Goal: Use online tool/utility: Utilize a website feature to perform a specific function

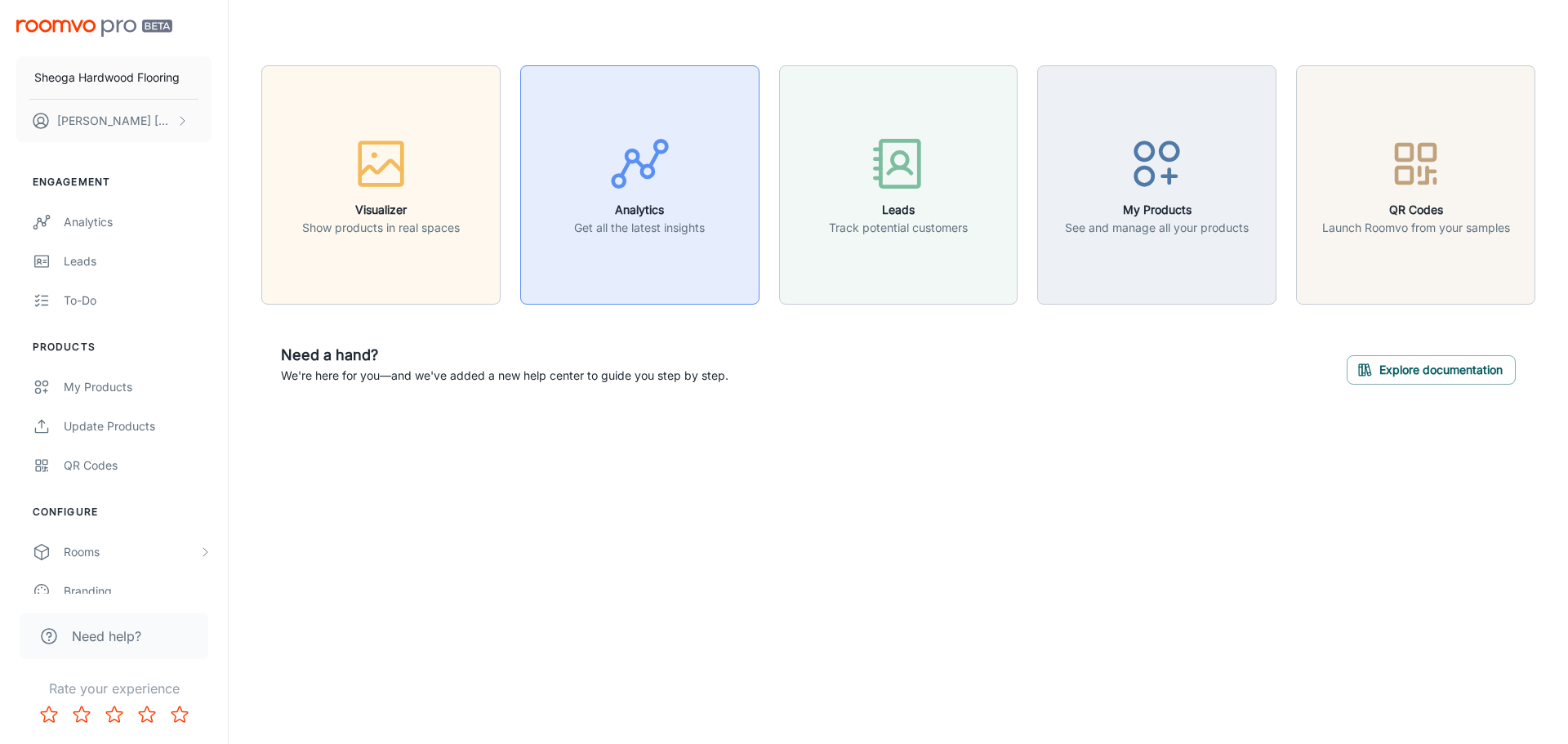
click at [697, 245] on button "Analytics Get all the latest insights" at bounding box center [640, 185] width 240 height 240
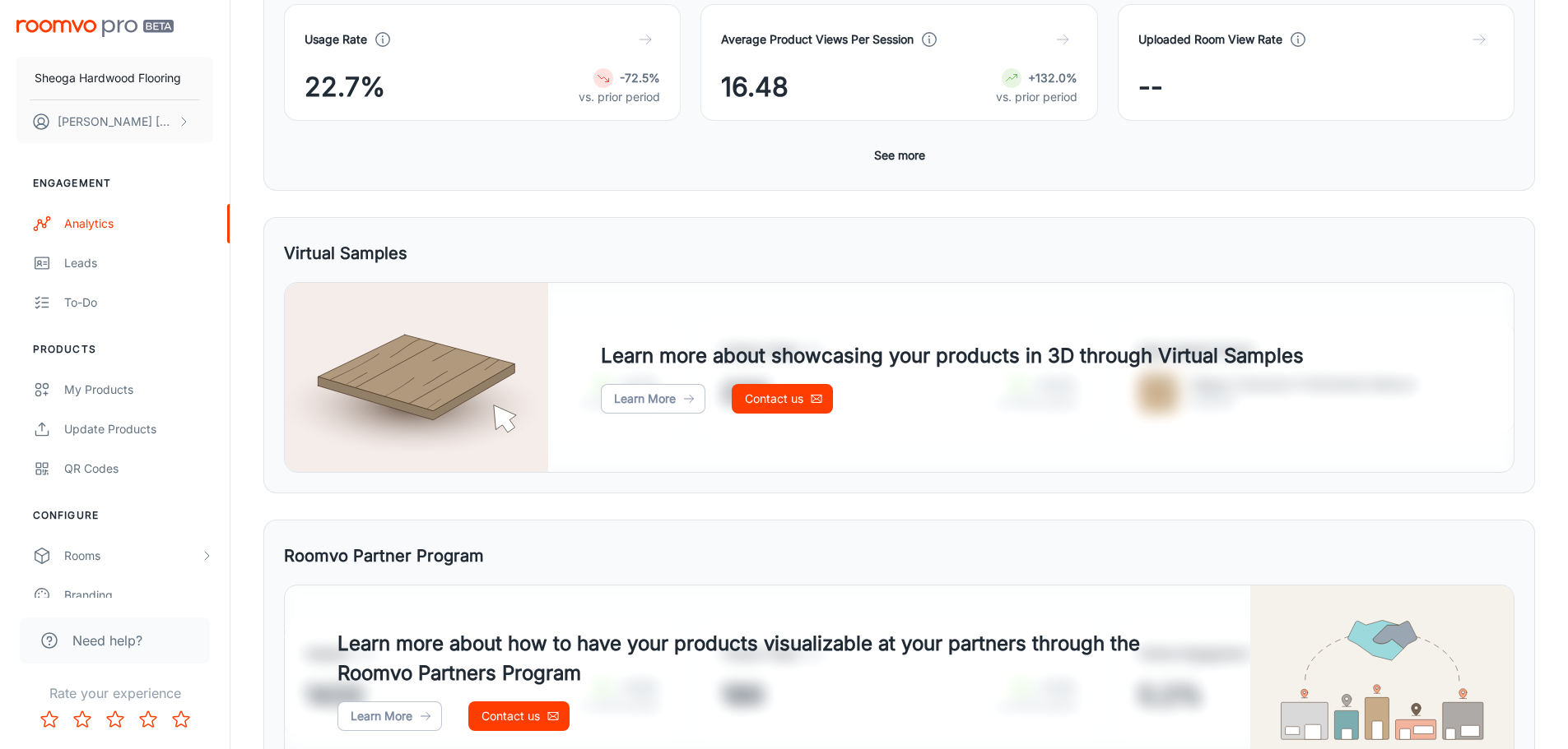
scroll to position [149, 0]
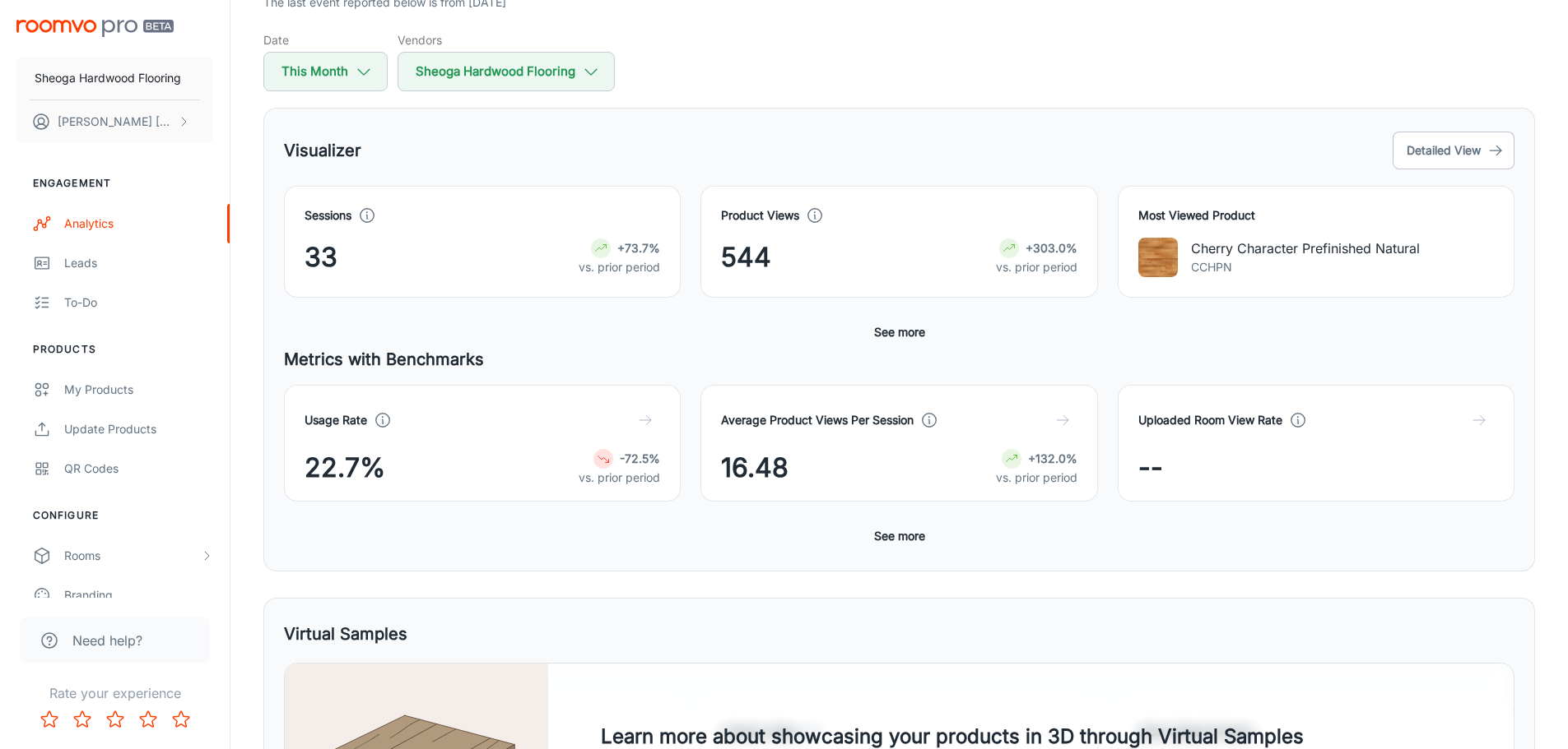
click at [911, 336] on button "See more" at bounding box center [900, 332] width 64 height 30
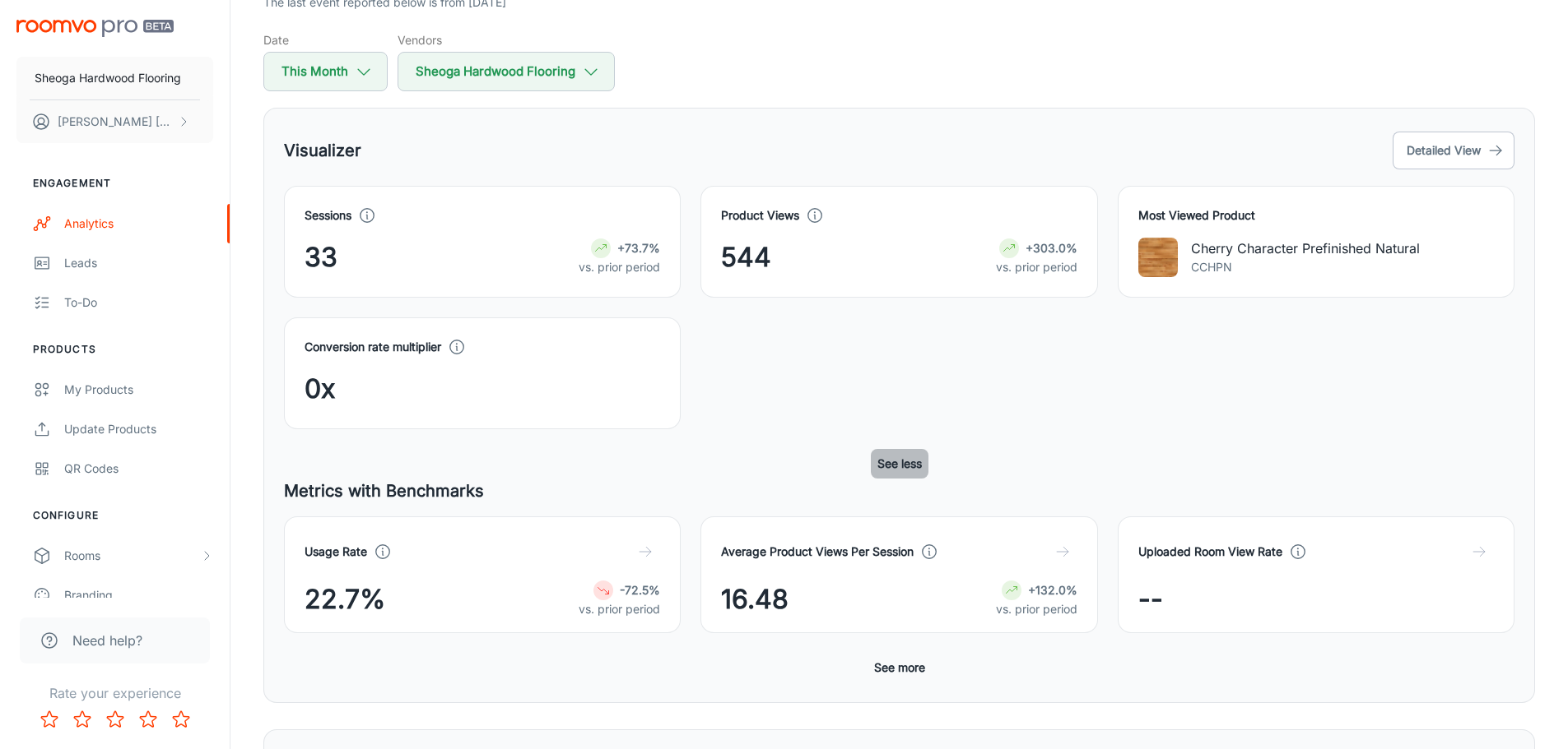
click at [910, 461] on button "See less" at bounding box center [899, 464] width 57 height 30
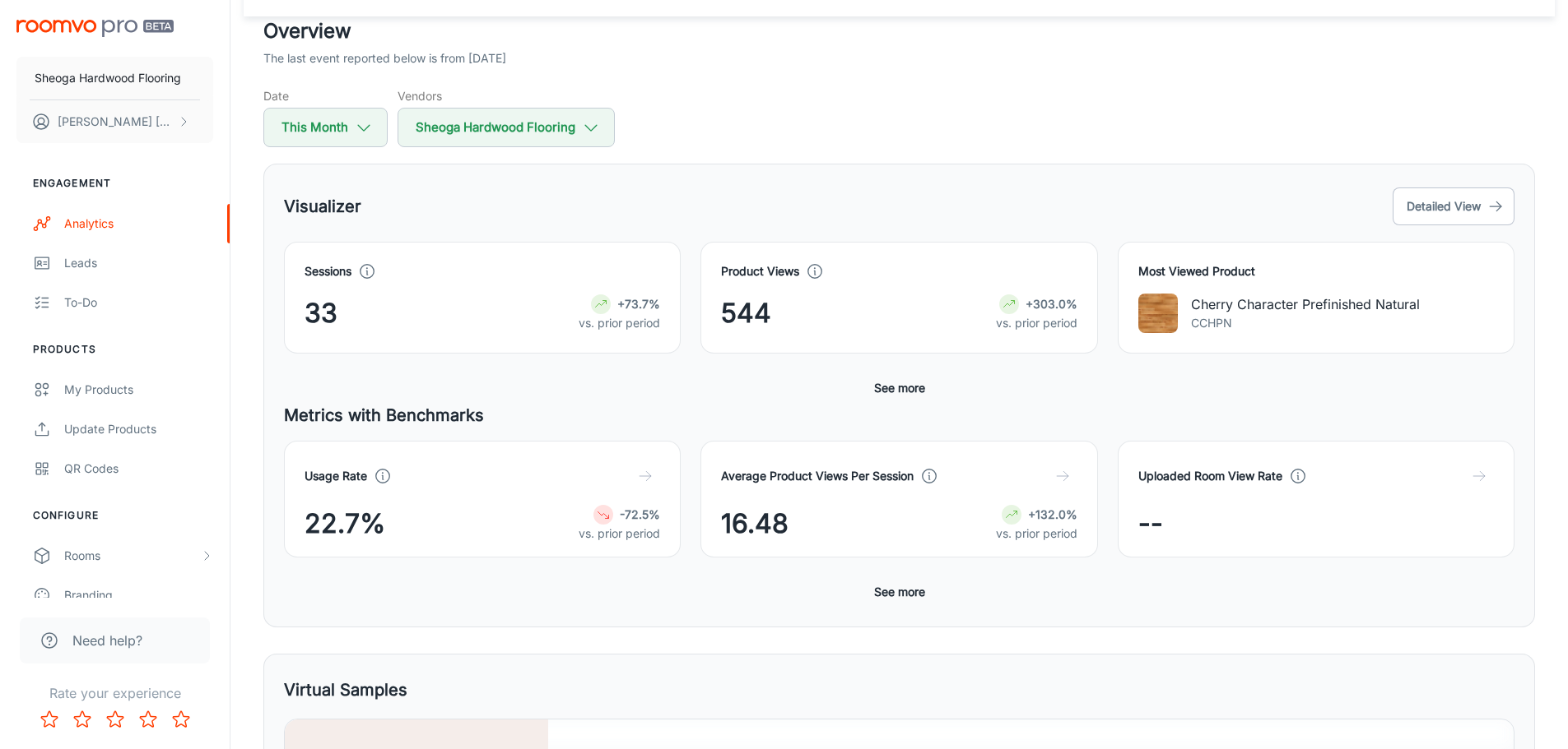
scroll to position [0, 0]
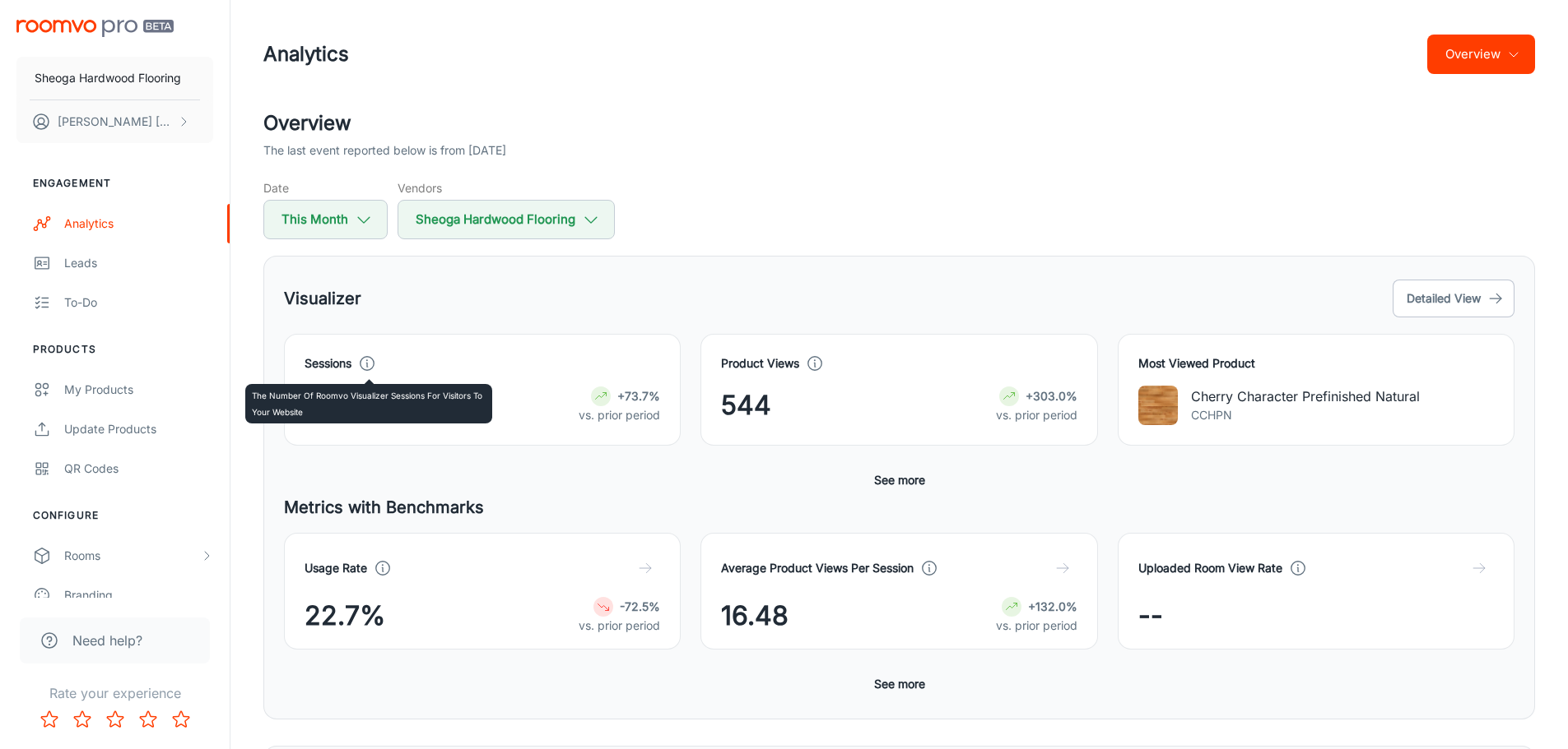
click at [363, 364] on icon at bounding box center [367, 364] width 18 height 18
click at [728, 329] on div "Product Views 544 +303.0% vs. prior period" at bounding box center [889, 380] width 417 height 131
click at [1449, 308] on button "Detailed View" at bounding box center [1454, 299] width 122 height 38
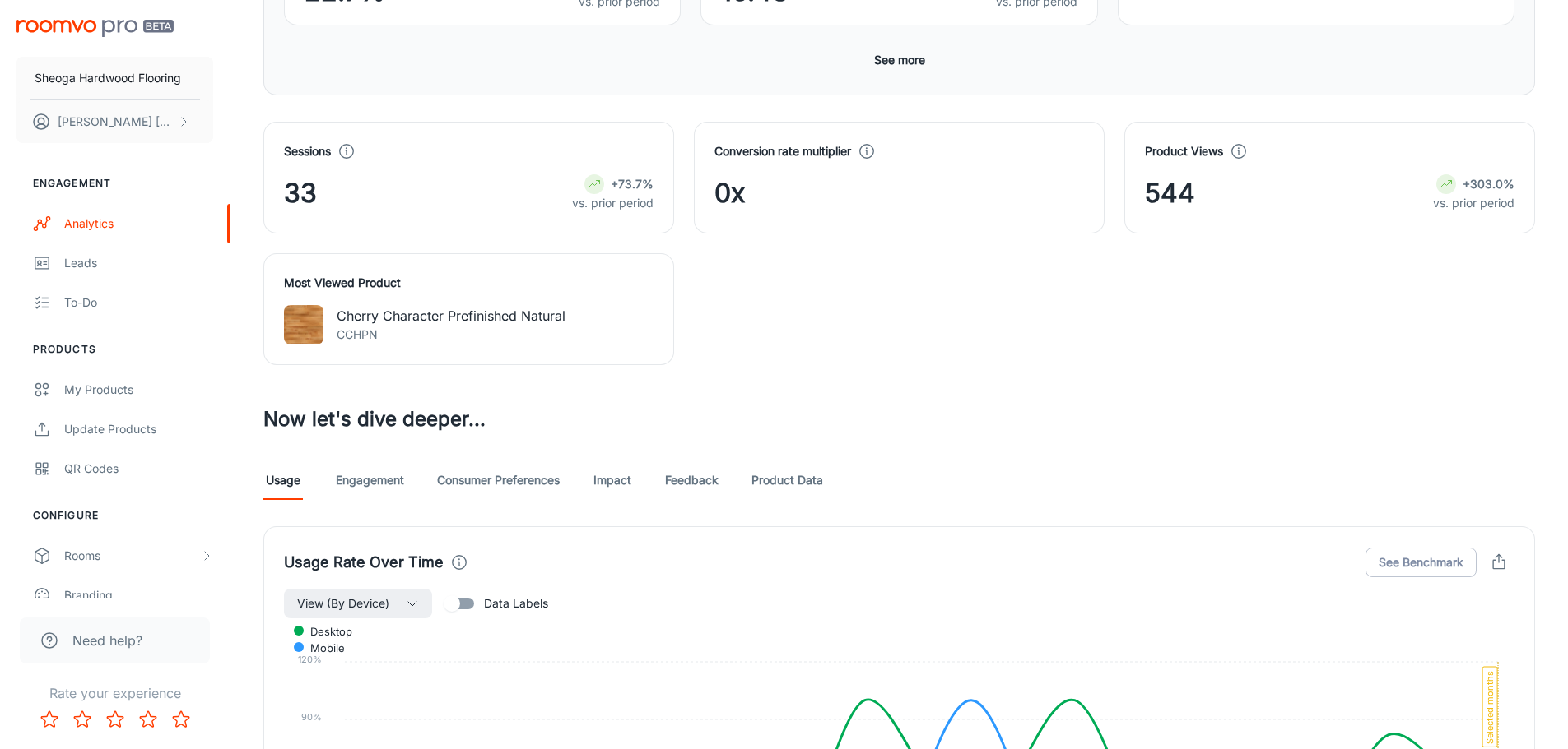
scroll to position [411, 0]
click at [366, 487] on link "Engagement" at bounding box center [369, 479] width 68 height 39
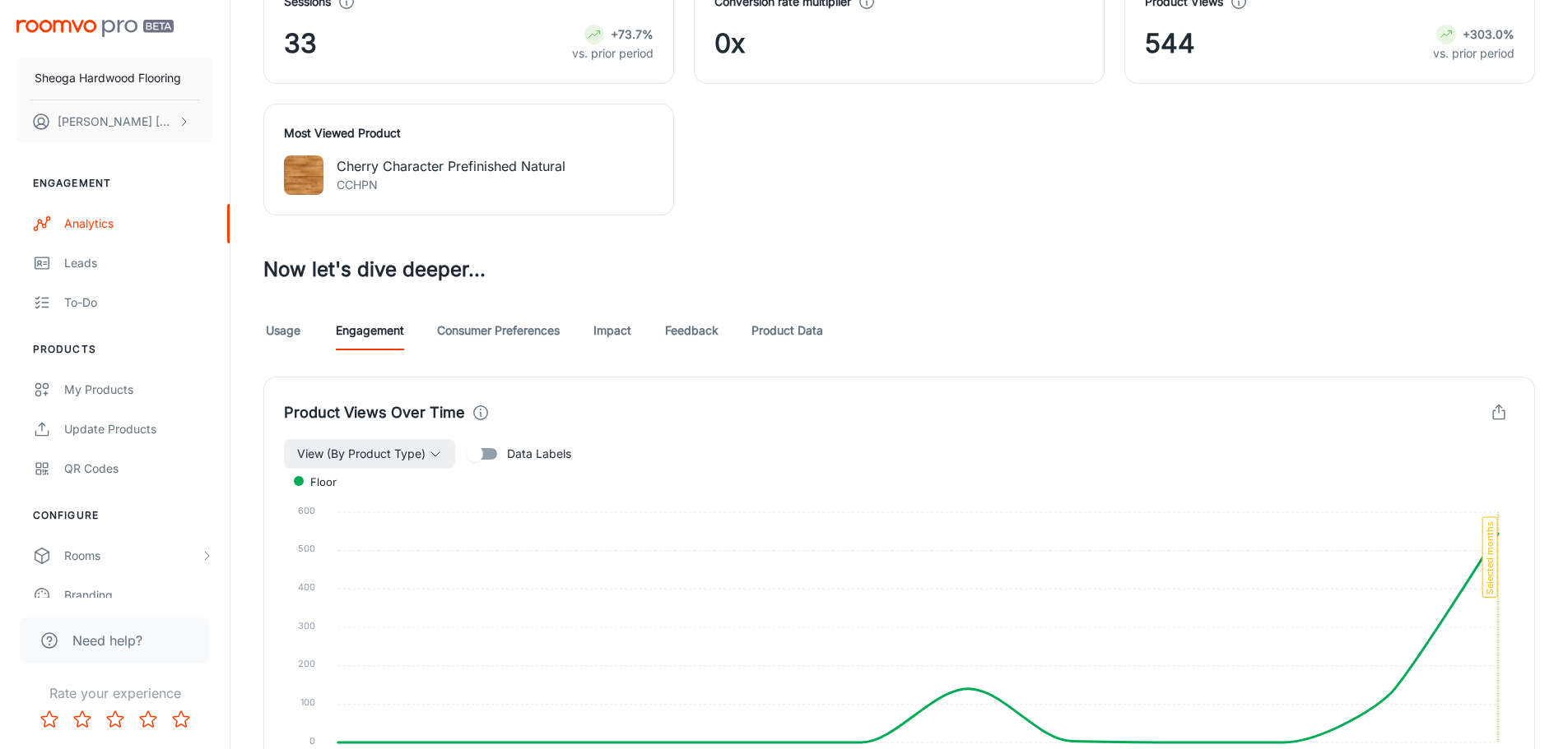
scroll to position [576, 0]
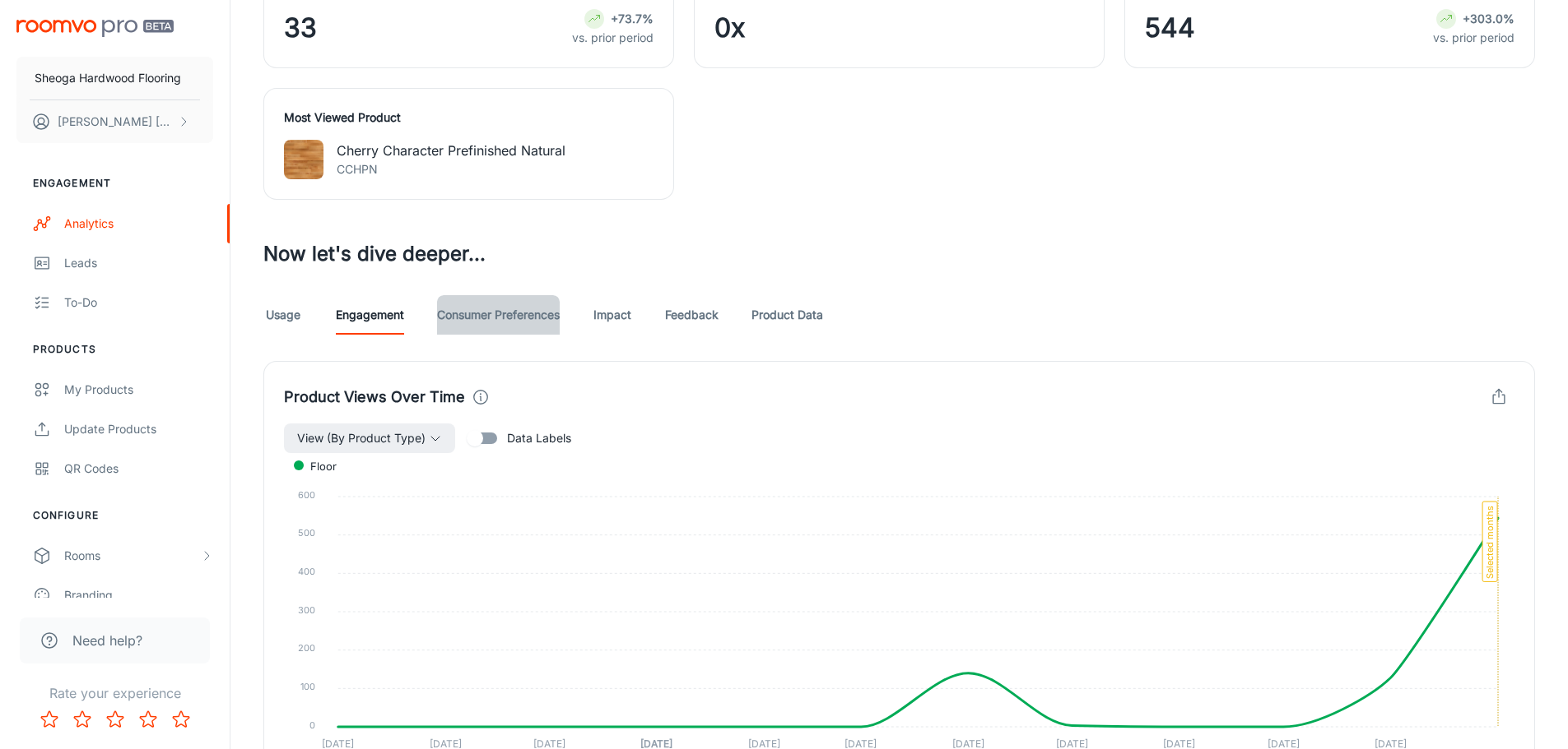
click at [511, 320] on link "Consumer Preferences" at bounding box center [498, 314] width 123 height 39
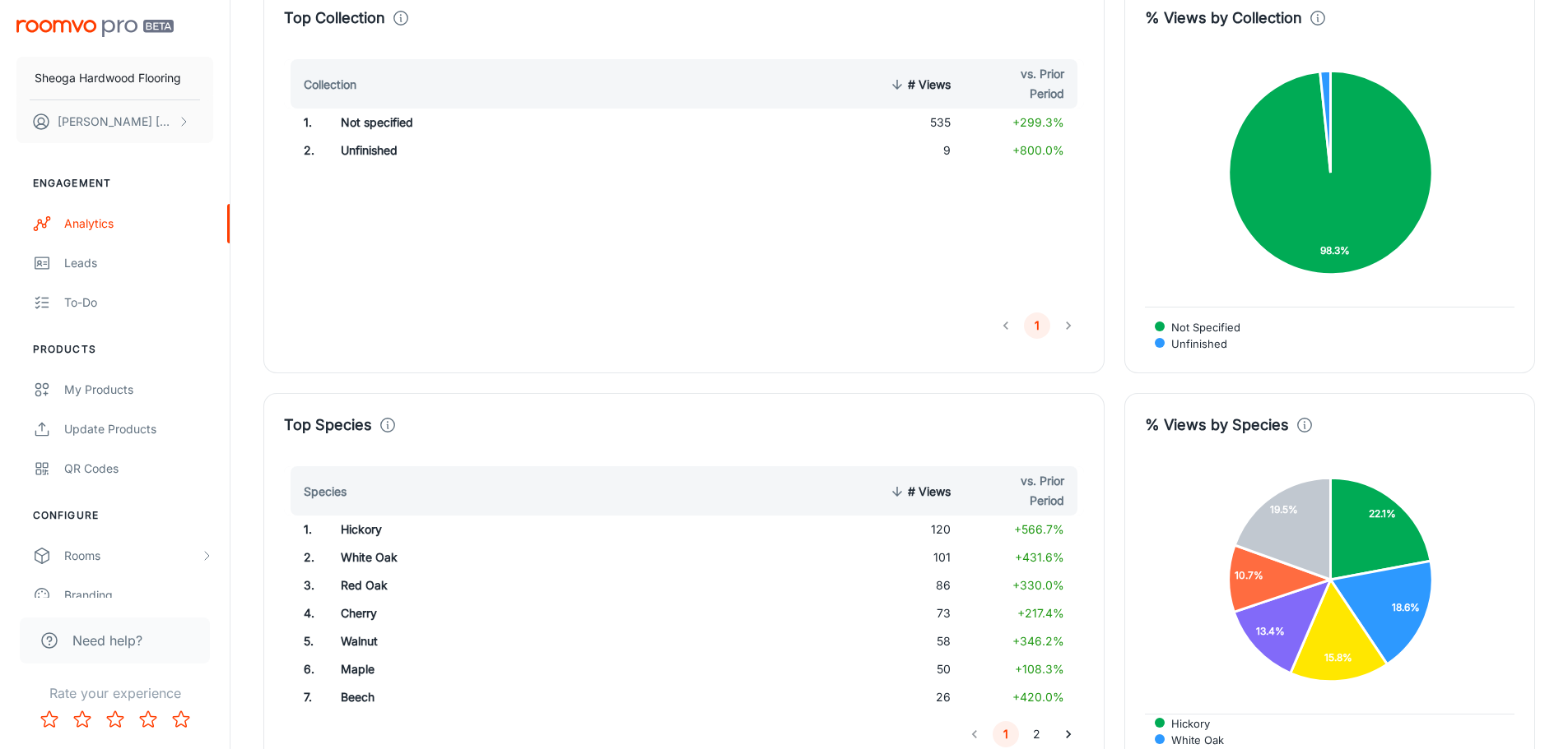
scroll to position [2447, 0]
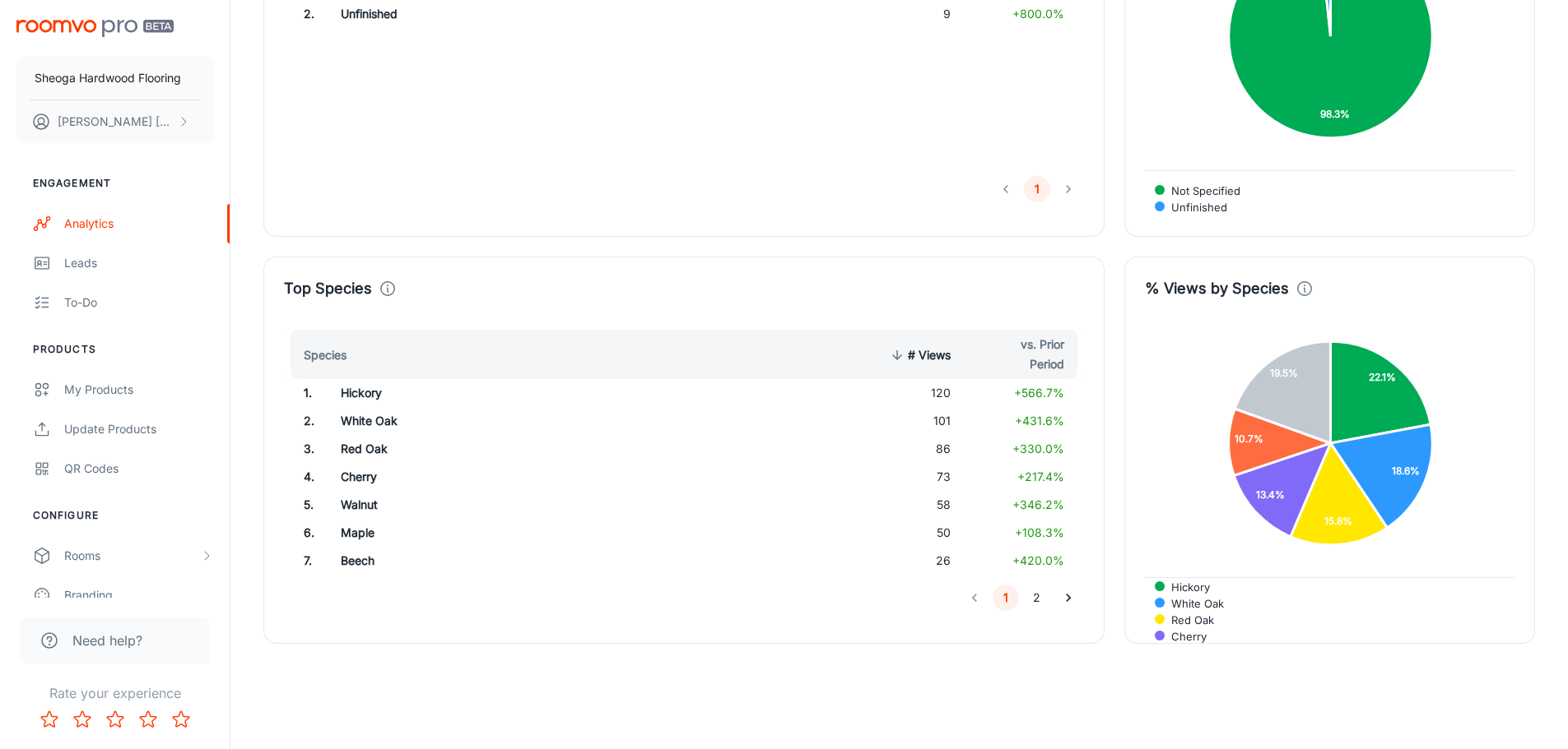
click at [1040, 597] on button "2" at bounding box center [1037, 598] width 26 height 26
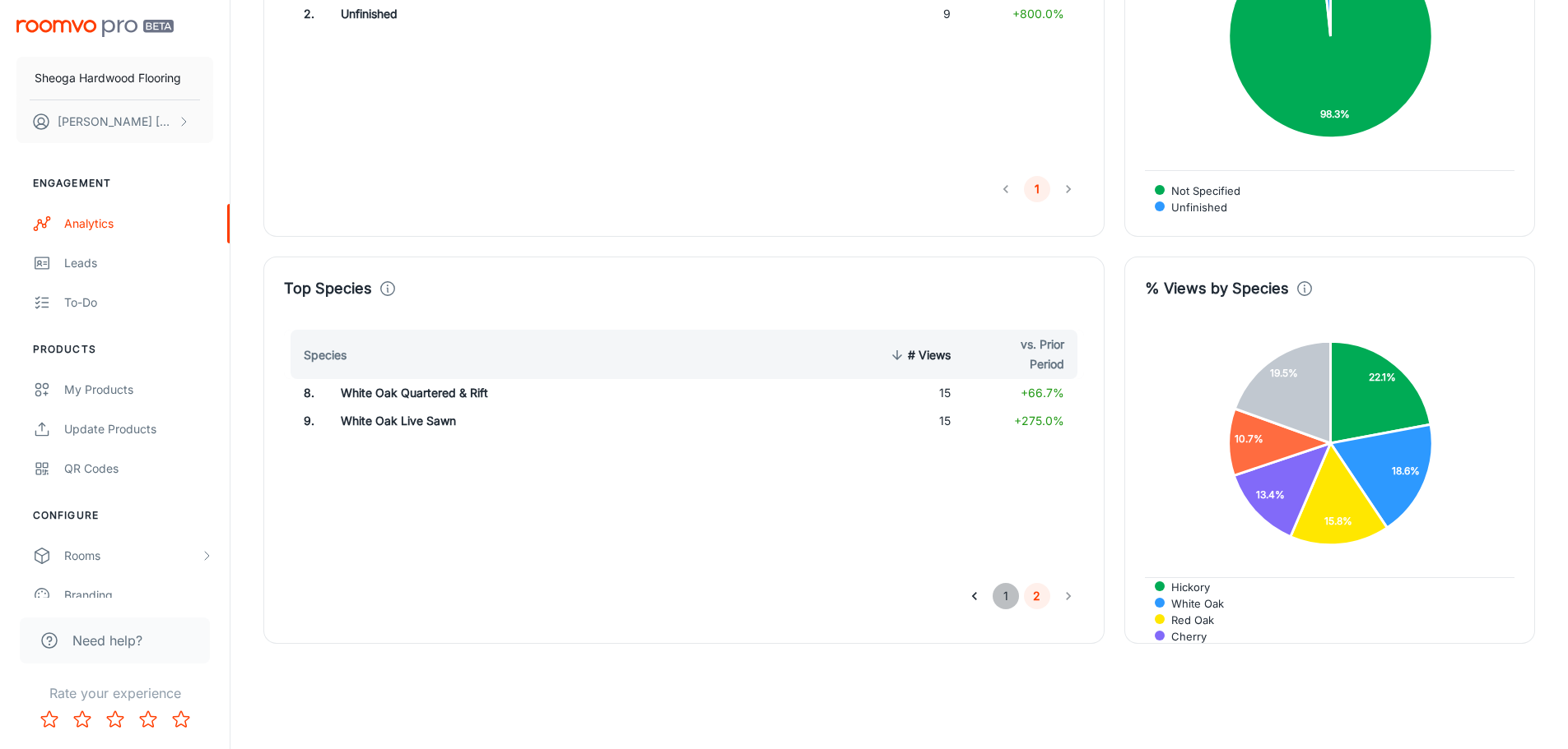
click at [1010, 598] on button "1" at bounding box center [1006, 596] width 26 height 26
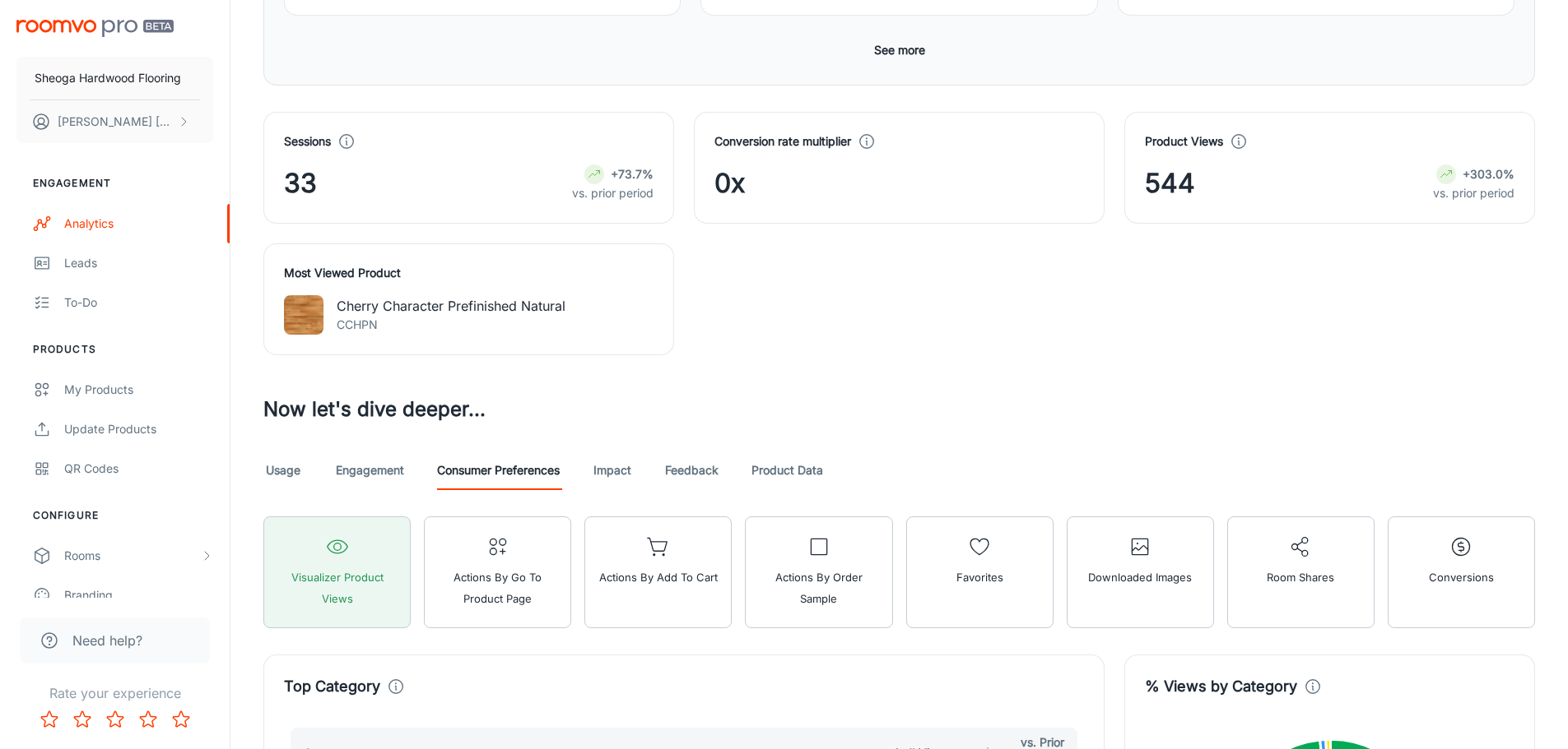
scroll to position [638, 0]
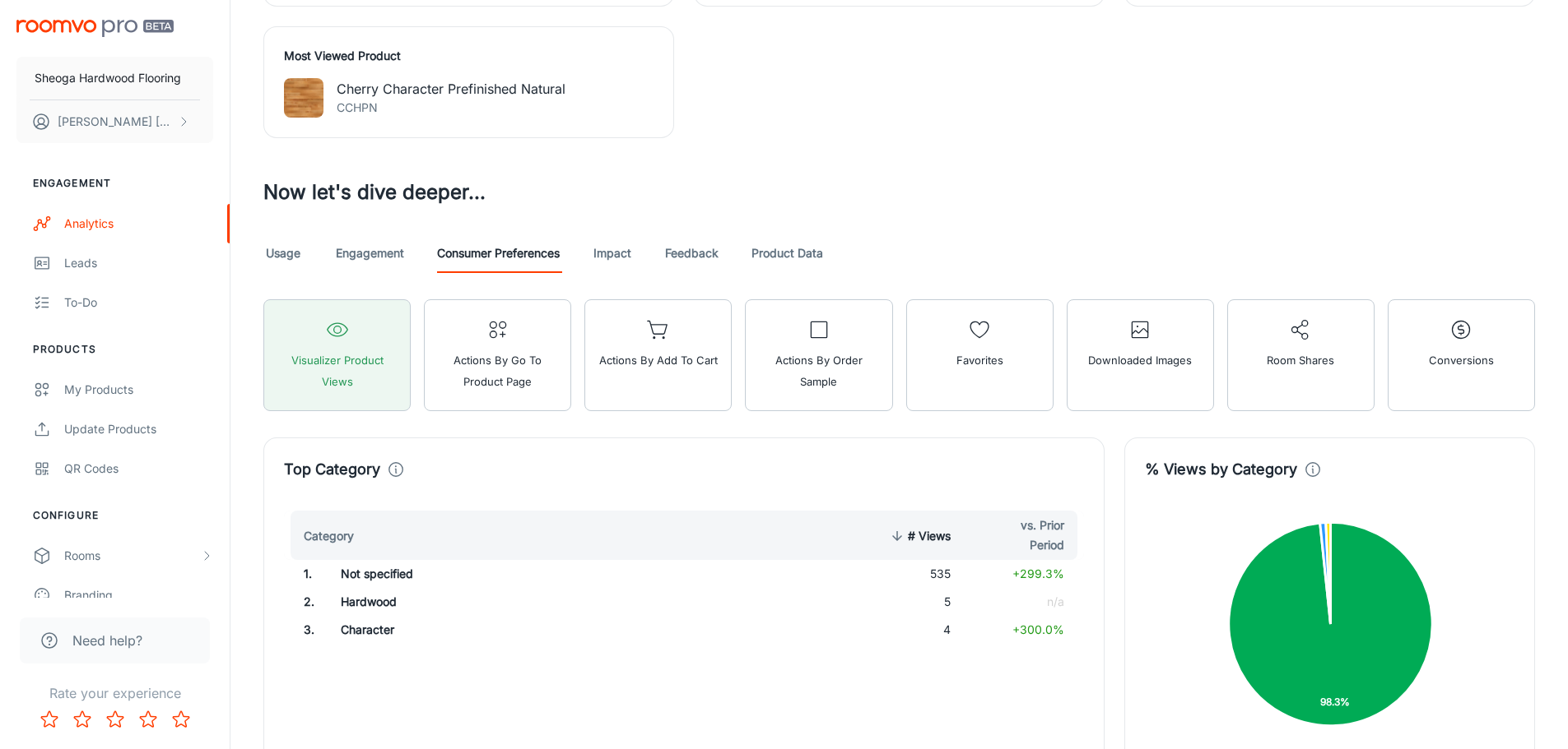
click at [621, 252] on link "Impact" at bounding box center [612, 252] width 39 height 39
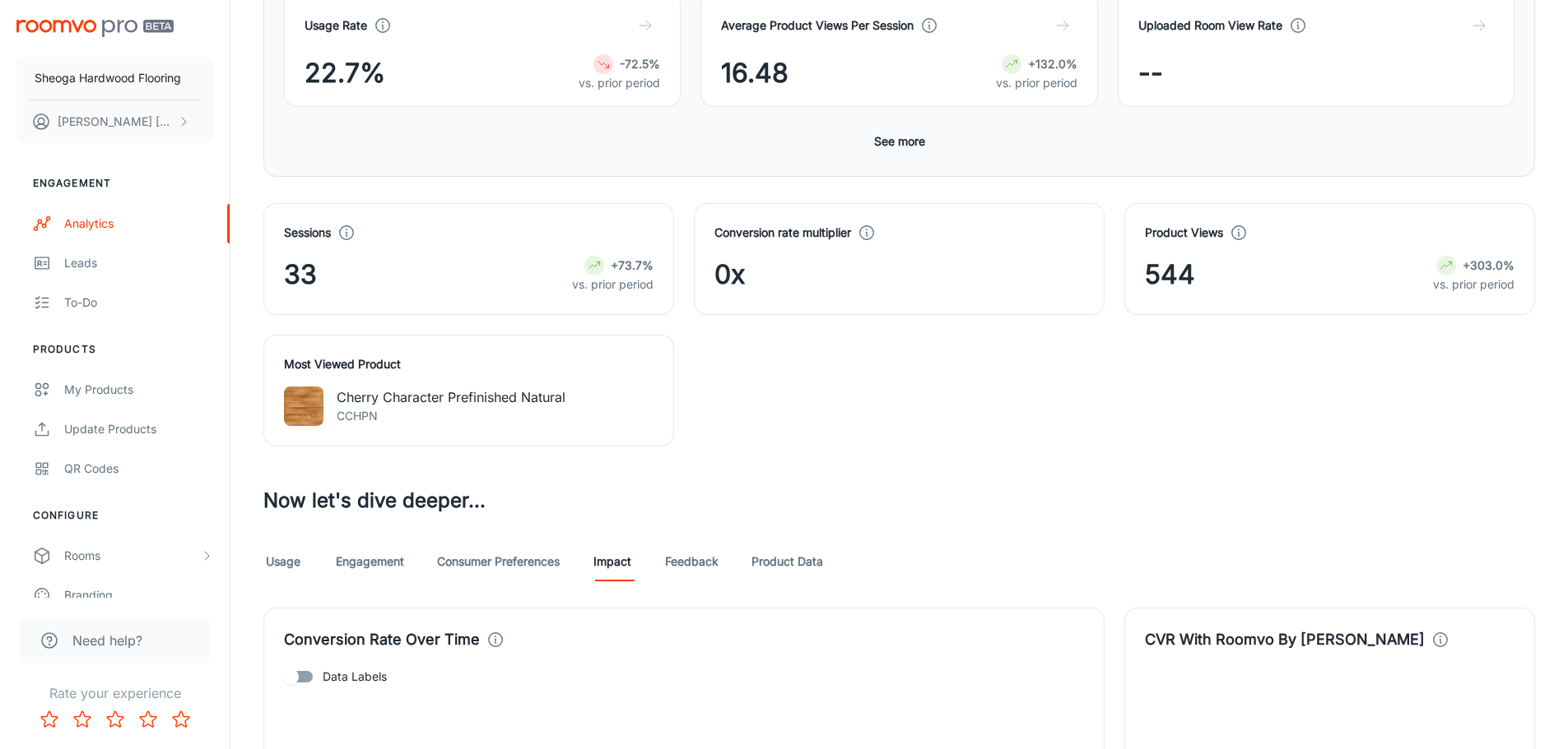
scroll to position [823, 0]
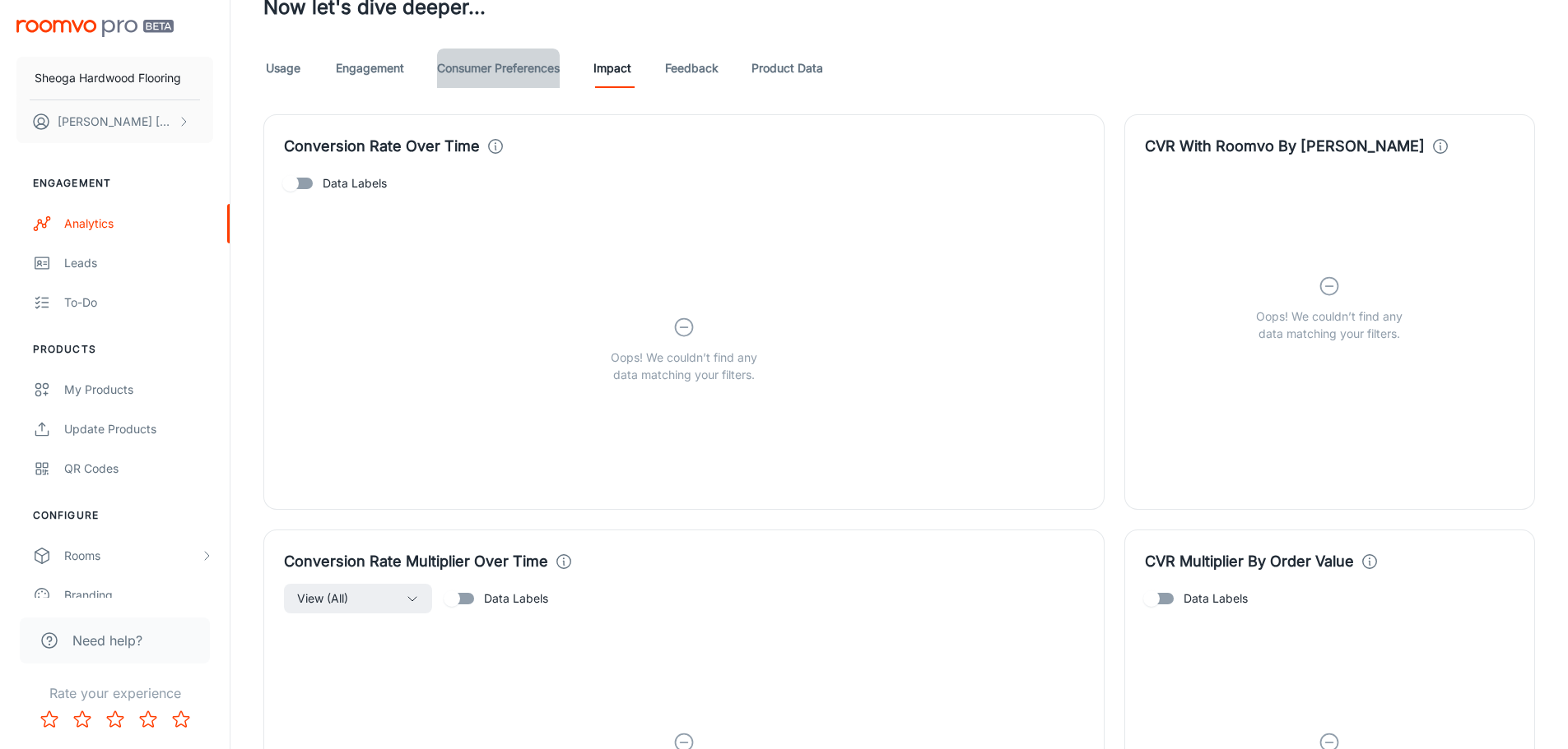
click at [503, 69] on link "Consumer Preferences" at bounding box center [498, 67] width 123 height 39
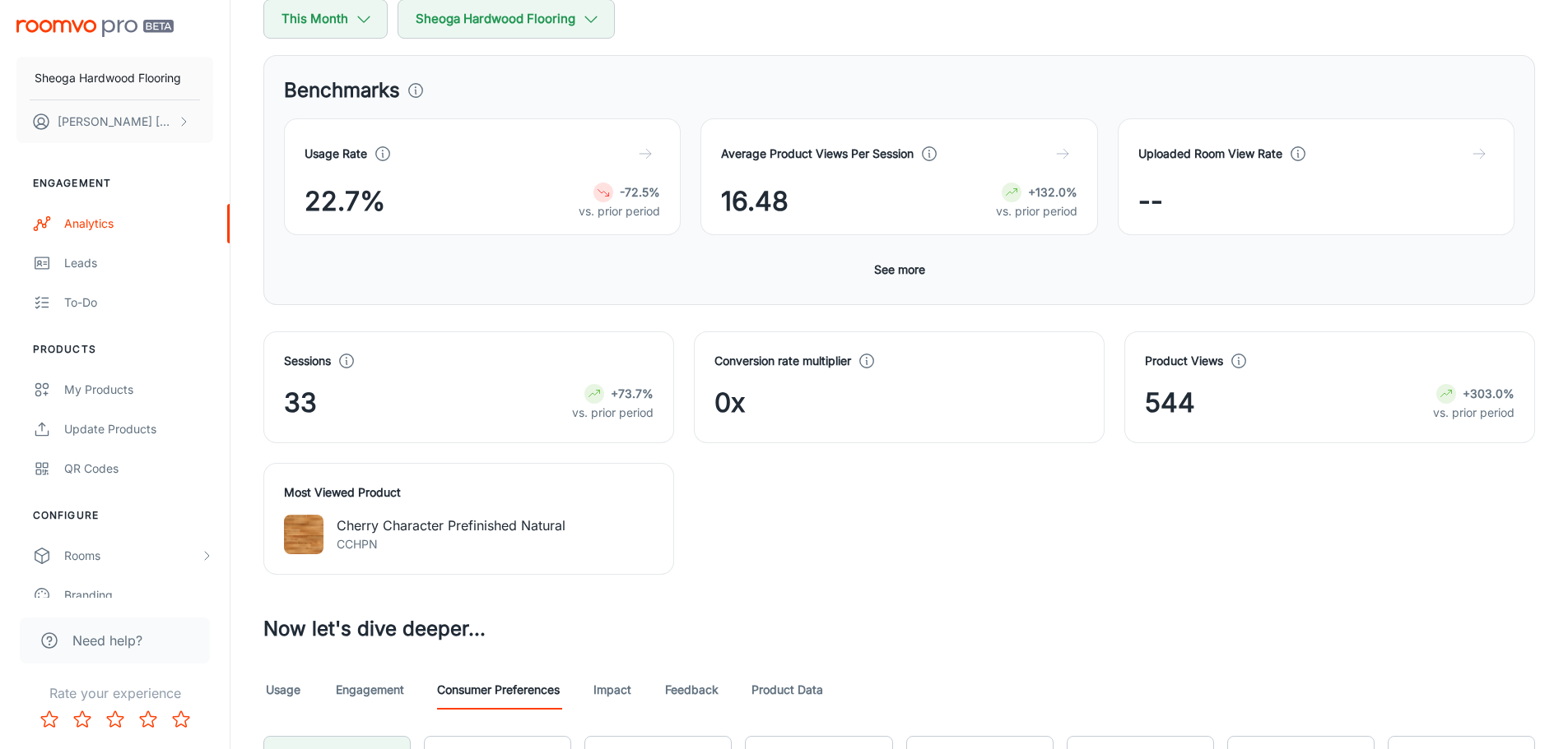
scroll to position [576, 0]
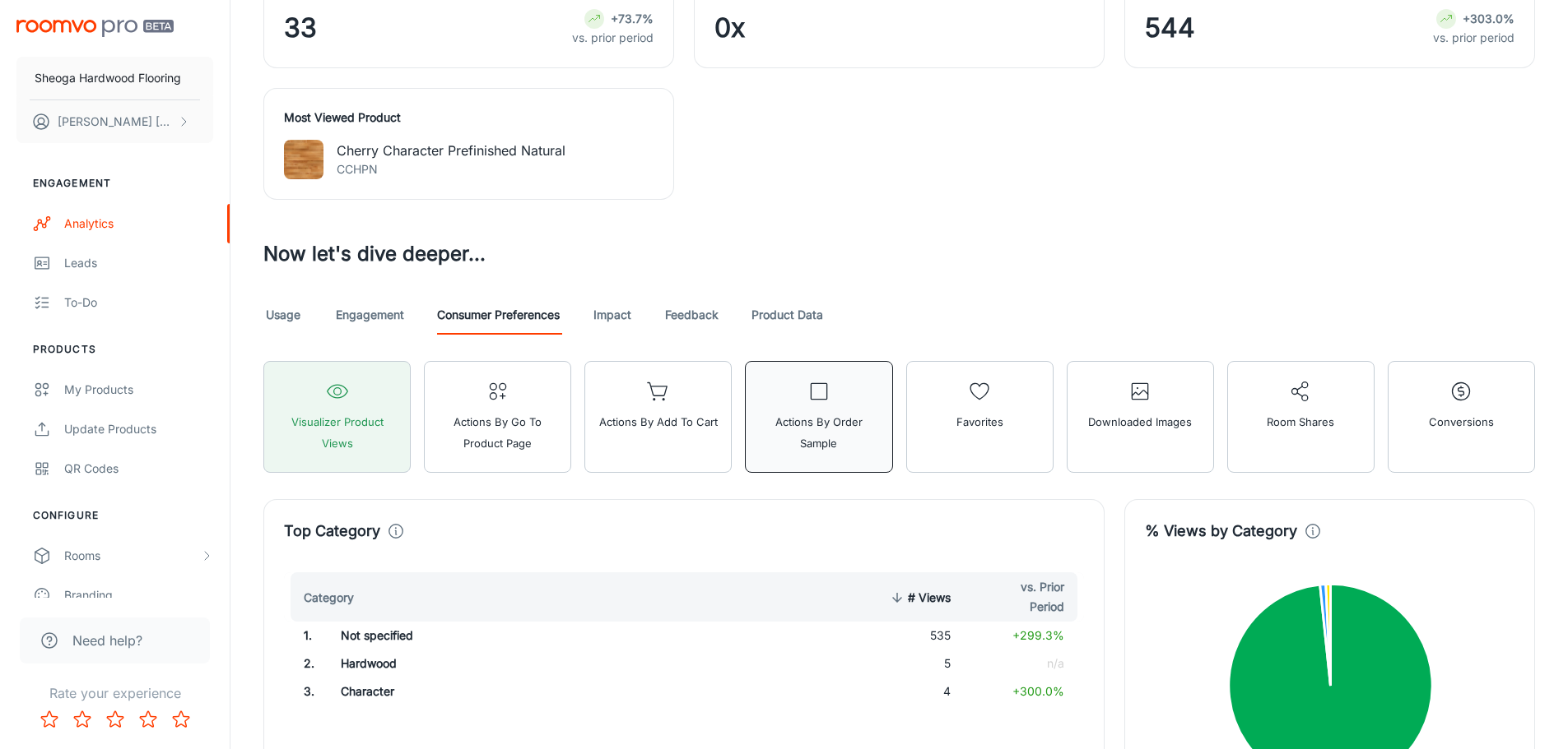
click at [783, 405] on button "Actions by Order Sample" at bounding box center [819, 416] width 148 height 112
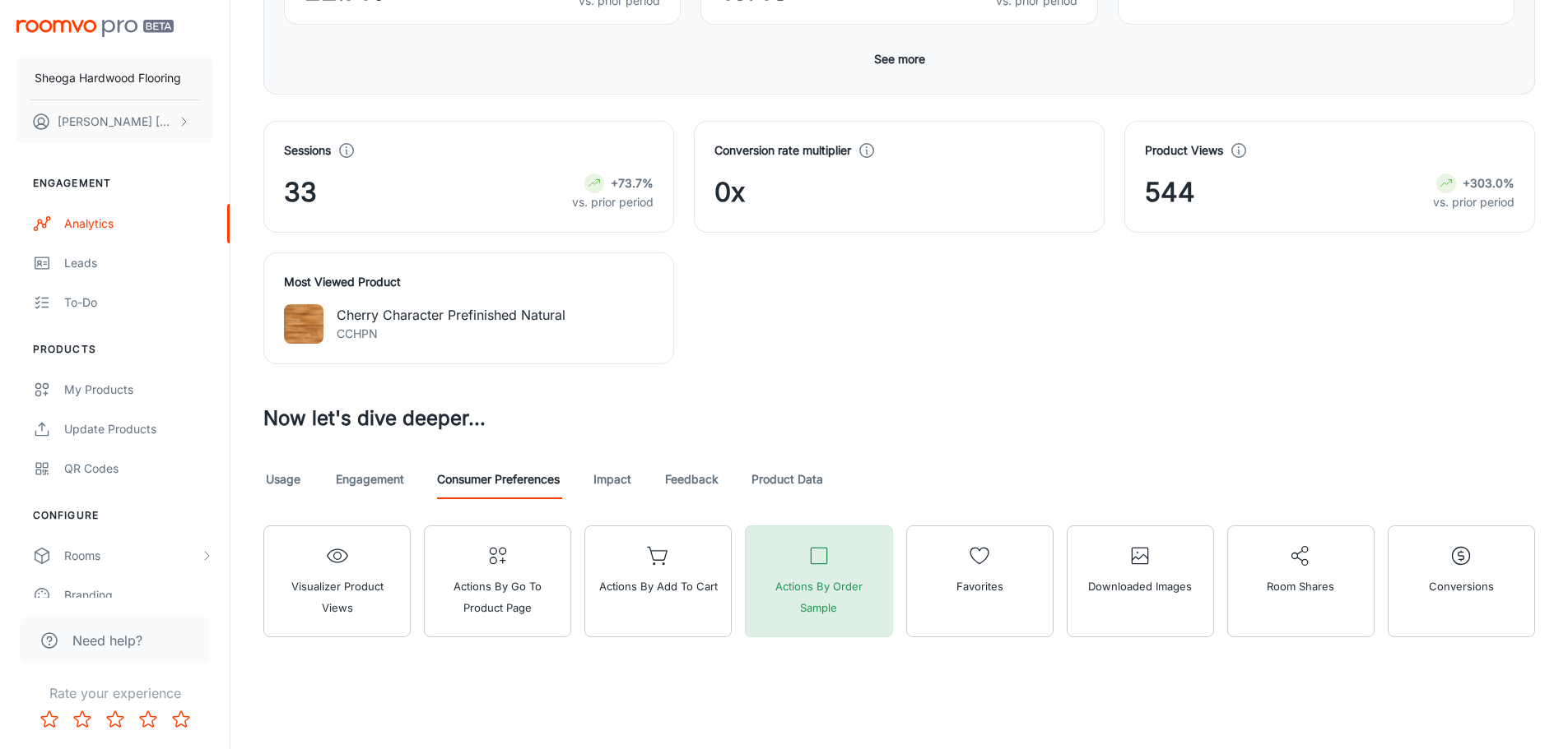
scroll to position [411, 0]
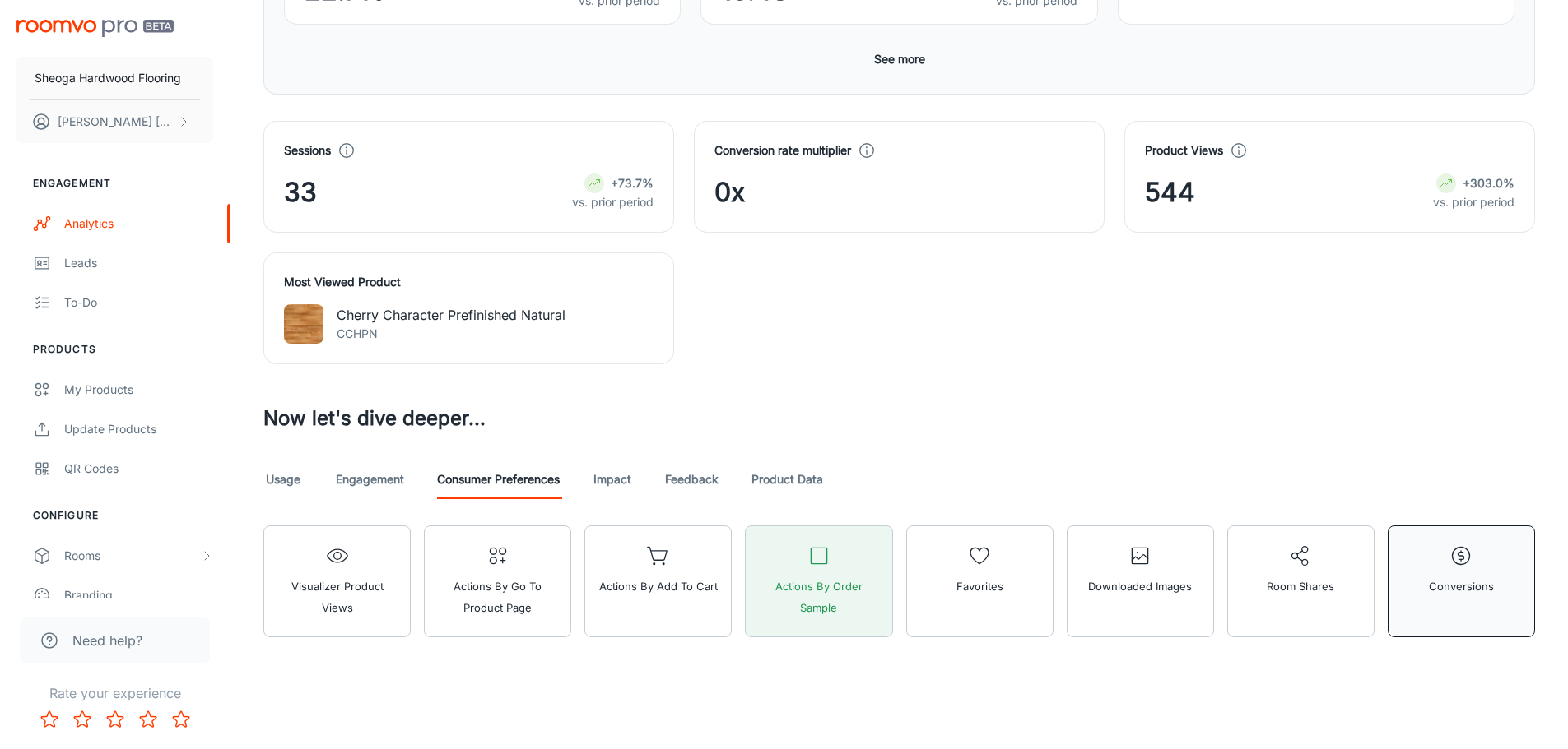
click at [1452, 582] on span "Conversions" at bounding box center [1460, 586] width 65 height 21
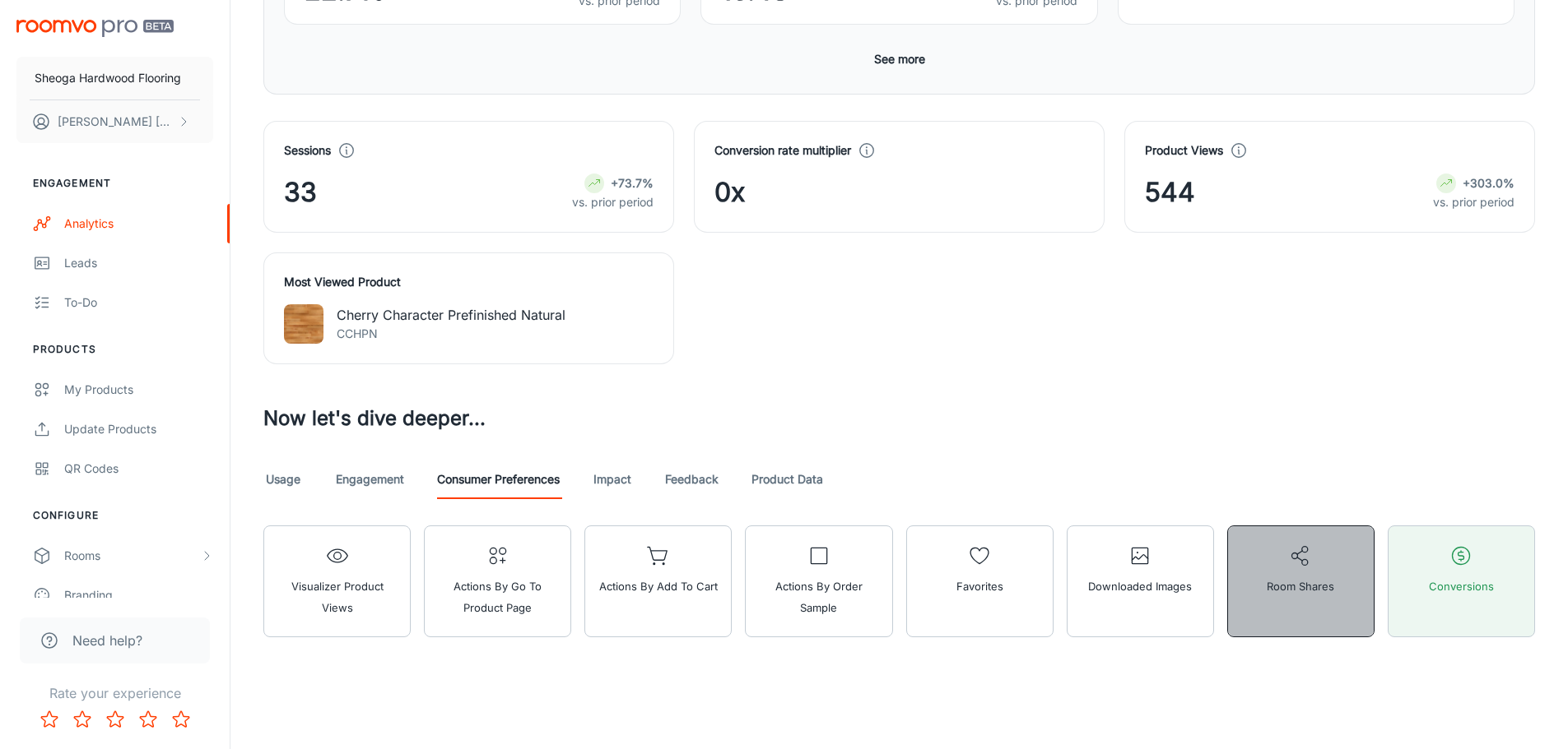
click at [1265, 581] on button "Room Shares" at bounding box center [1301, 581] width 148 height 112
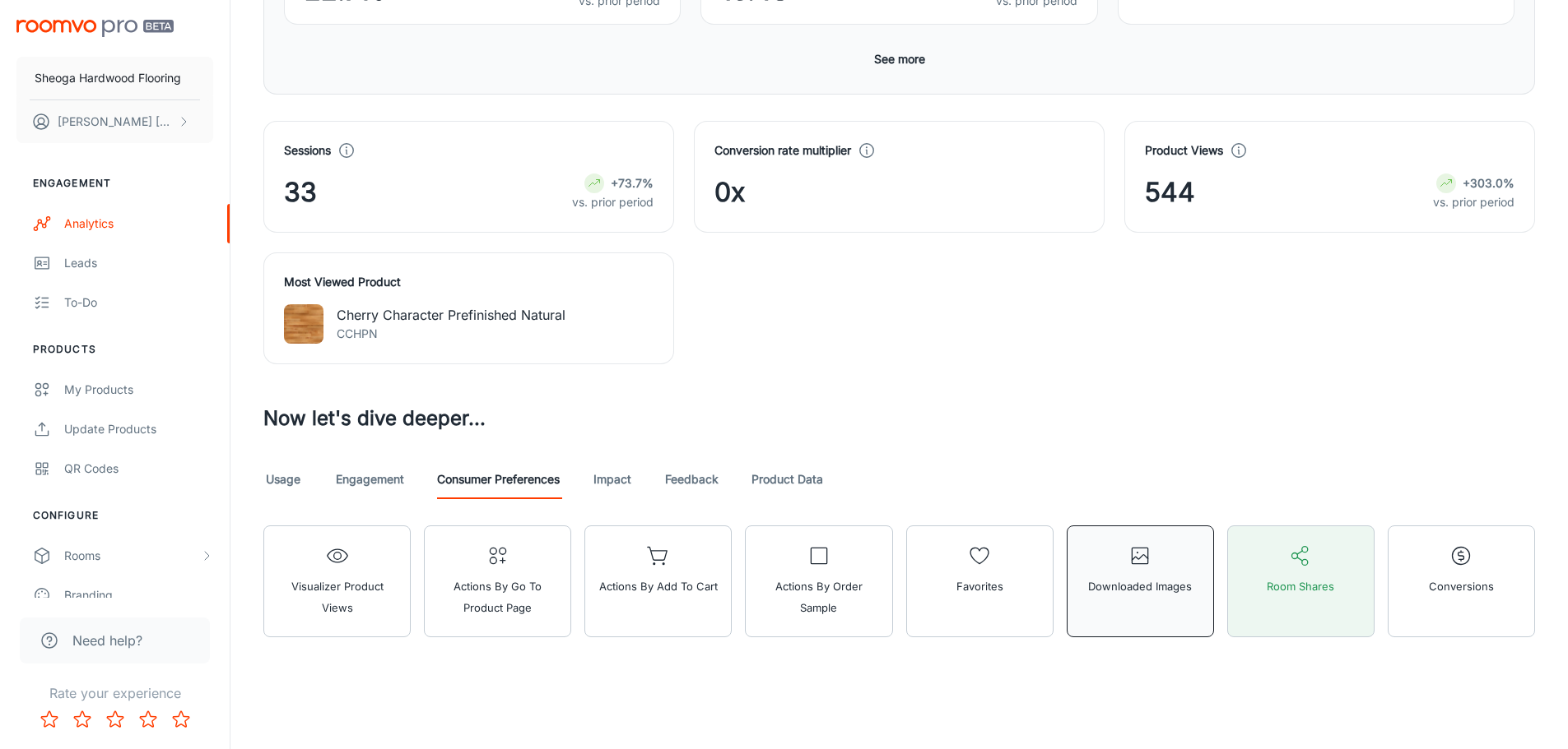
click at [1123, 610] on button "Downloaded Images" at bounding box center [1140, 581] width 148 height 112
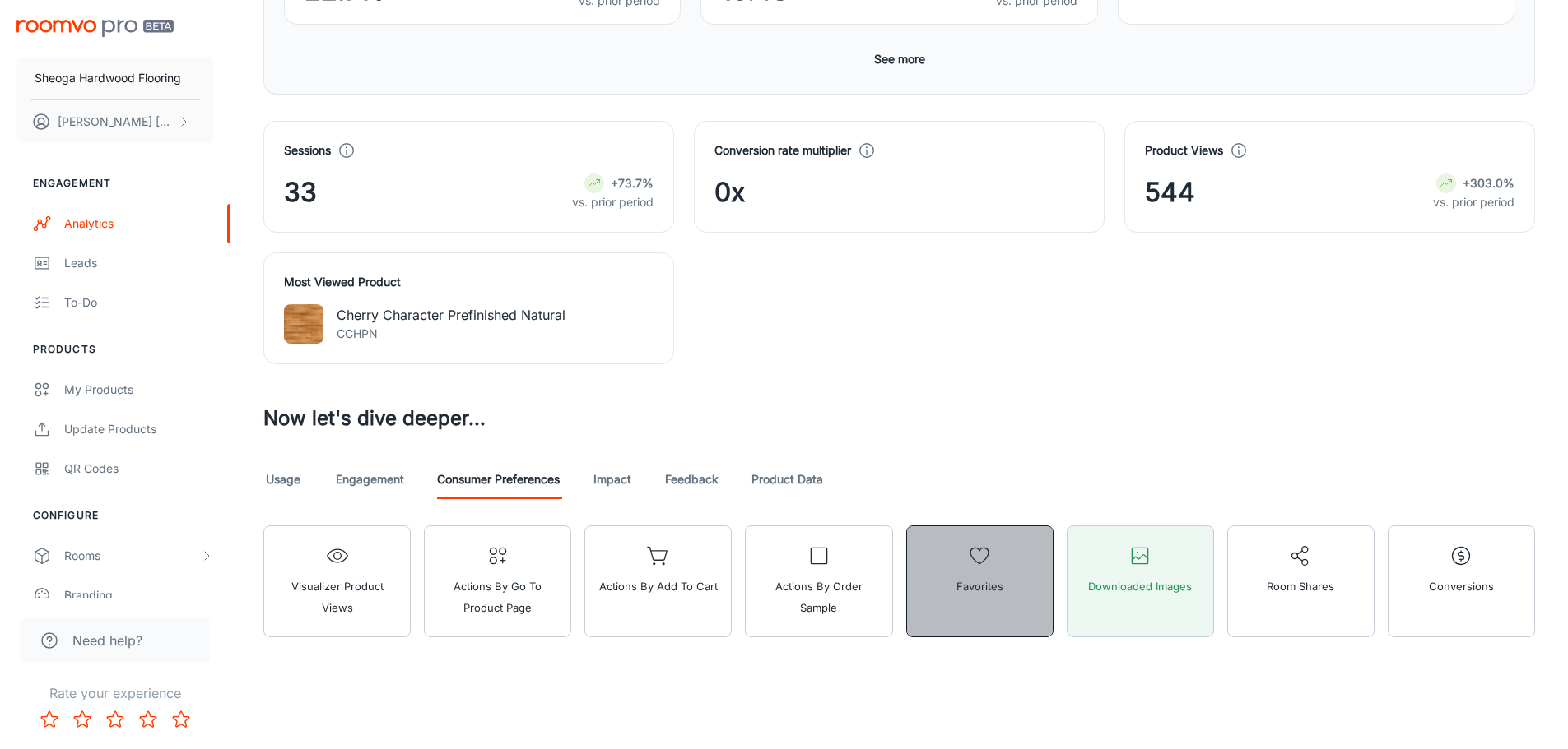
click at [968, 607] on button "Favorites" at bounding box center [980, 581] width 148 height 112
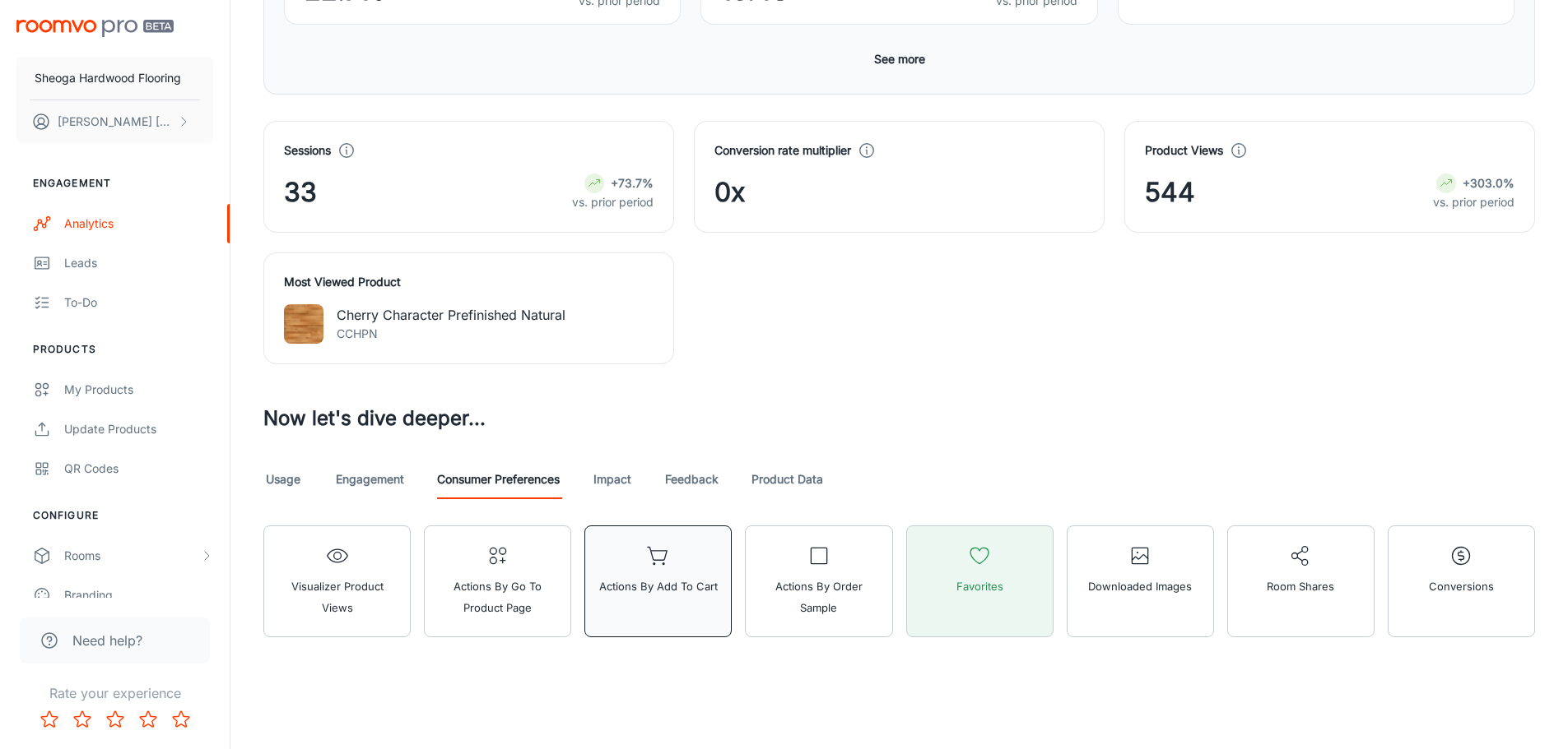
click at [665, 603] on button "Actions by Add to Cart" at bounding box center [658, 581] width 148 height 112
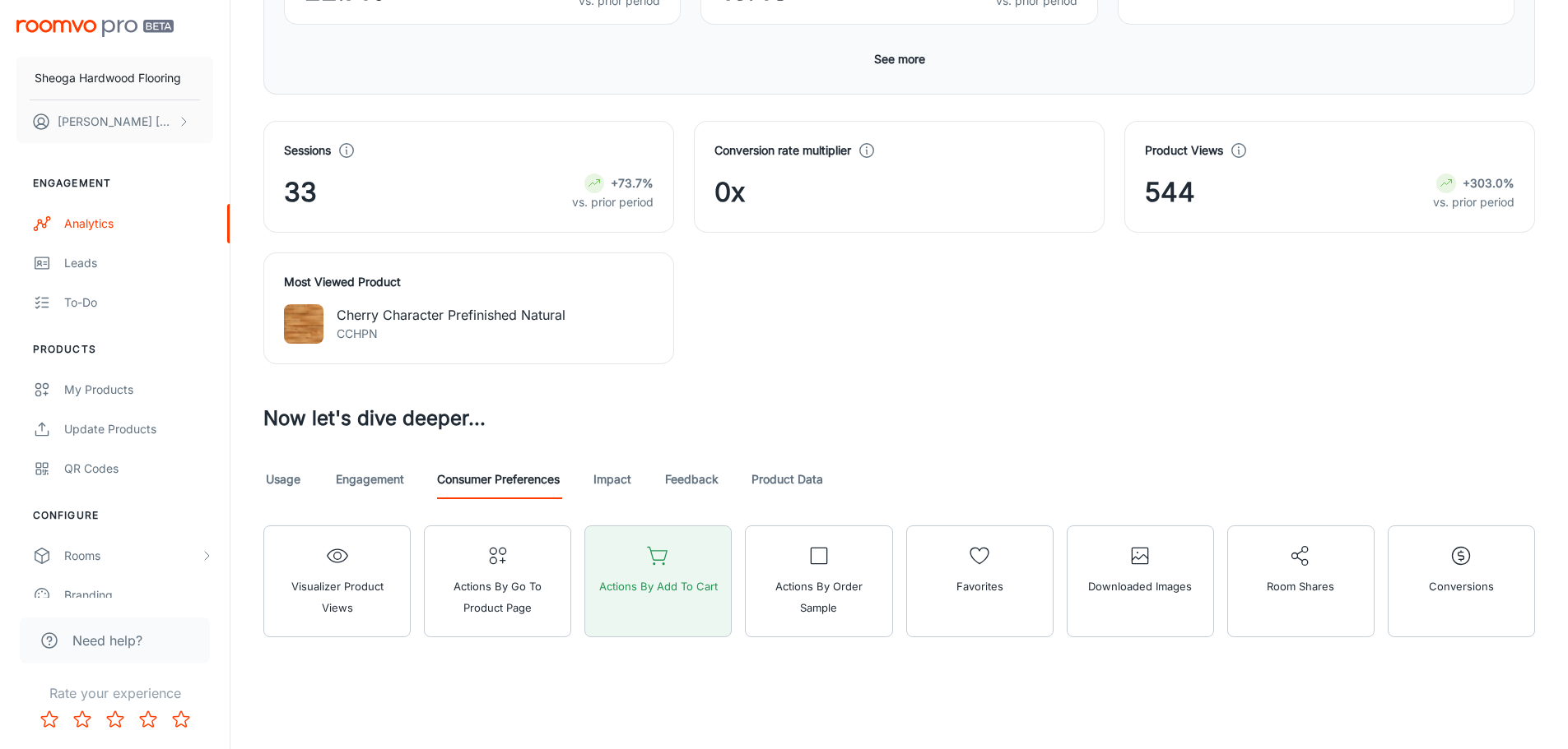
click at [578, 597] on div "Actions by Add to Cart" at bounding box center [652, 574] width 160 height 125
click at [523, 604] on span "Actions by Go To Product Page" at bounding box center [498, 597] width 126 height 43
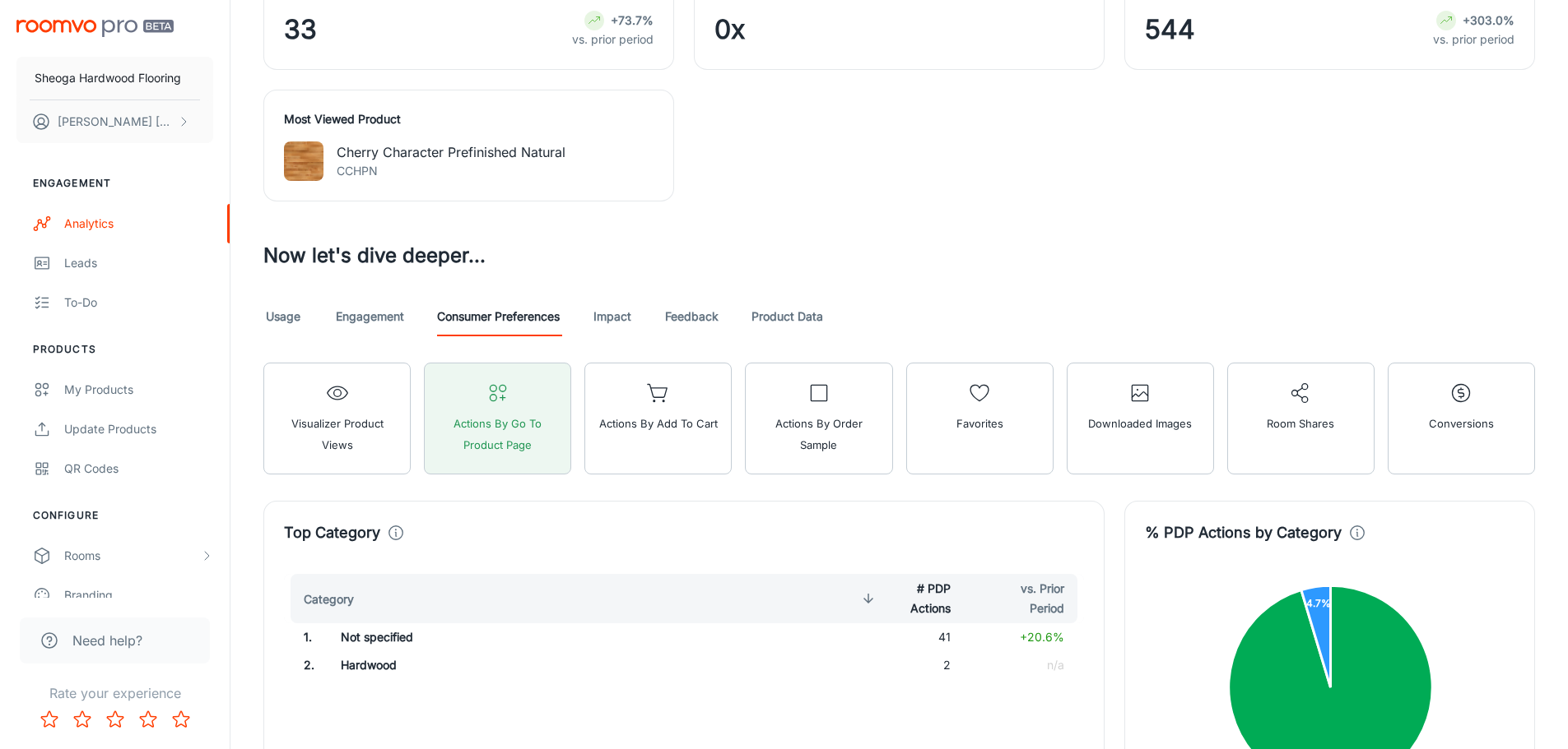
scroll to position [576, 0]
click at [343, 392] on icon "button" at bounding box center [337, 391] width 23 height 23
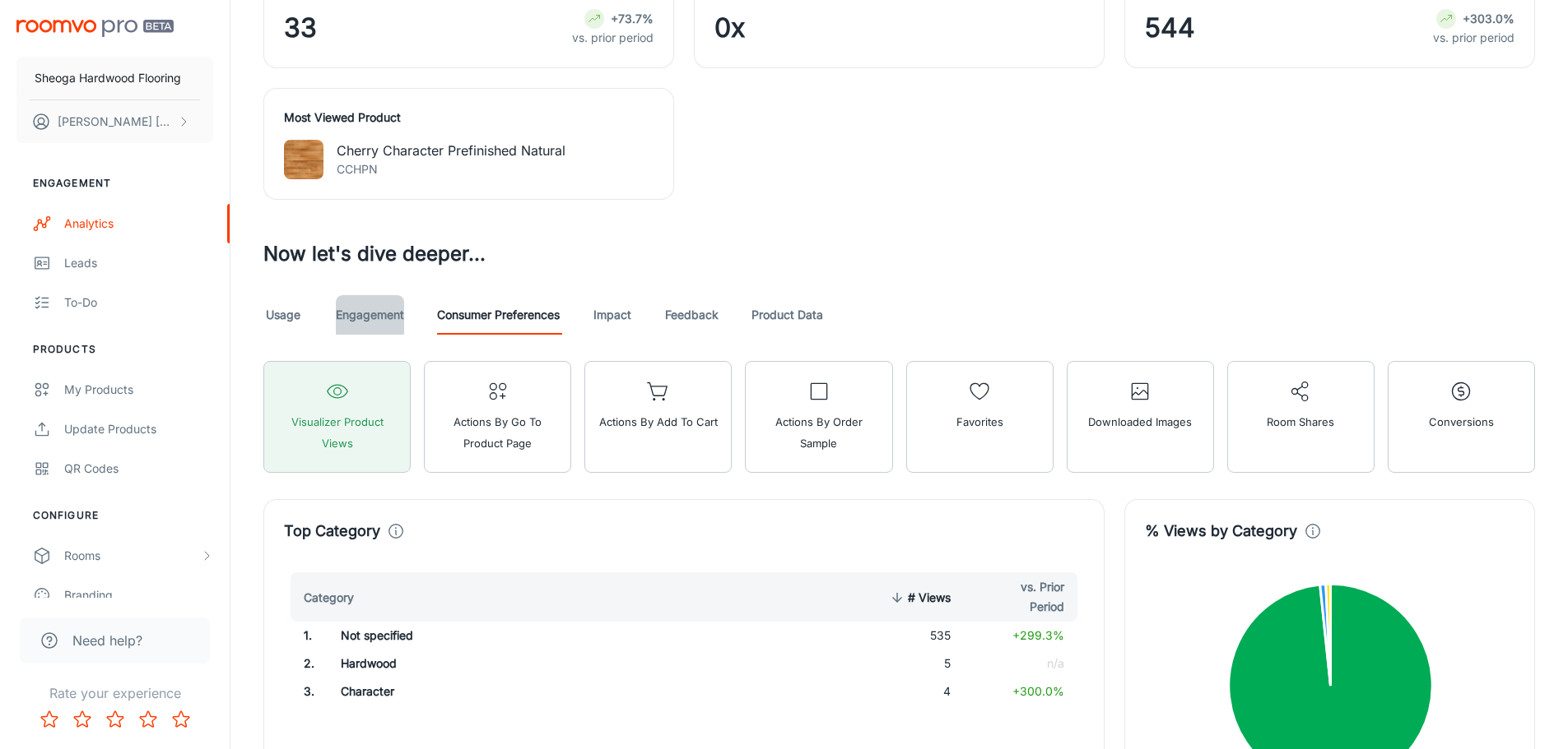
click at [369, 319] on link "Engagement" at bounding box center [369, 314] width 68 height 39
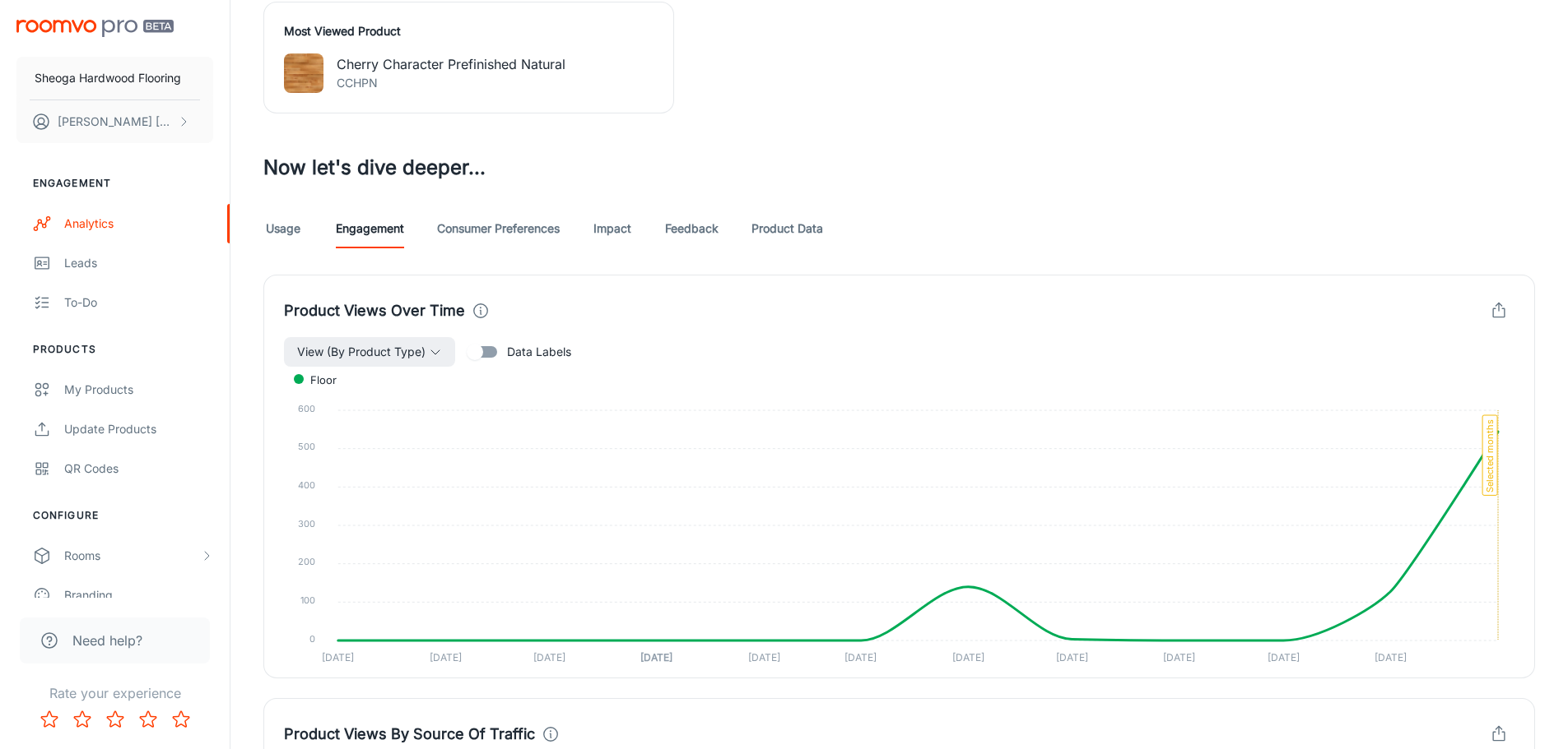
scroll to position [658, 0]
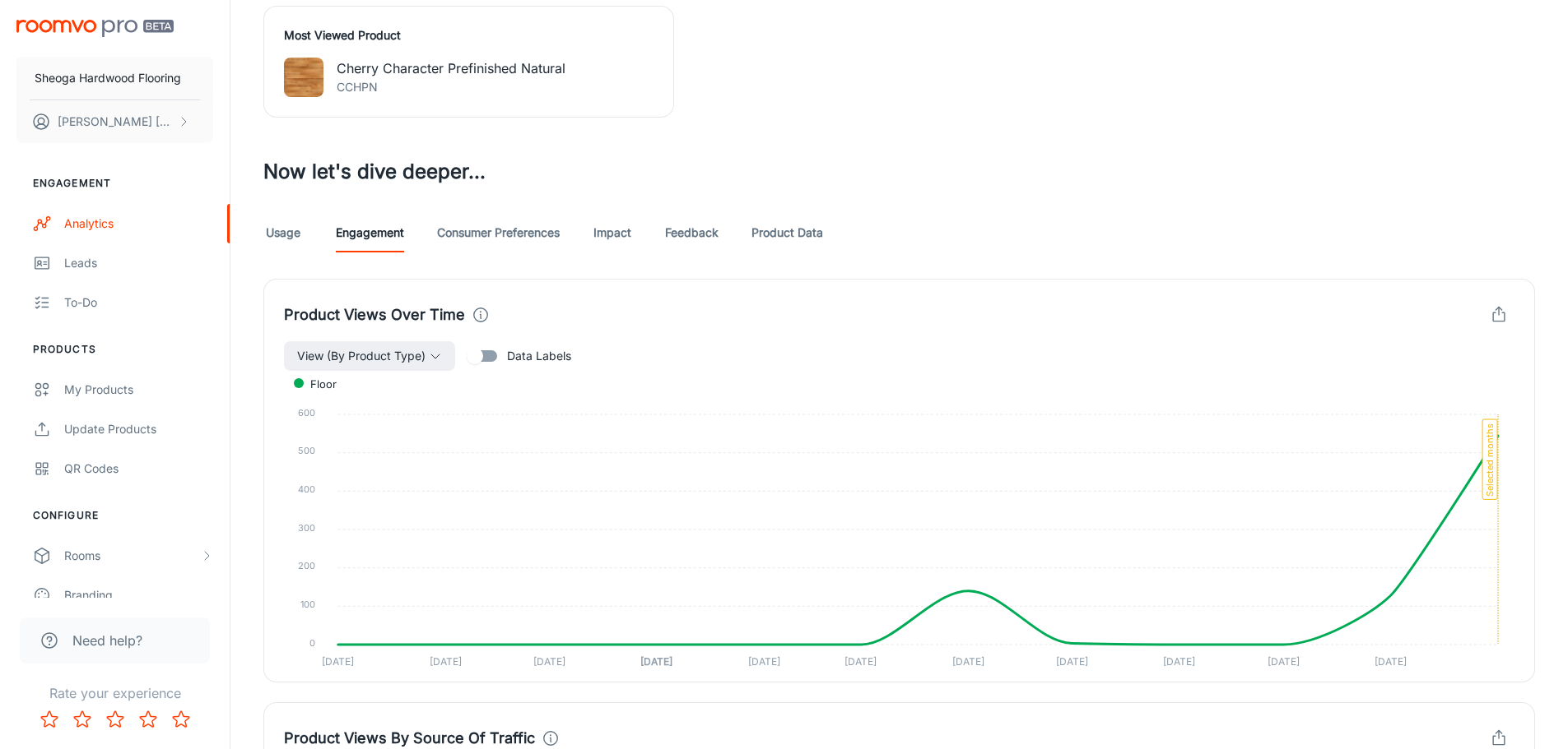
click at [291, 250] on link "Usage" at bounding box center [283, 232] width 39 height 39
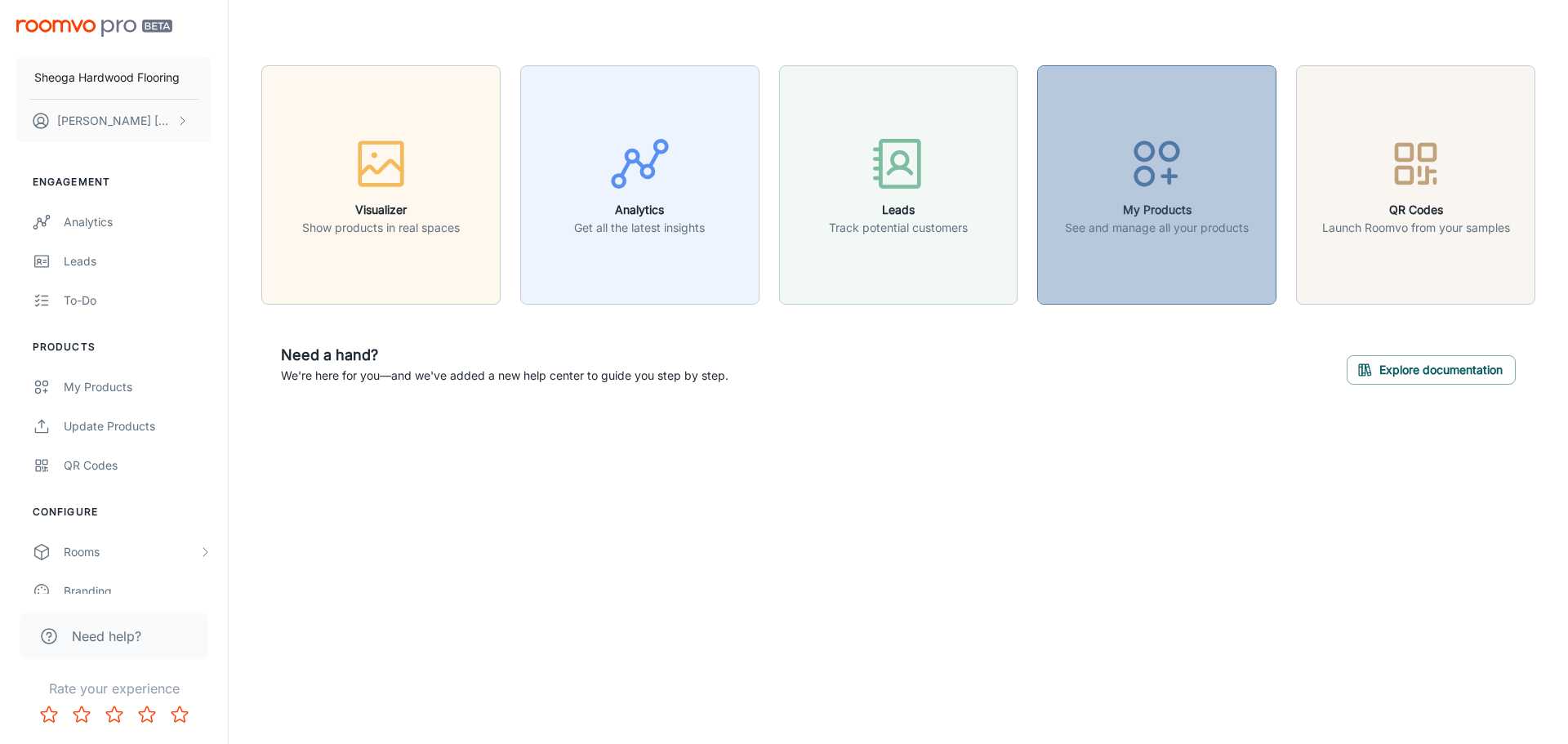
click at [1190, 243] on button "My Products See and manage all your products" at bounding box center [1157, 185] width 240 height 240
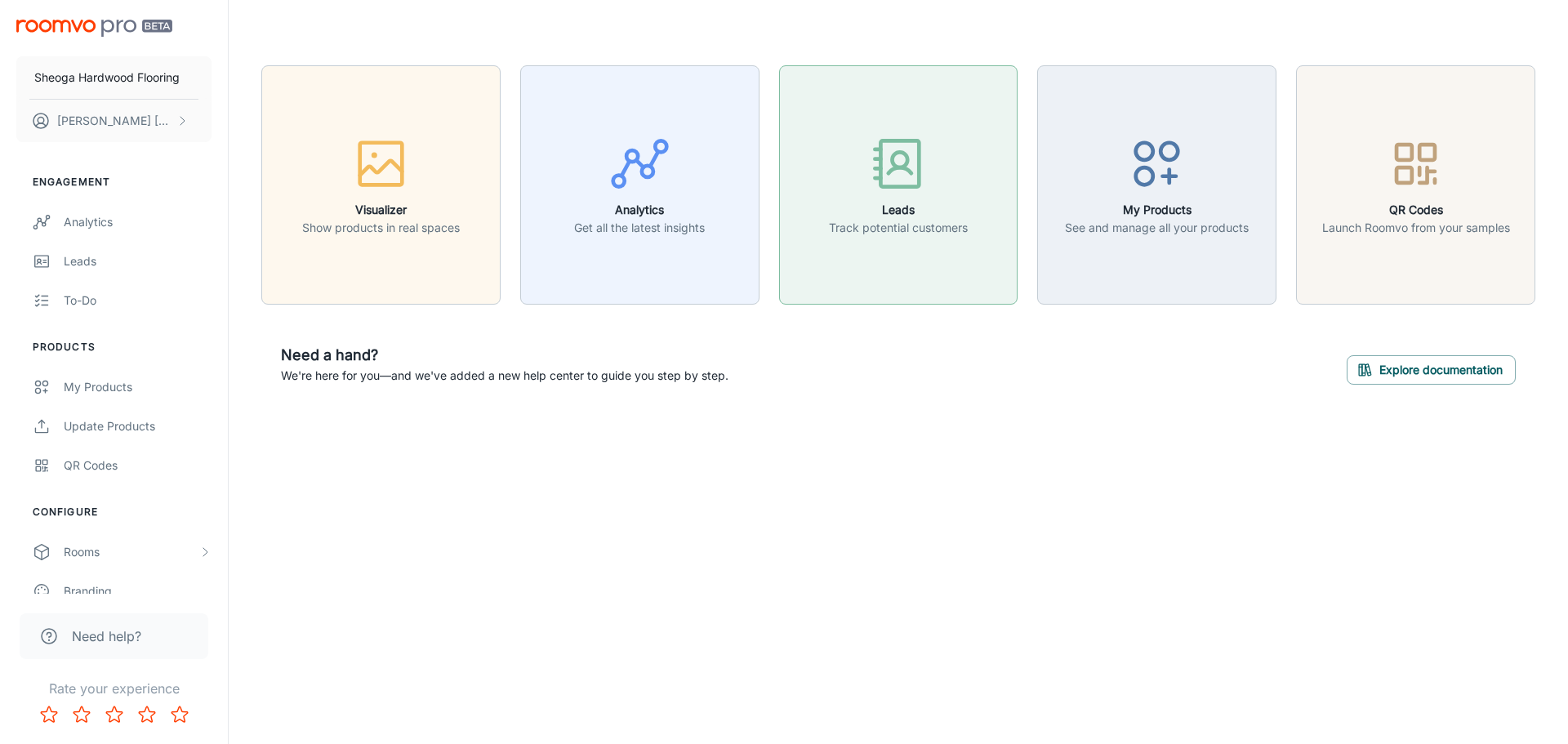
click at [923, 267] on button "Leads Track potential customers" at bounding box center [898, 185] width 240 height 240
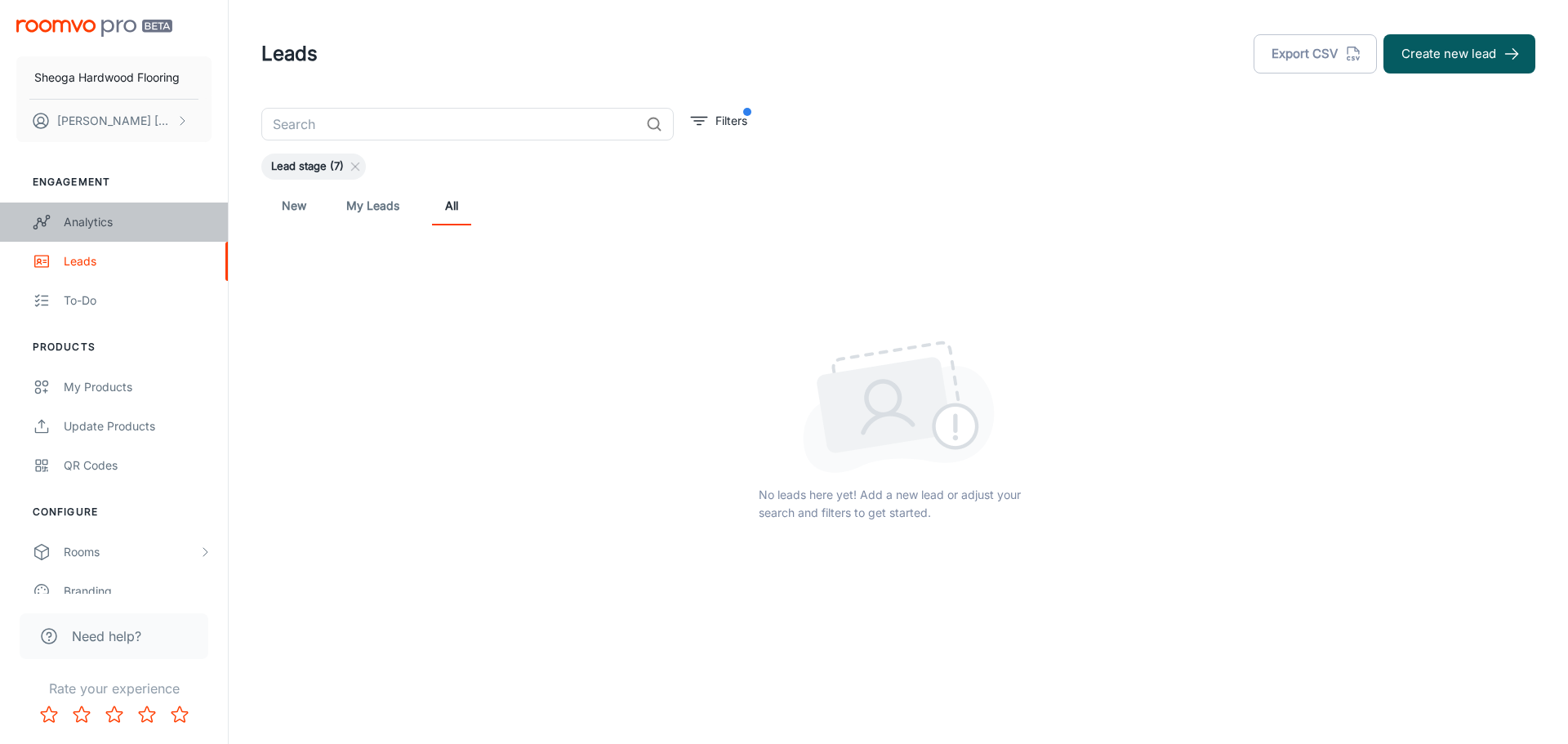
click at [71, 206] on link "Analytics" at bounding box center [114, 222] width 228 height 39
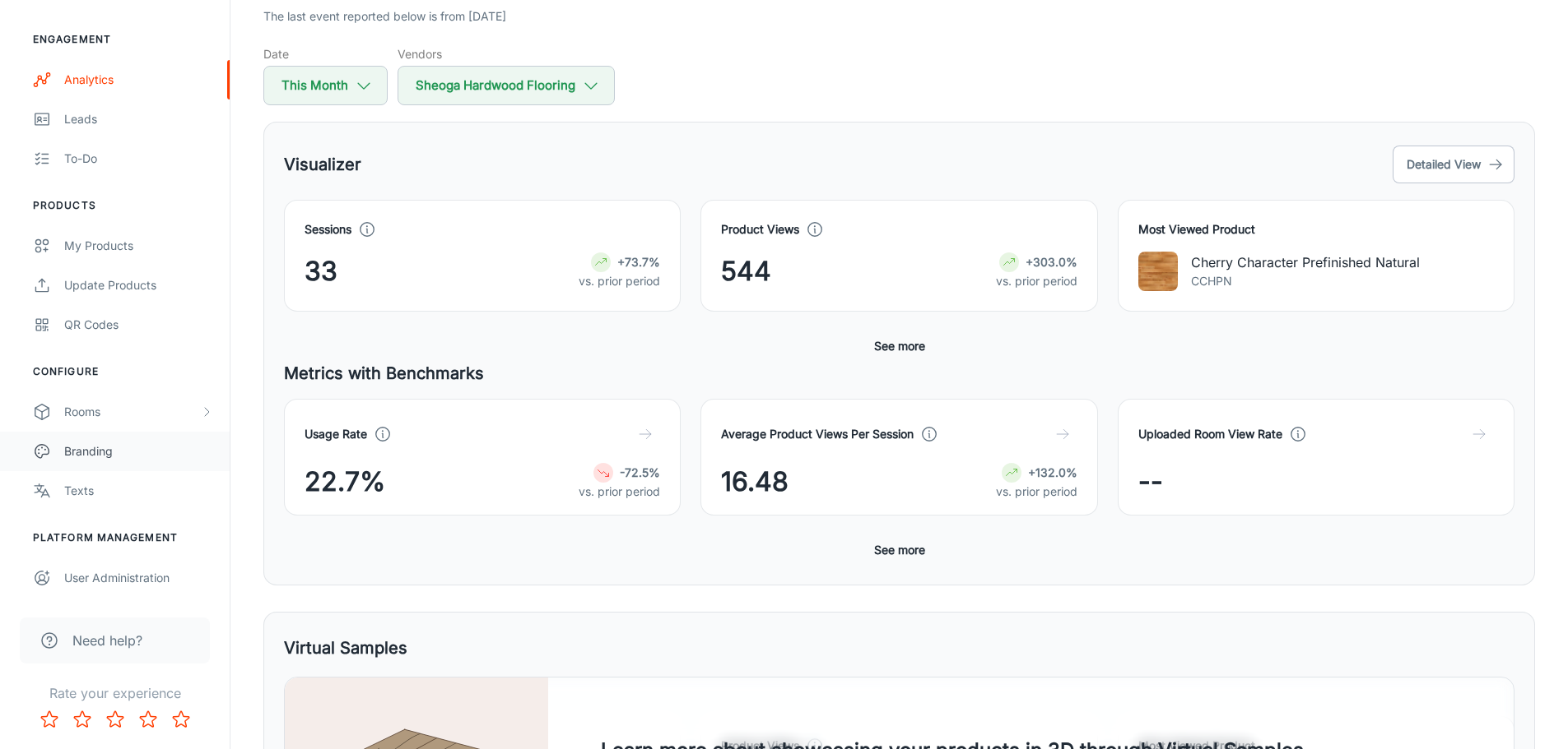
scroll to position [165, 0]
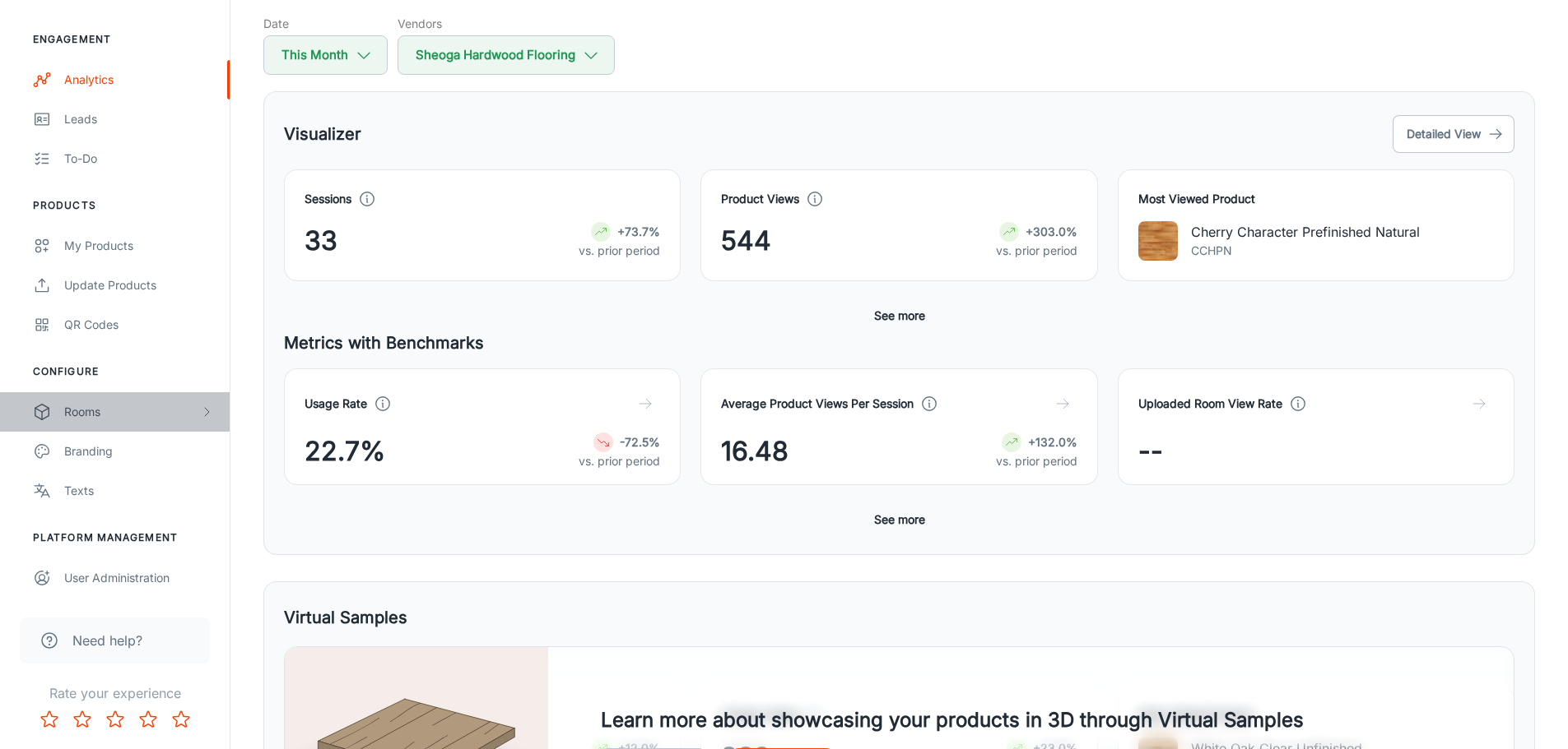
click at [87, 413] on div "Rooms" at bounding box center [131, 412] width 136 height 18
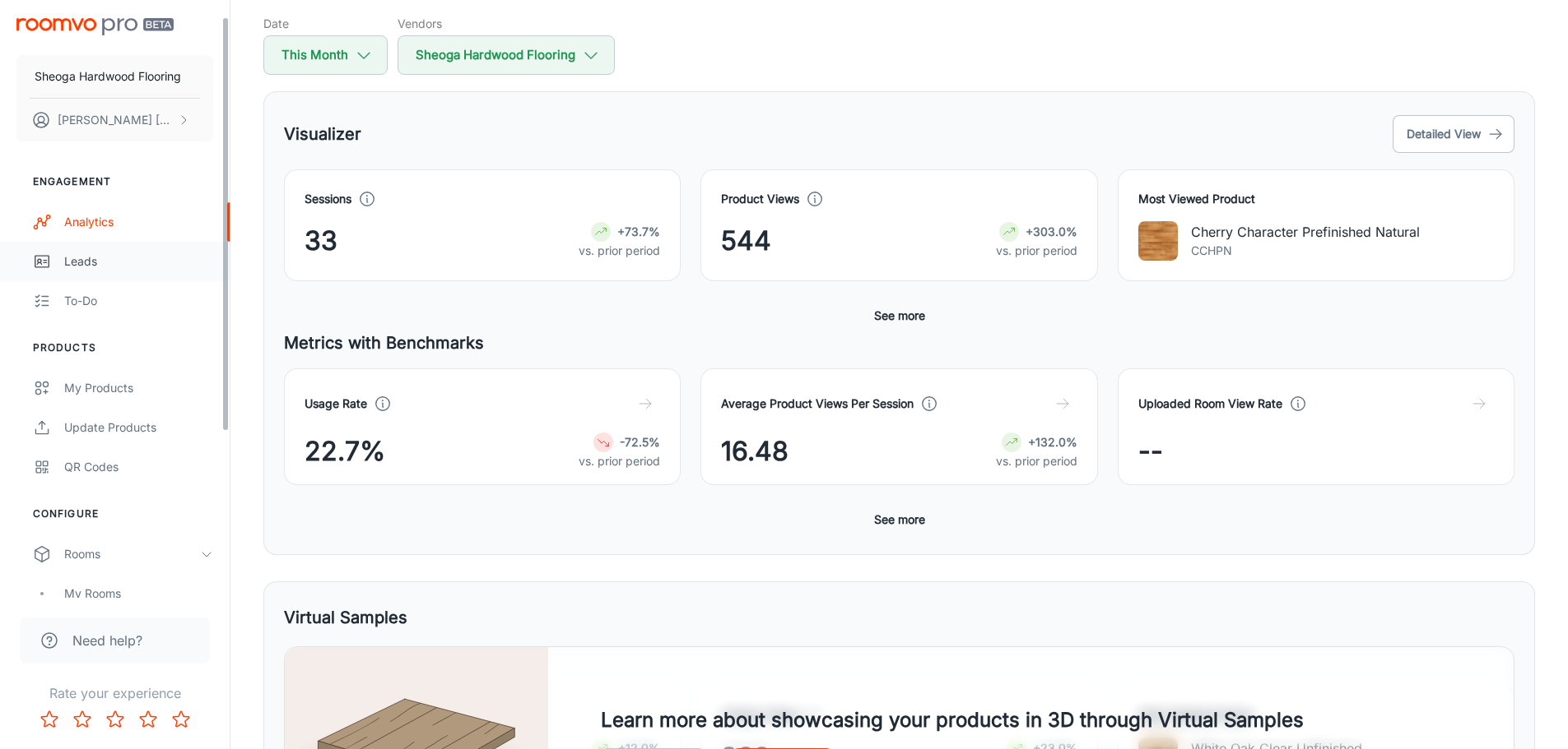
scroll to position [0, 0]
click at [76, 301] on div "To-do" at bounding box center [138, 303] width 149 height 18
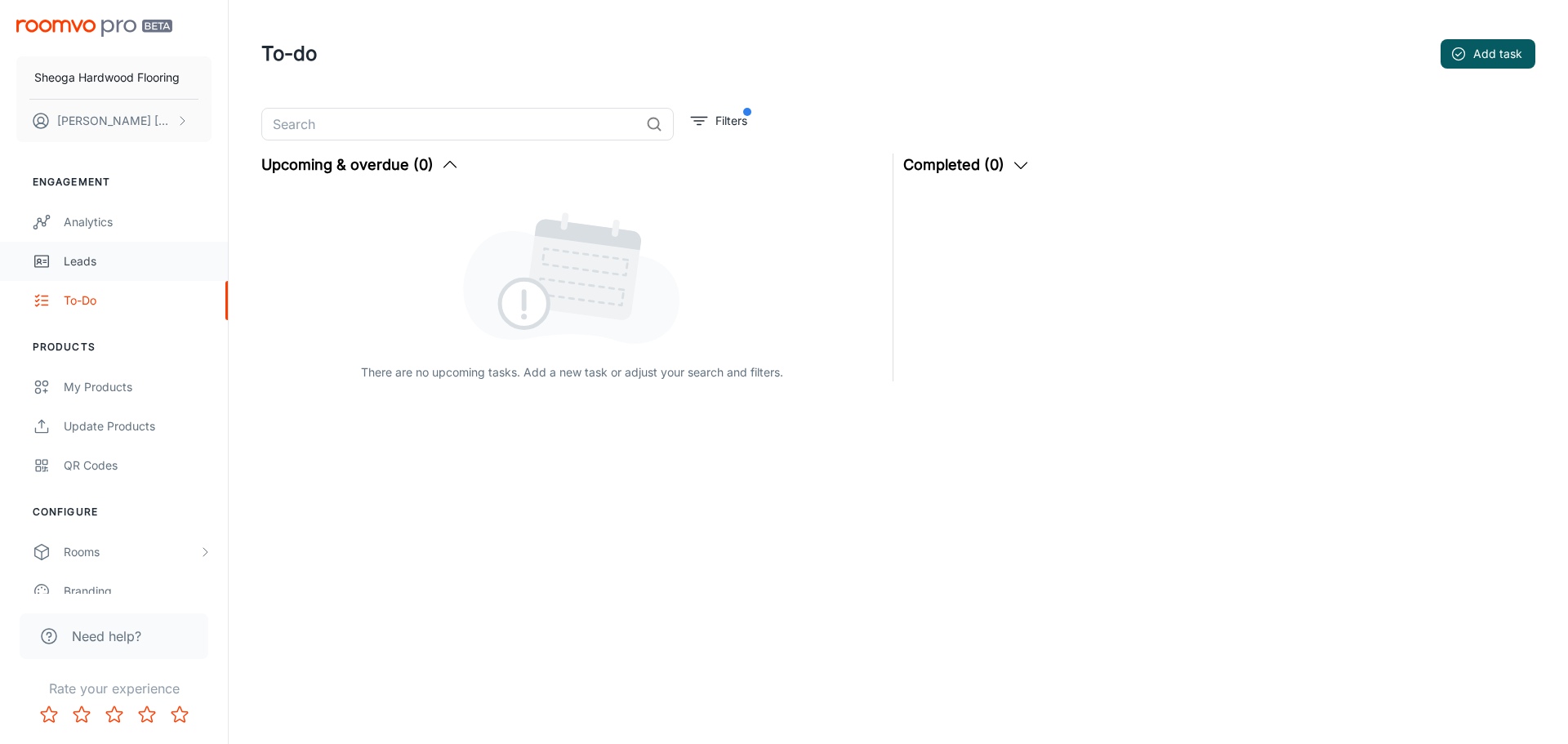
click at [98, 260] on div "Leads" at bounding box center [137, 262] width 147 height 18
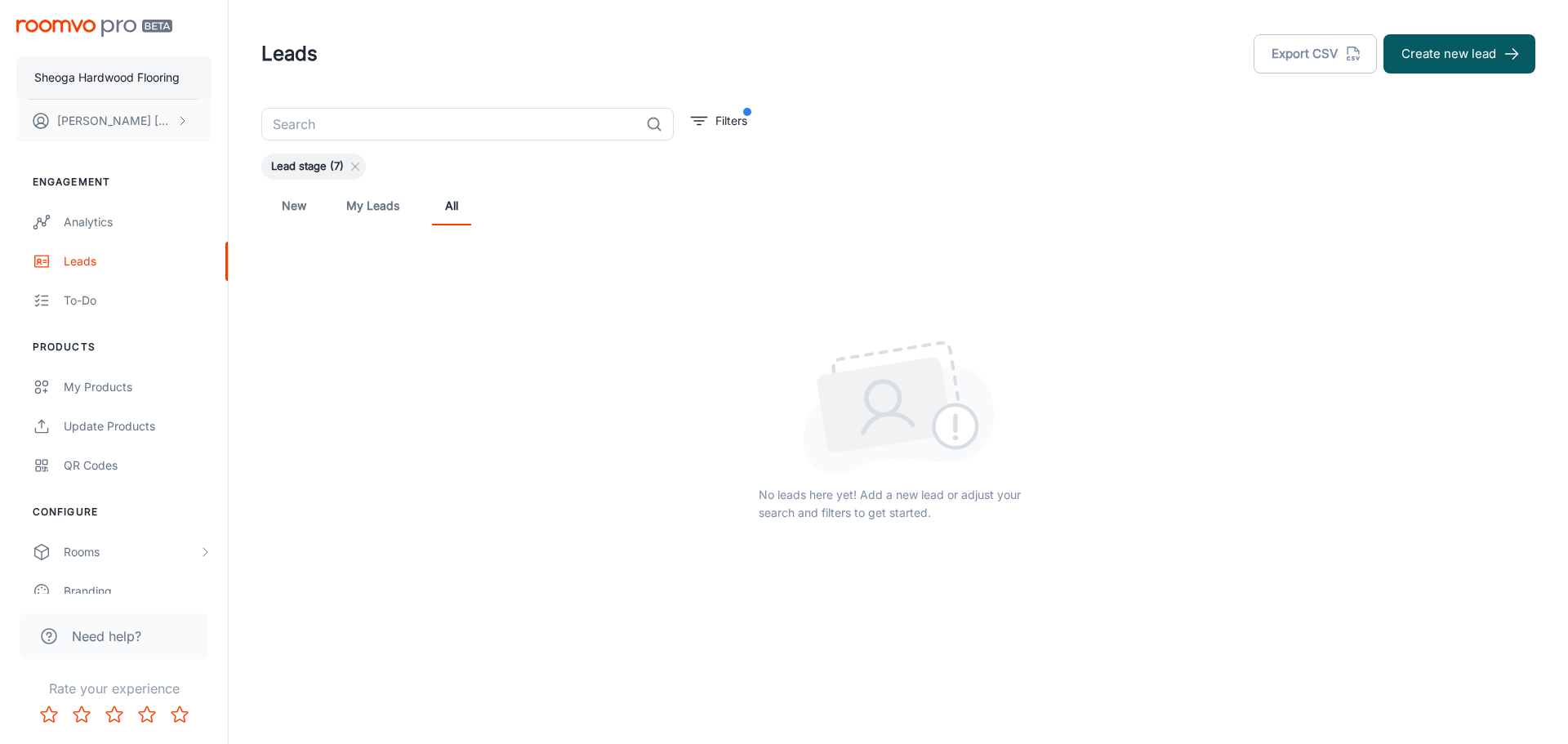
click at [86, 74] on p "Sheoga Hardwood Flooring" at bounding box center [107, 78] width 146 height 18
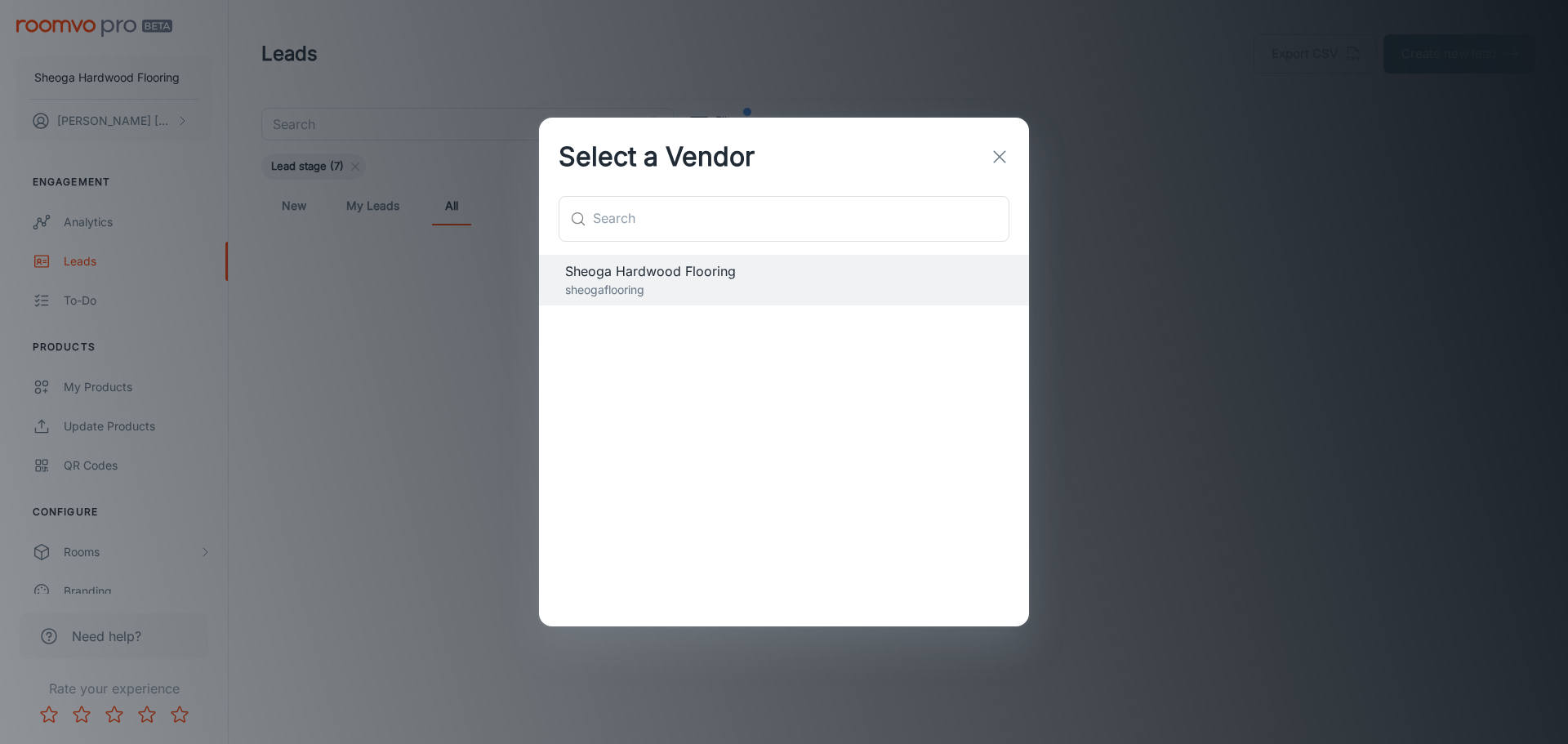
click at [1001, 159] on icon "button" at bounding box center [1000, 157] width 20 height 20
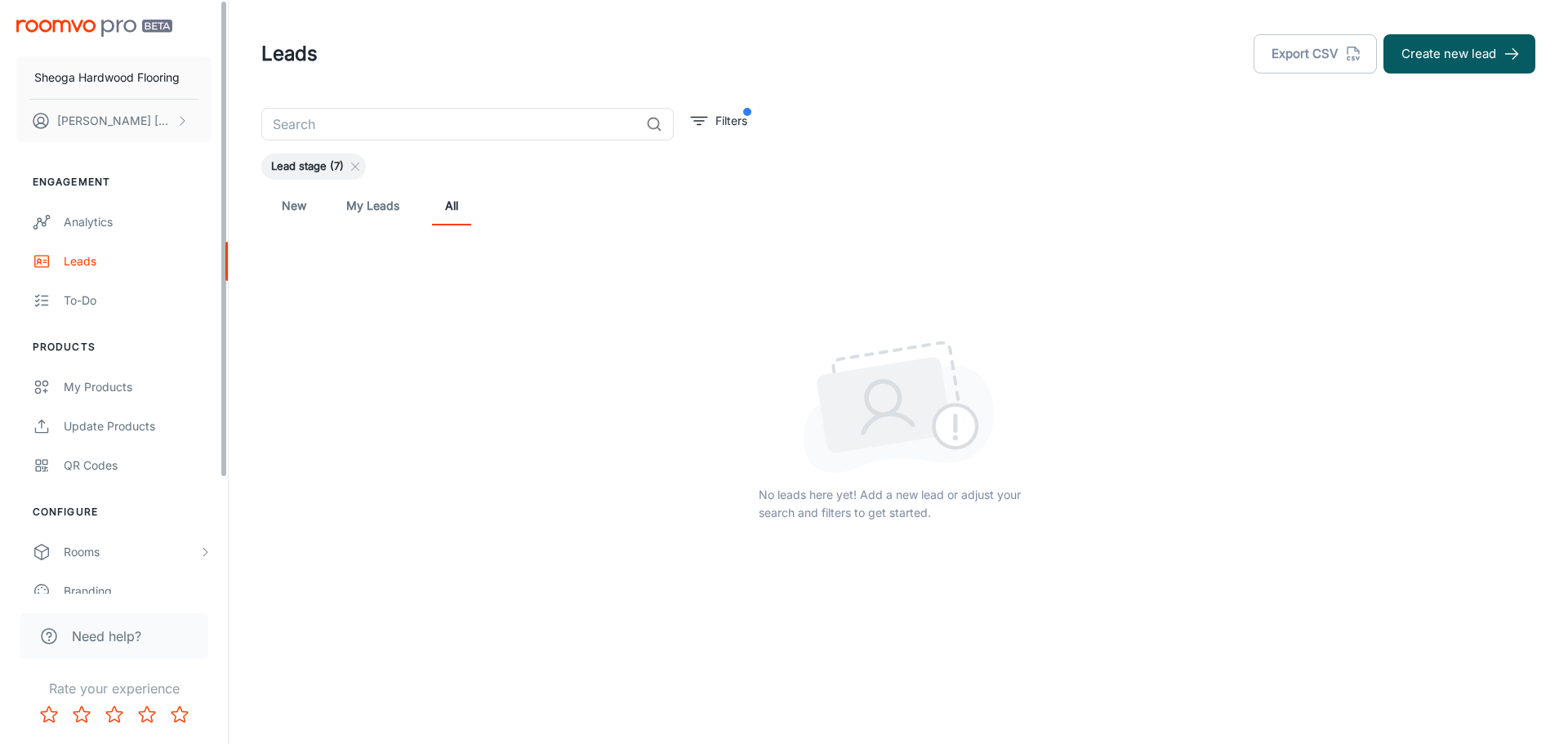
click at [99, 33] on img "scrollable content" at bounding box center [94, 28] width 156 height 17
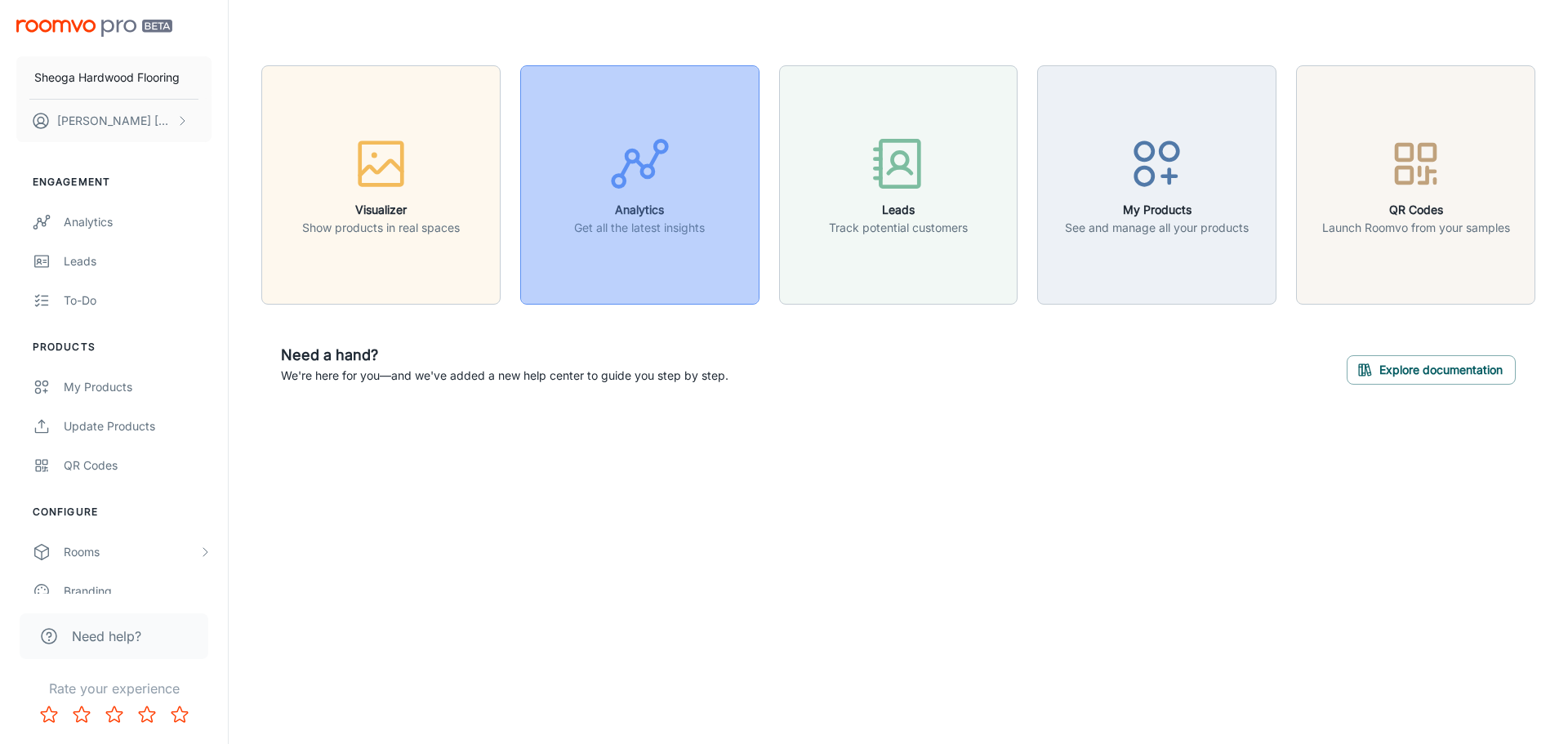
click at [628, 203] on h6 "Analytics" at bounding box center [640, 210] width 130 height 18
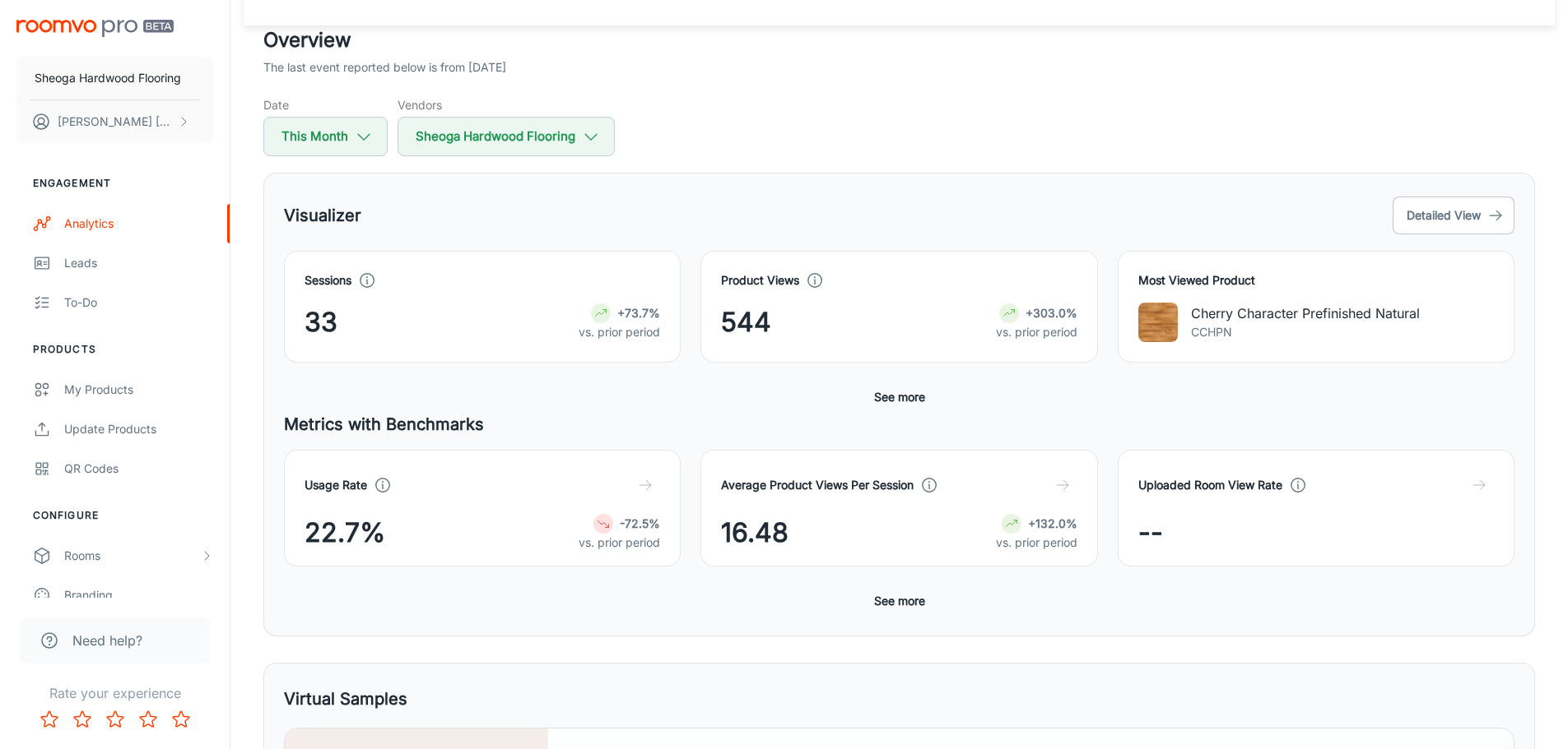
scroll to position [66, 0]
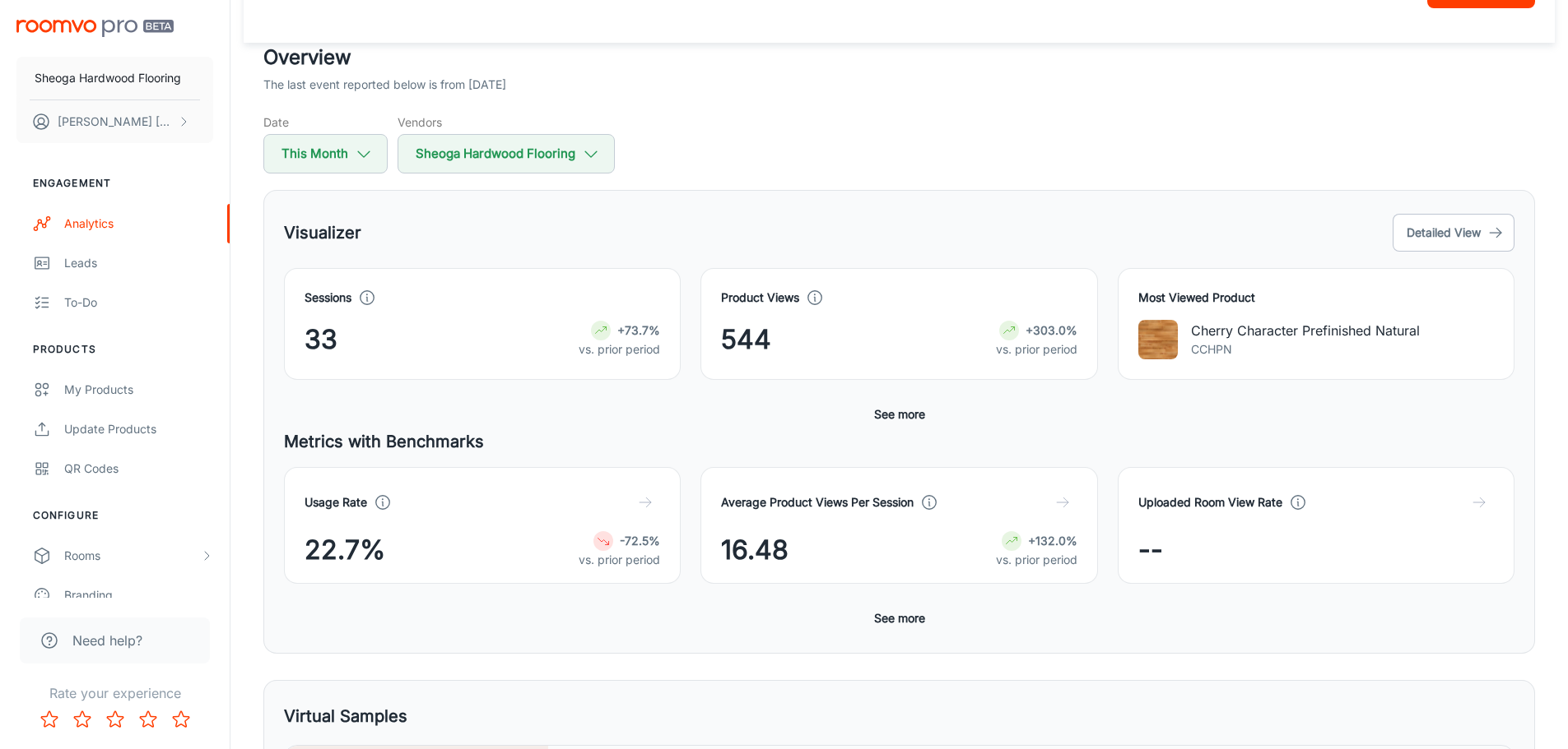
drag, startPoint x: 266, startPoint y: 432, endPoint x: 247, endPoint y: 521, distance: 91.0
click at [247, 521] on div "Overview The last event reported below is from [DATE] Date This Month Vendors S…" at bounding box center [899, 651] width 1311 height 1216
click at [1478, 241] on button "Detailed View" at bounding box center [1454, 233] width 122 height 38
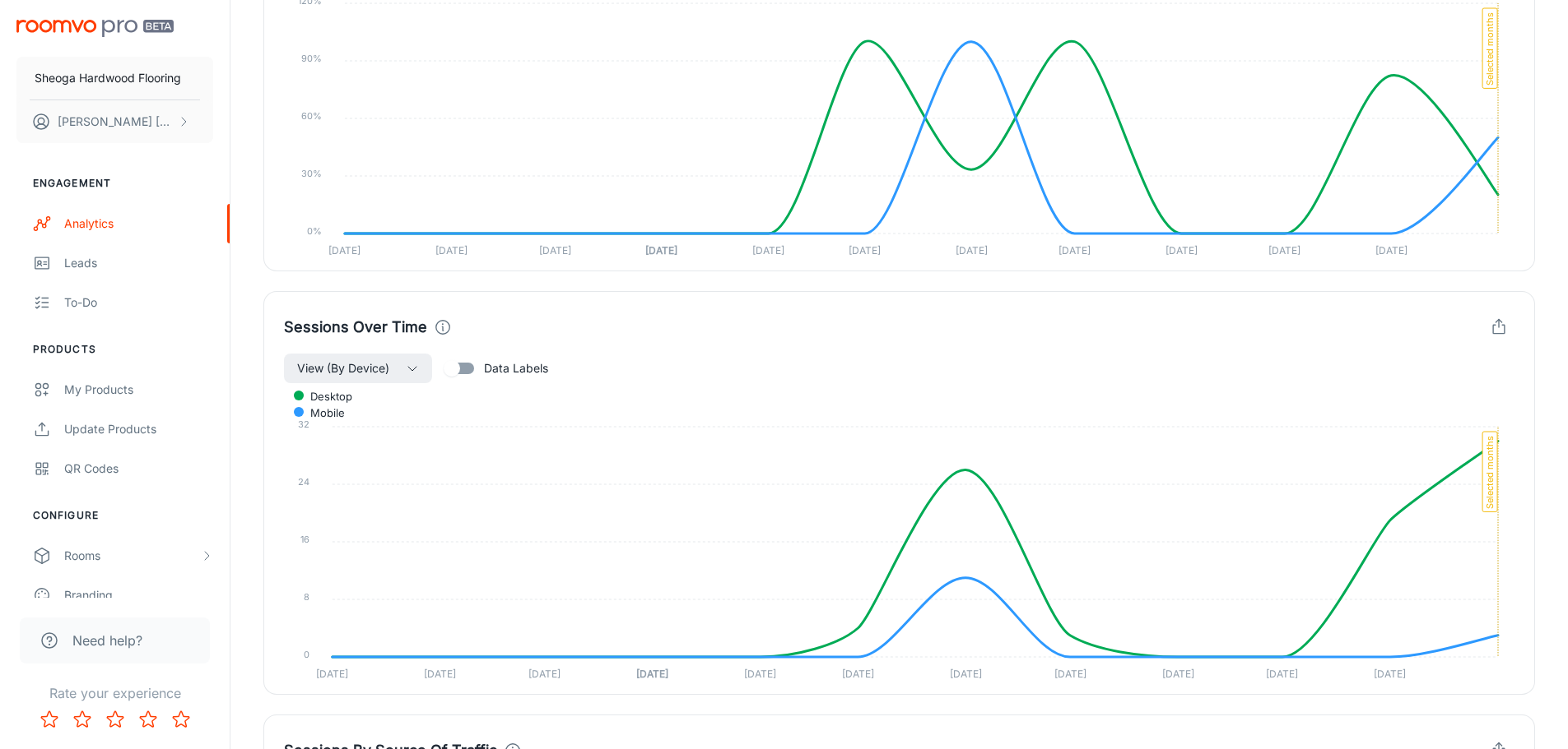
scroll to position [411, 0]
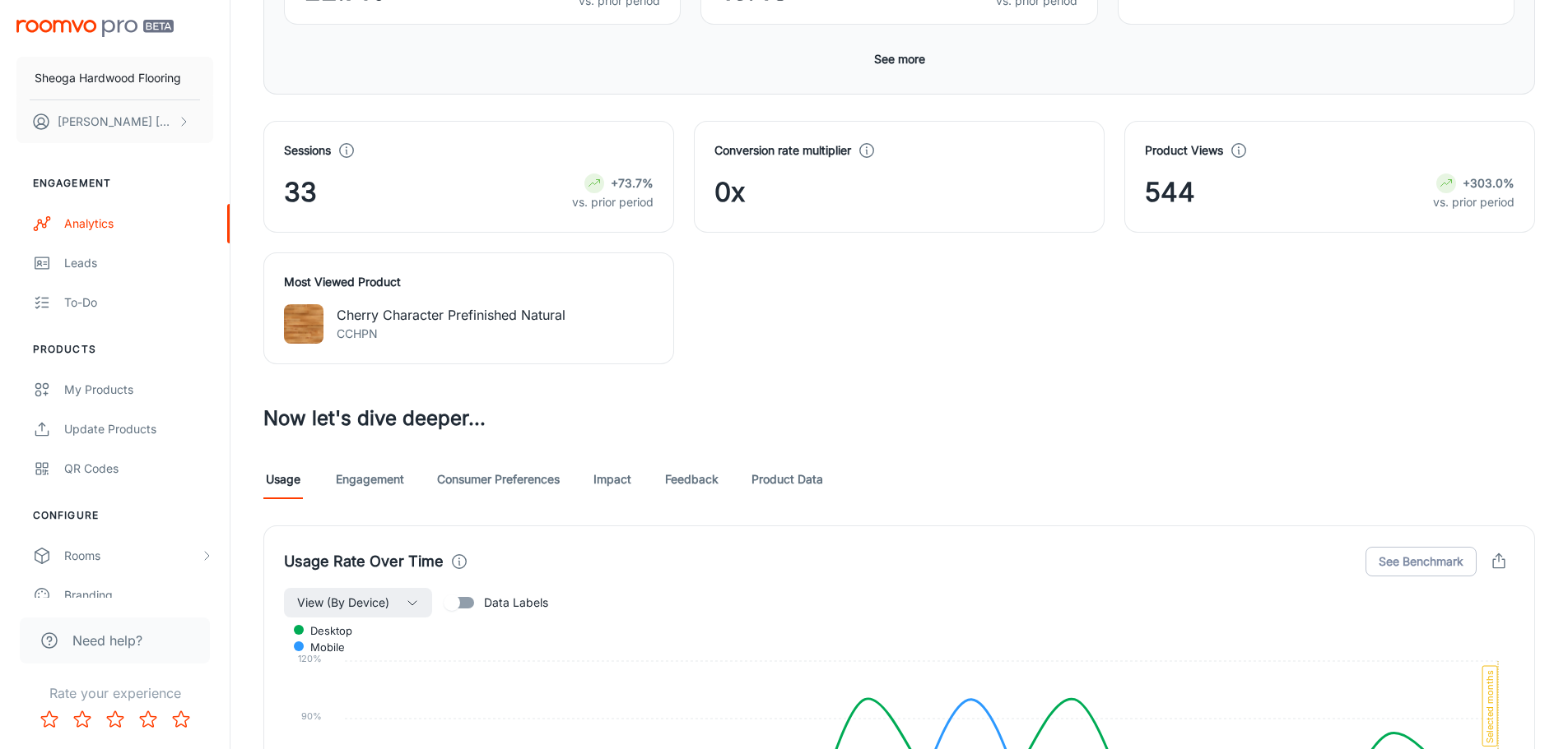
click at [479, 490] on link "Consumer Preferences" at bounding box center [498, 479] width 123 height 39
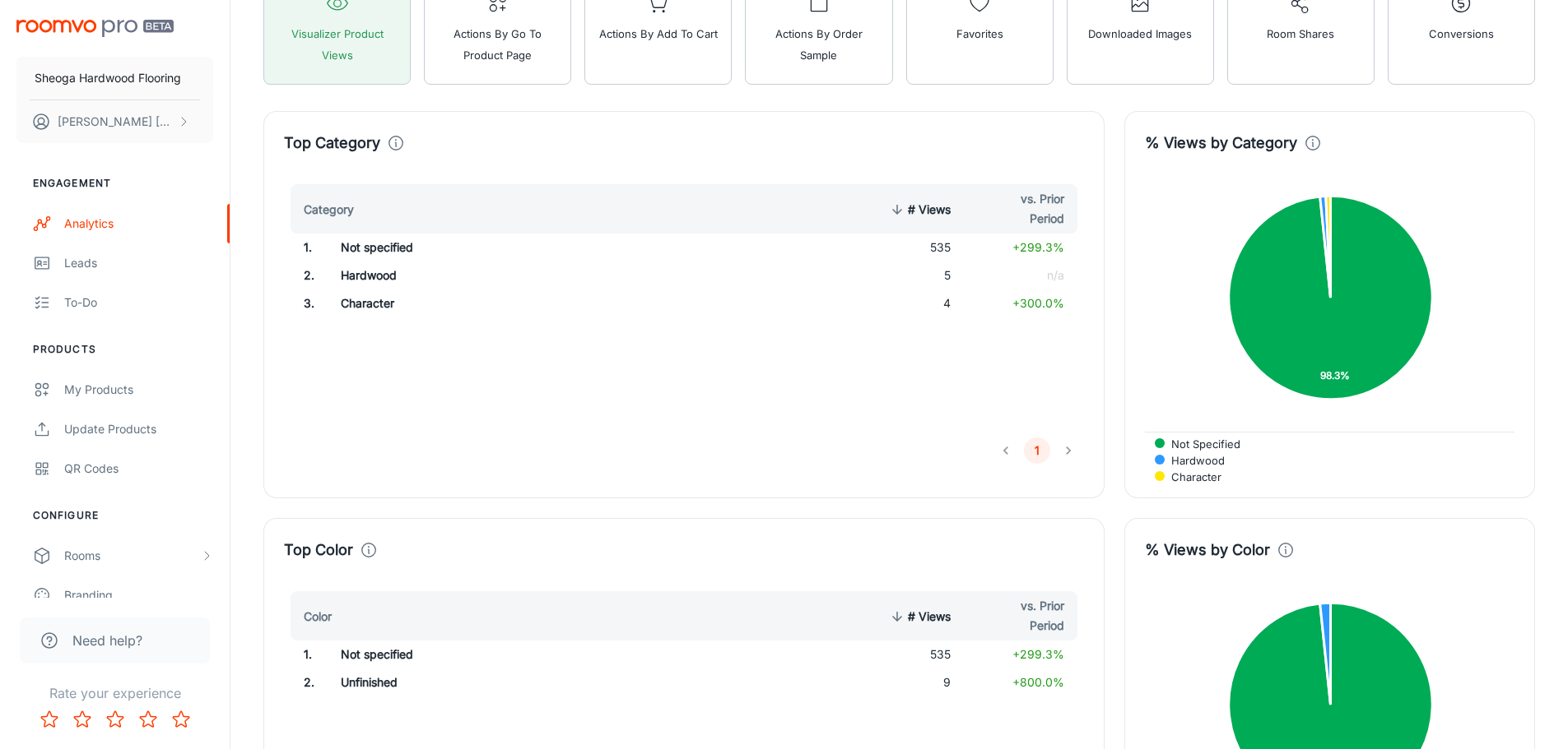
scroll to position [884, 0]
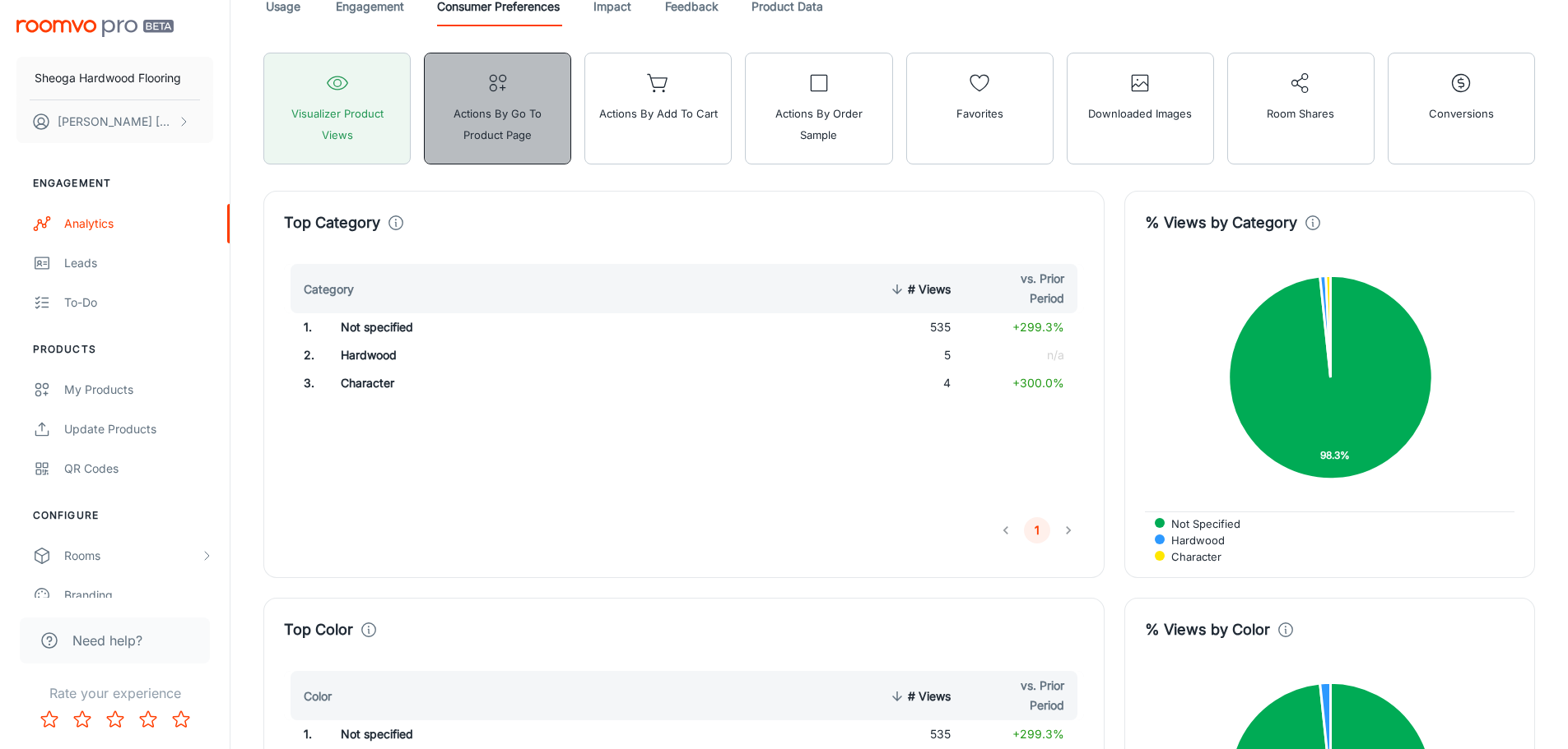
click at [521, 139] on span "Actions by Go To Product Page" at bounding box center [498, 124] width 126 height 43
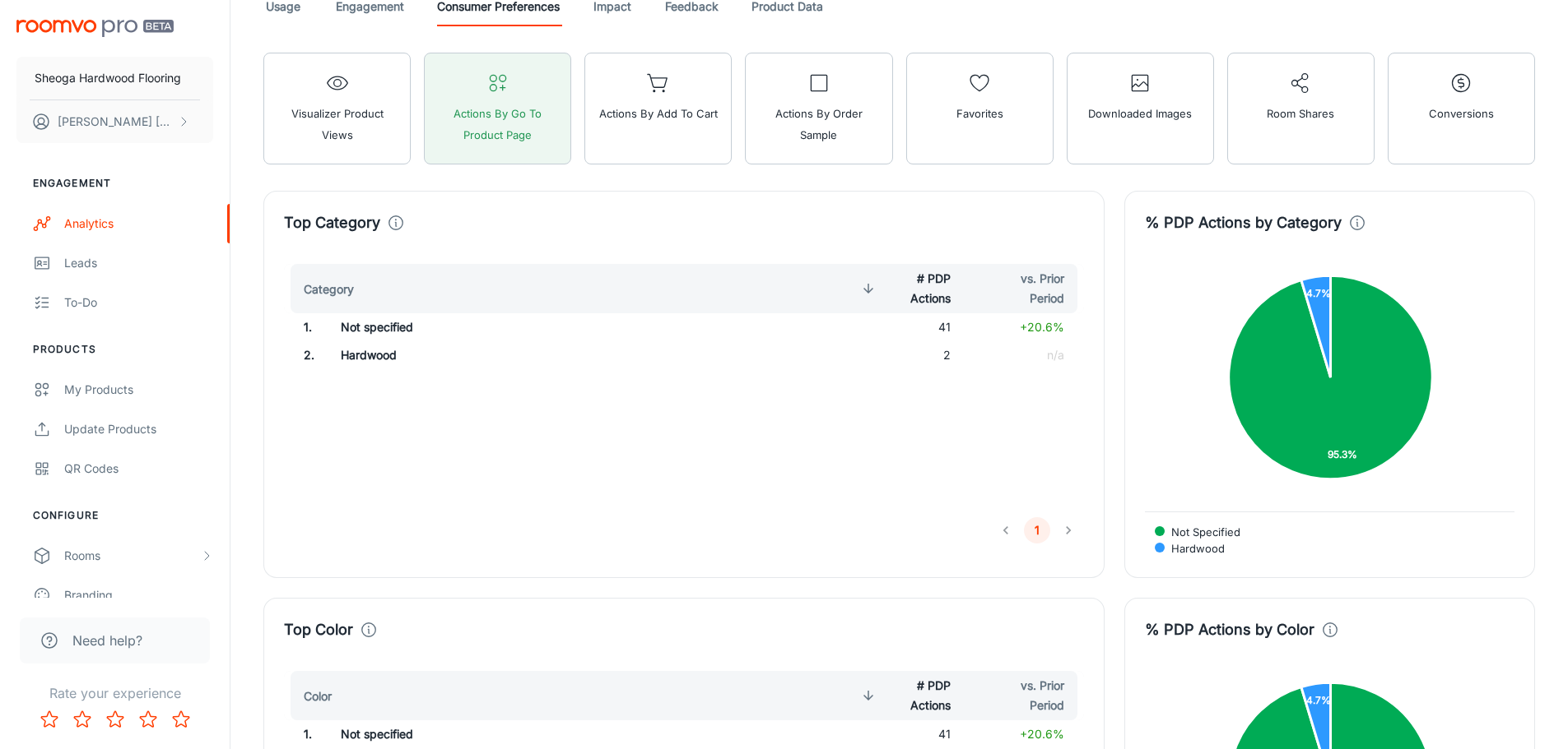
click at [1099, 364] on div "Top Category Category # PDP Actions vs. Prior Period 1 . Not specified 41 +20.6…" at bounding box center [684, 384] width 841 height 387
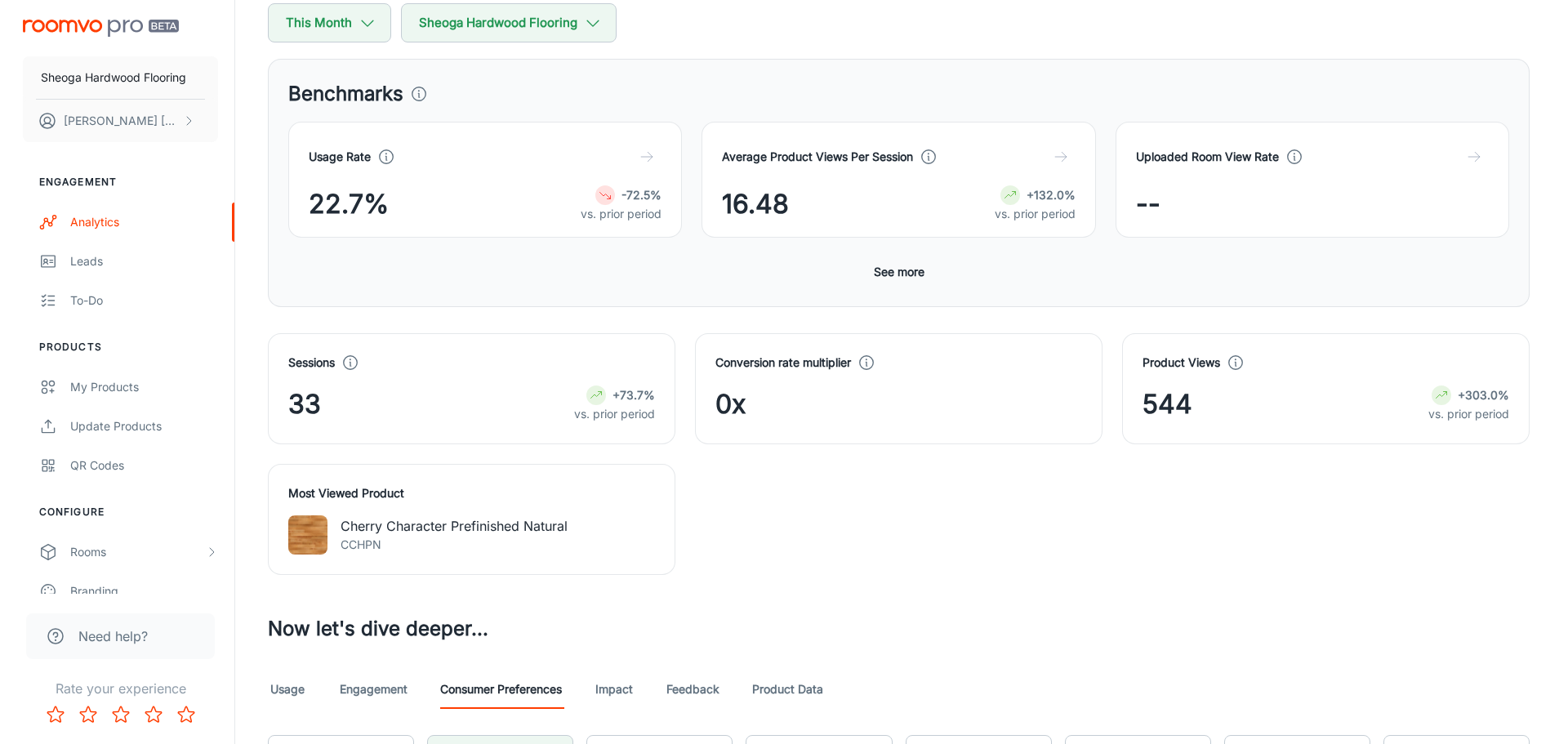
scroll to position [0, 0]
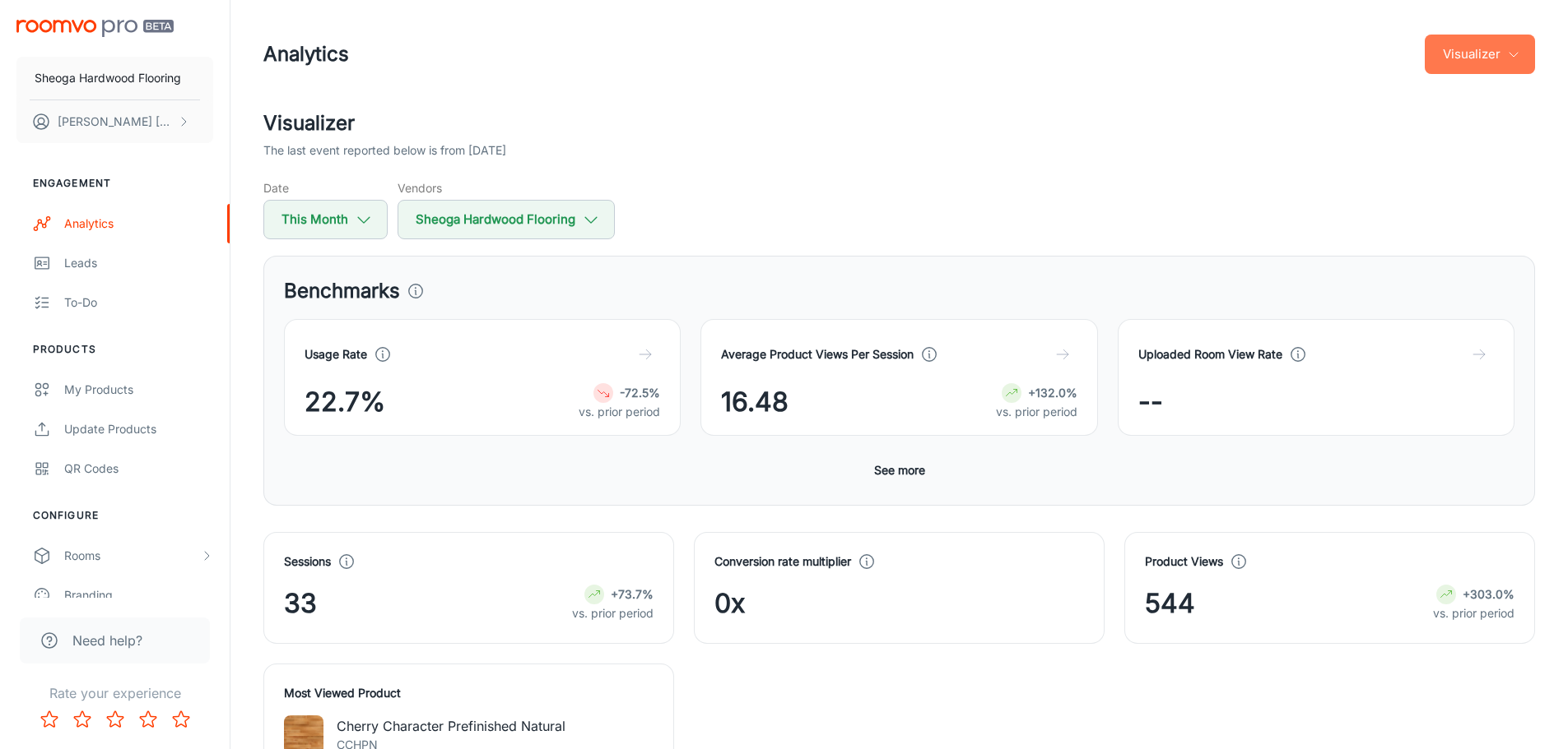
click at [1484, 36] on button "Visualizer" at bounding box center [1480, 54] width 110 height 39
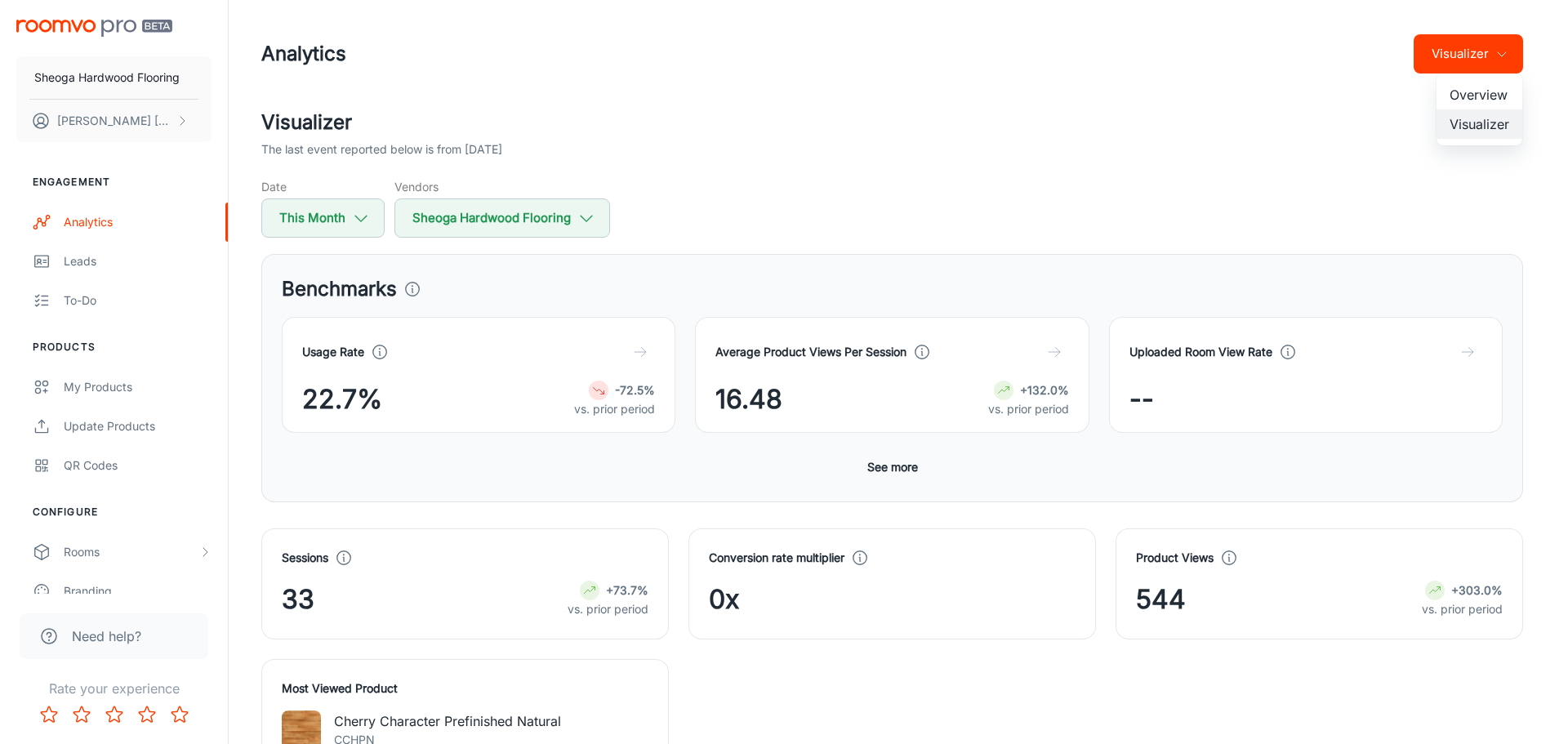
click at [1477, 88] on li "Overview" at bounding box center [1479, 94] width 86 height 30
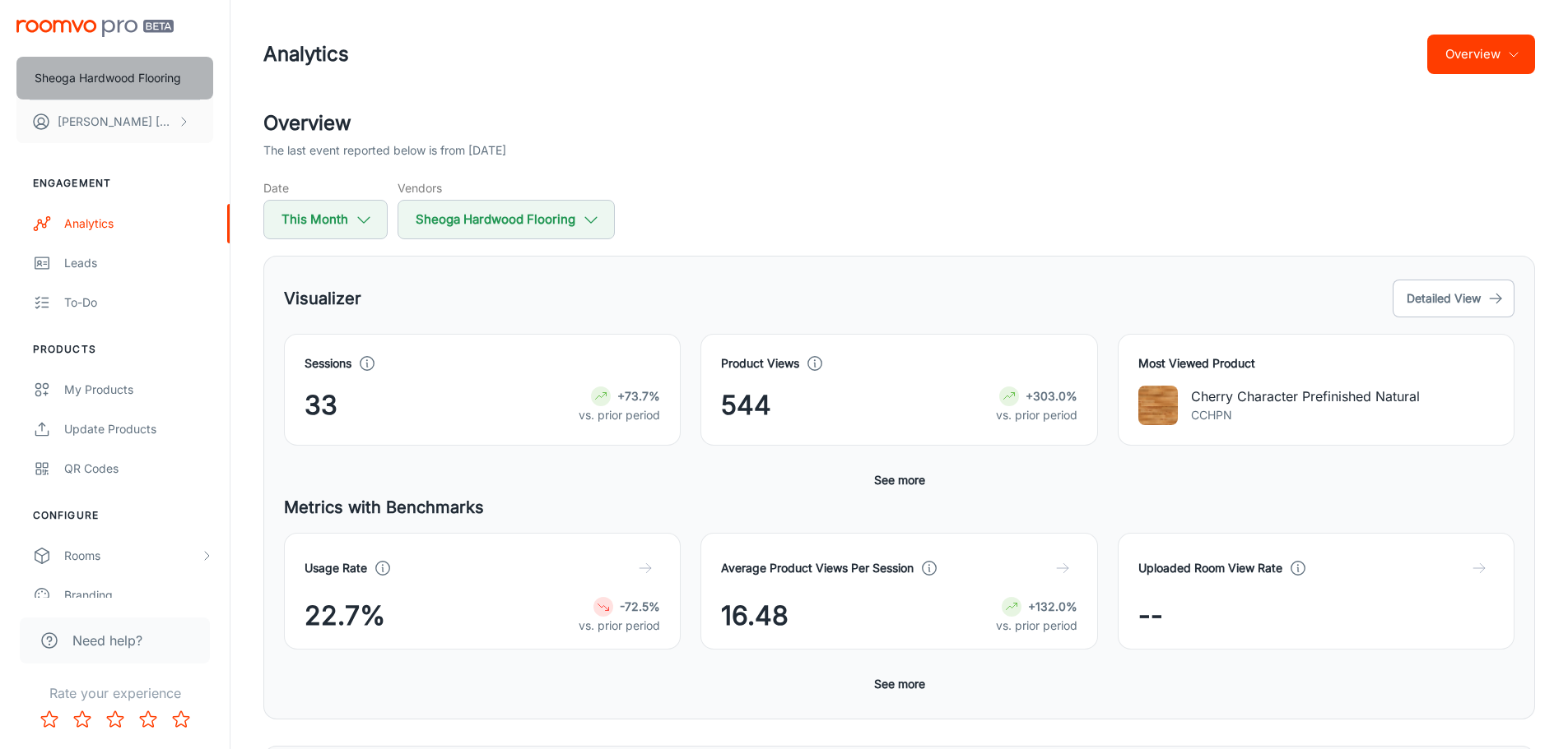
click at [117, 77] on p "Sheoga Hardwood Flooring" at bounding box center [108, 78] width 147 height 18
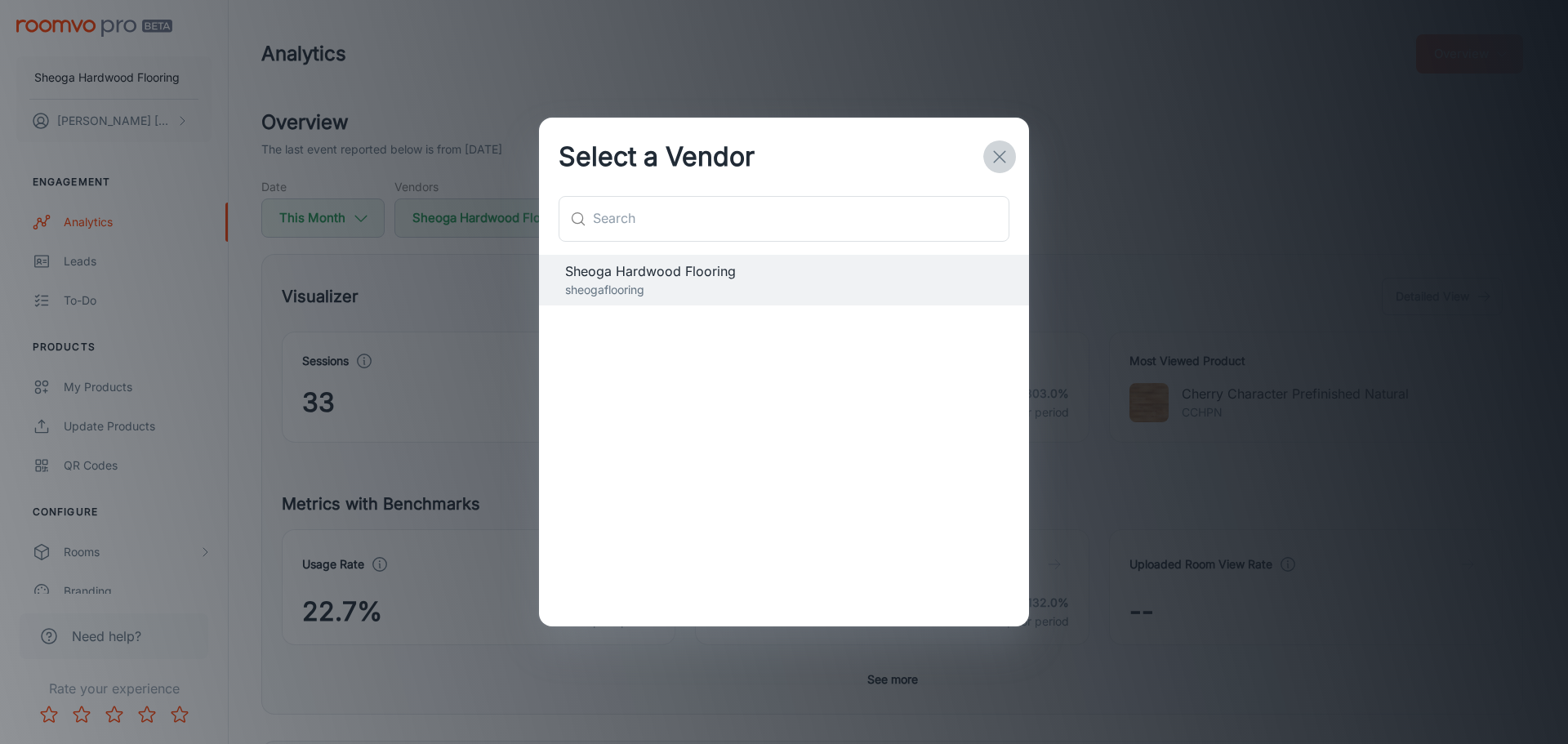
click at [1003, 148] on icon "button" at bounding box center [1000, 157] width 20 height 20
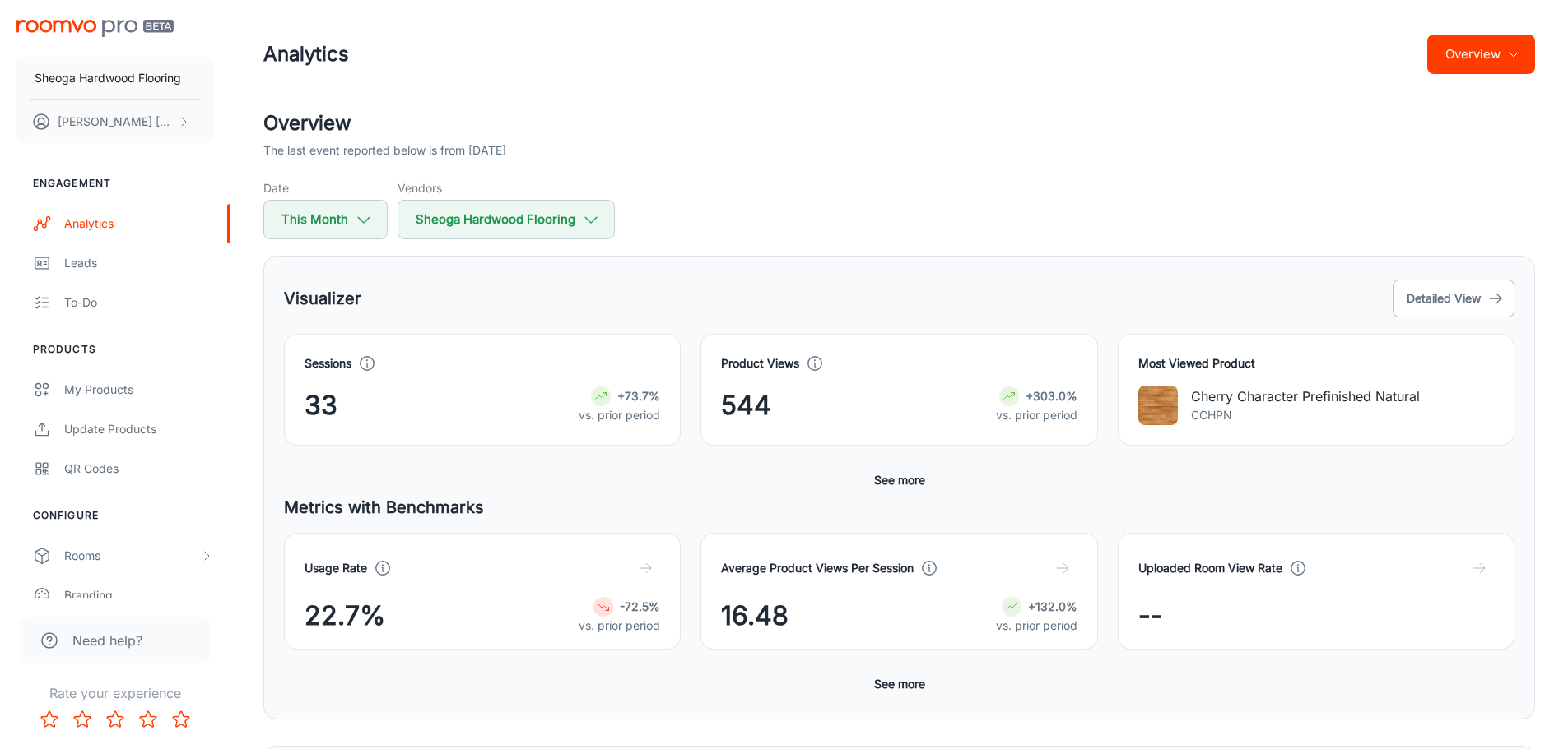
click at [292, 47] on h1 "Analytics" at bounding box center [306, 54] width 86 height 30
click at [107, 25] on img "scrollable content" at bounding box center [95, 28] width 157 height 17
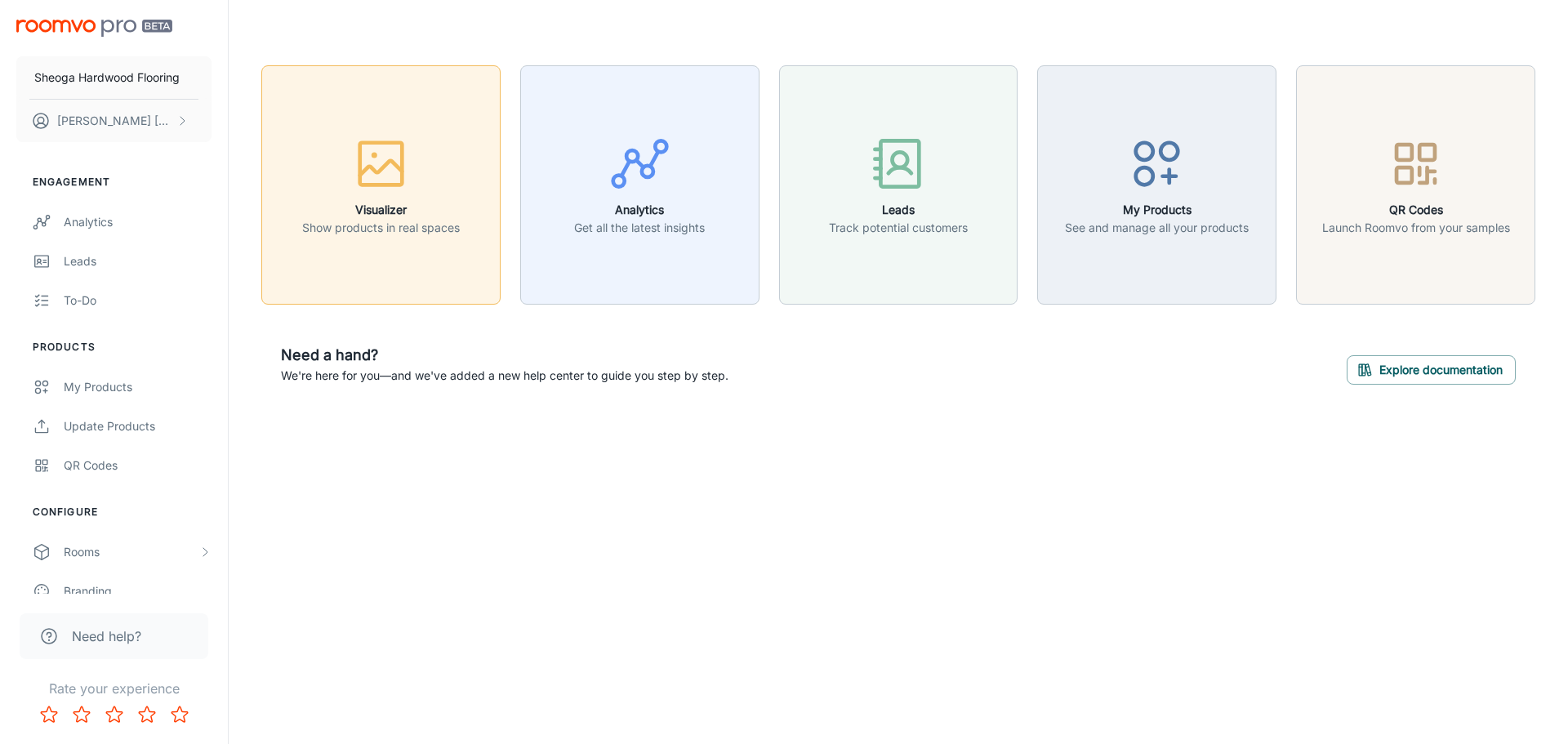
click at [318, 162] on div "button" at bounding box center [381, 167] width 157 height 68
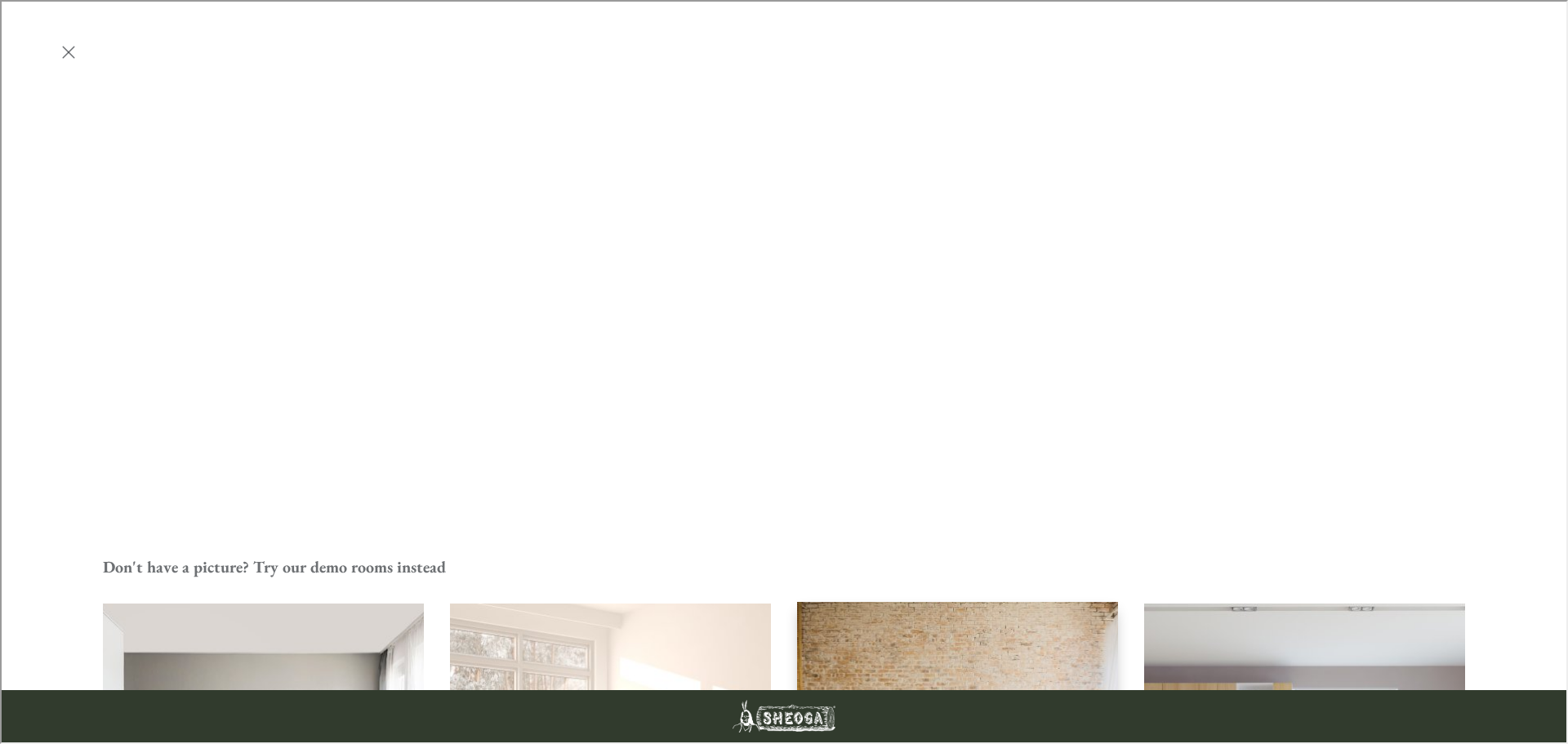
scroll to position [510, 0]
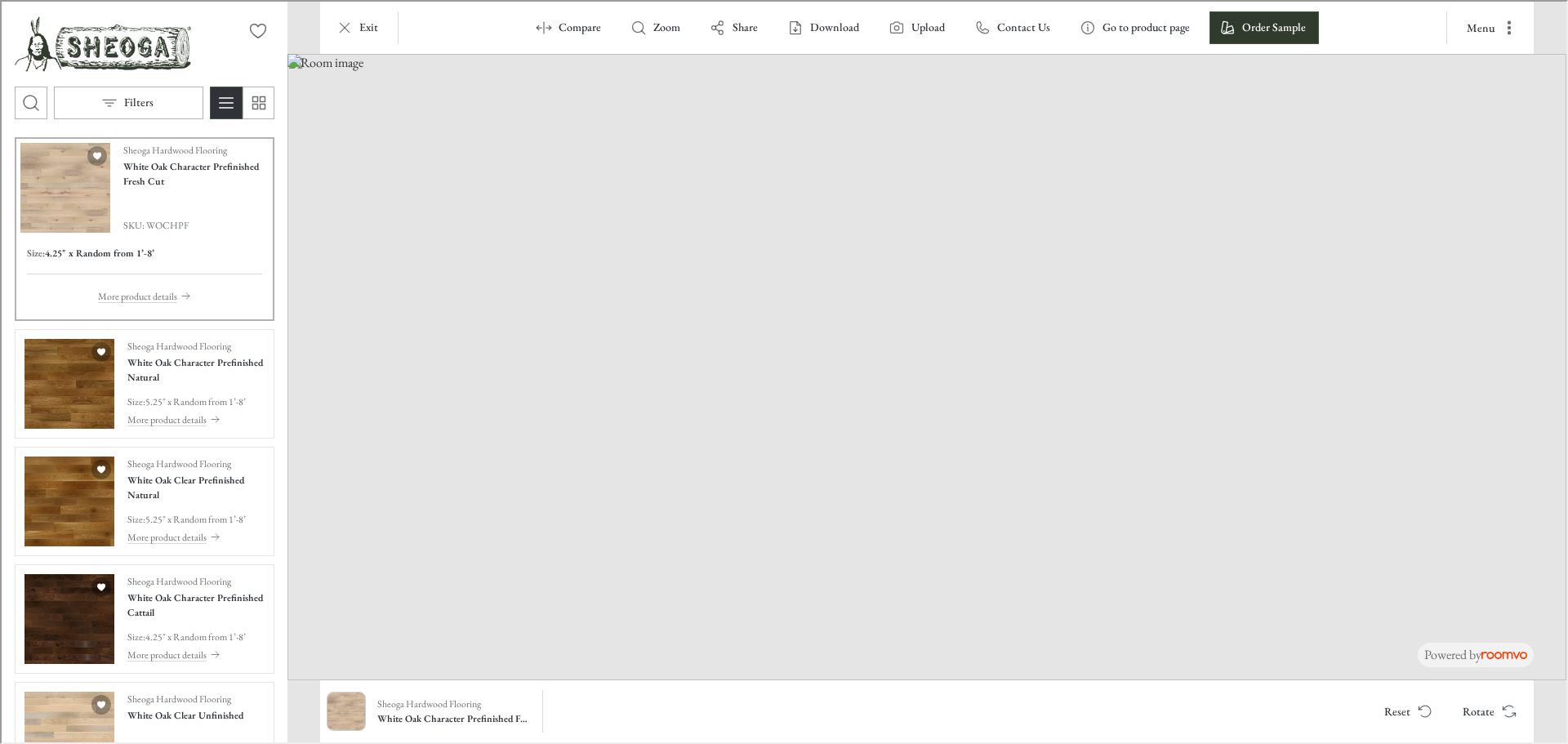
drag, startPoint x: 890, startPoint y: 625, endPoint x: 827, endPoint y: 452, distance: 184.1
click at [827, 452] on img at bounding box center [926, 366] width 1279 height 626
click at [1500, 720] on button "Rotate" at bounding box center [1487, 710] width 78 height 33
click at [1494, 709] on button "Rotate" at bounding box center [1487, 710] width 78 height 33
click at [1501, 718] on icon "Rotate Surface" at bounding box center [1508, 710] width 16 height 16
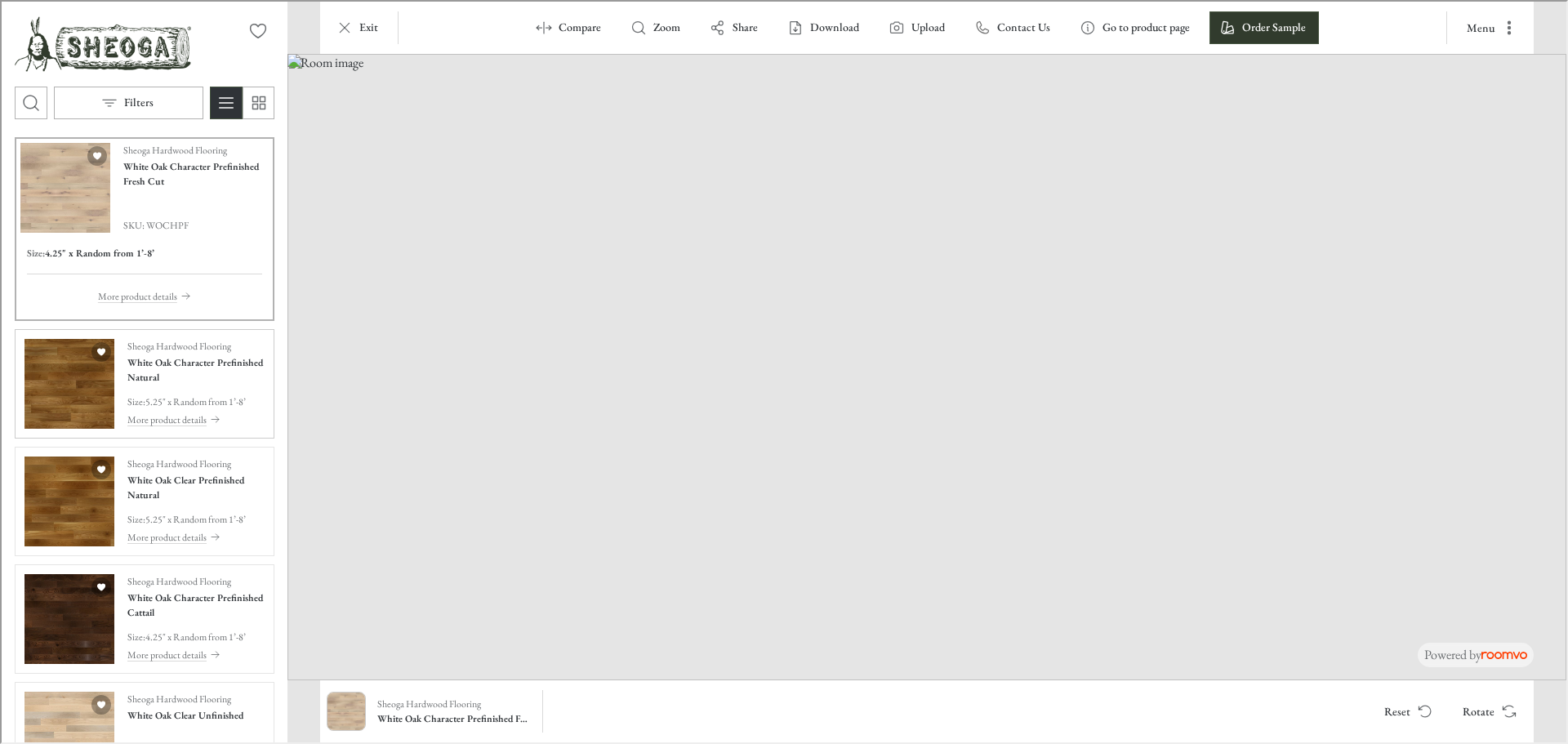
click at [75, 403] on img "See White Oak Character Prefinished Natural in the room" at bounding box center [67, 382] width 90 height 90
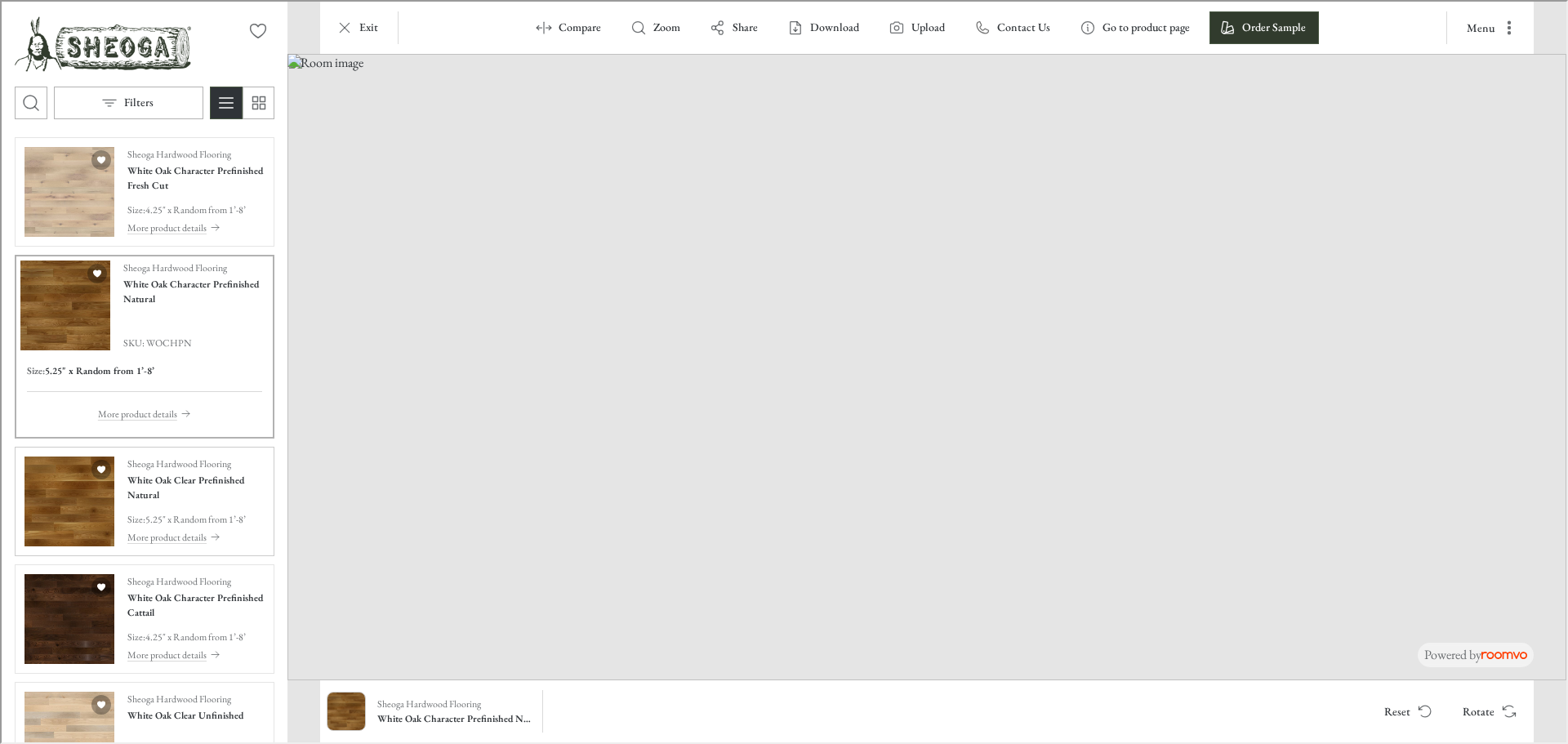
click at [62, 501] on img "See White Oak Clear Prefinished Natural in the room" at bounding box center [67, 500] width 90 height 90
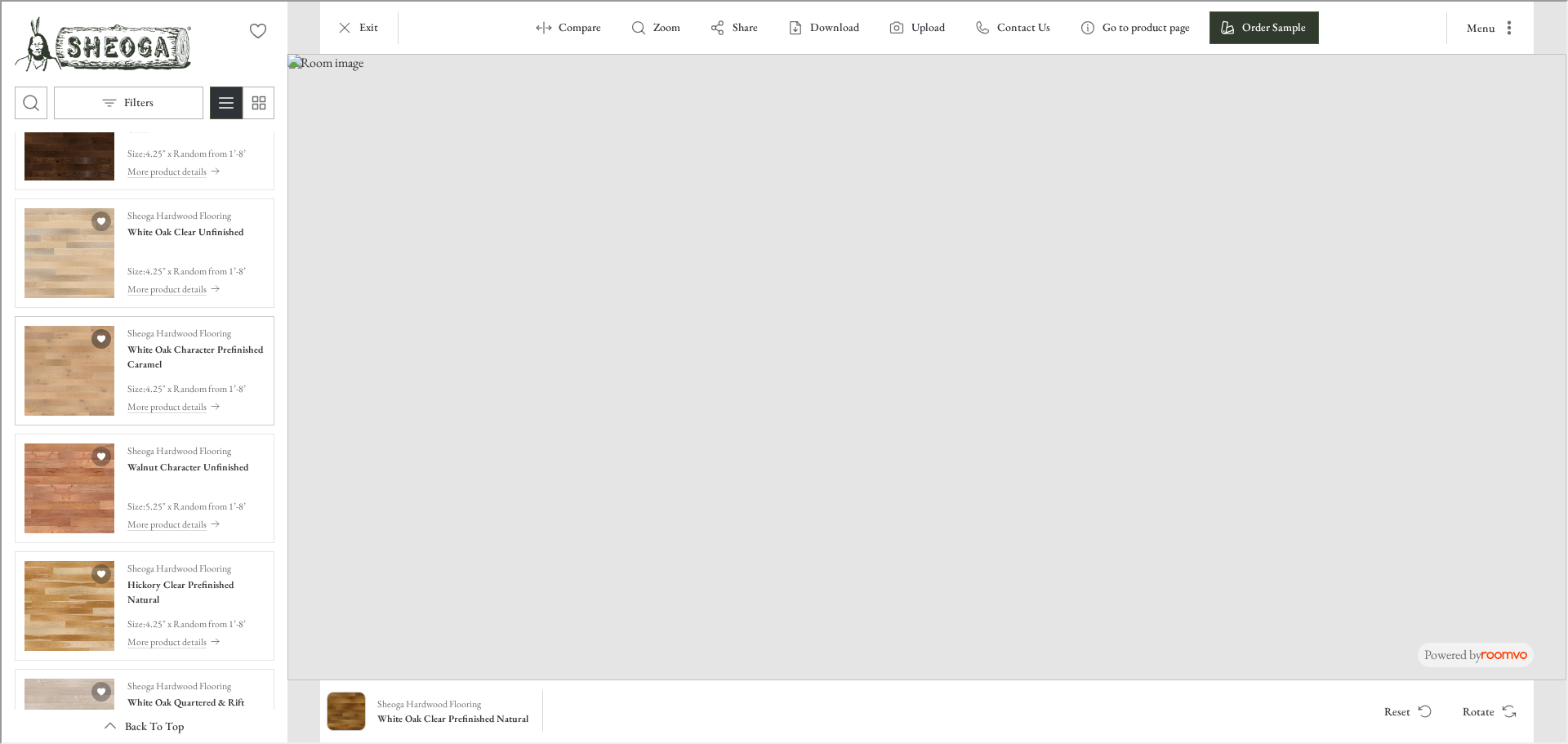
scroll to position [653, 0]
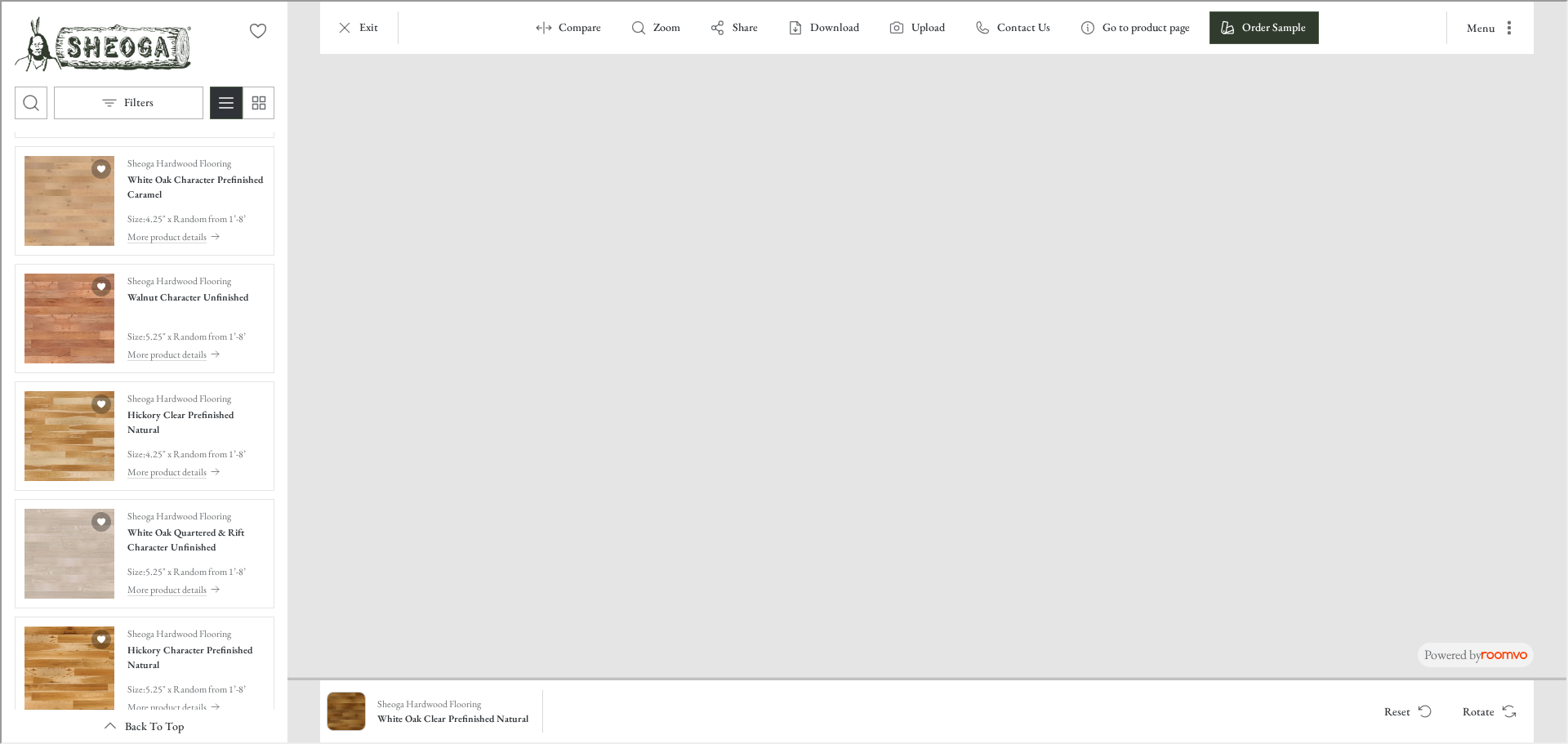
drag, startPoint x: 813, startPoint y: 590, endPoint x: 679, endPoint y: 253, distance: 362.7
click at [1482, 703] on button "Rotate" at bounding box center [1487, 710] width 78 height 33
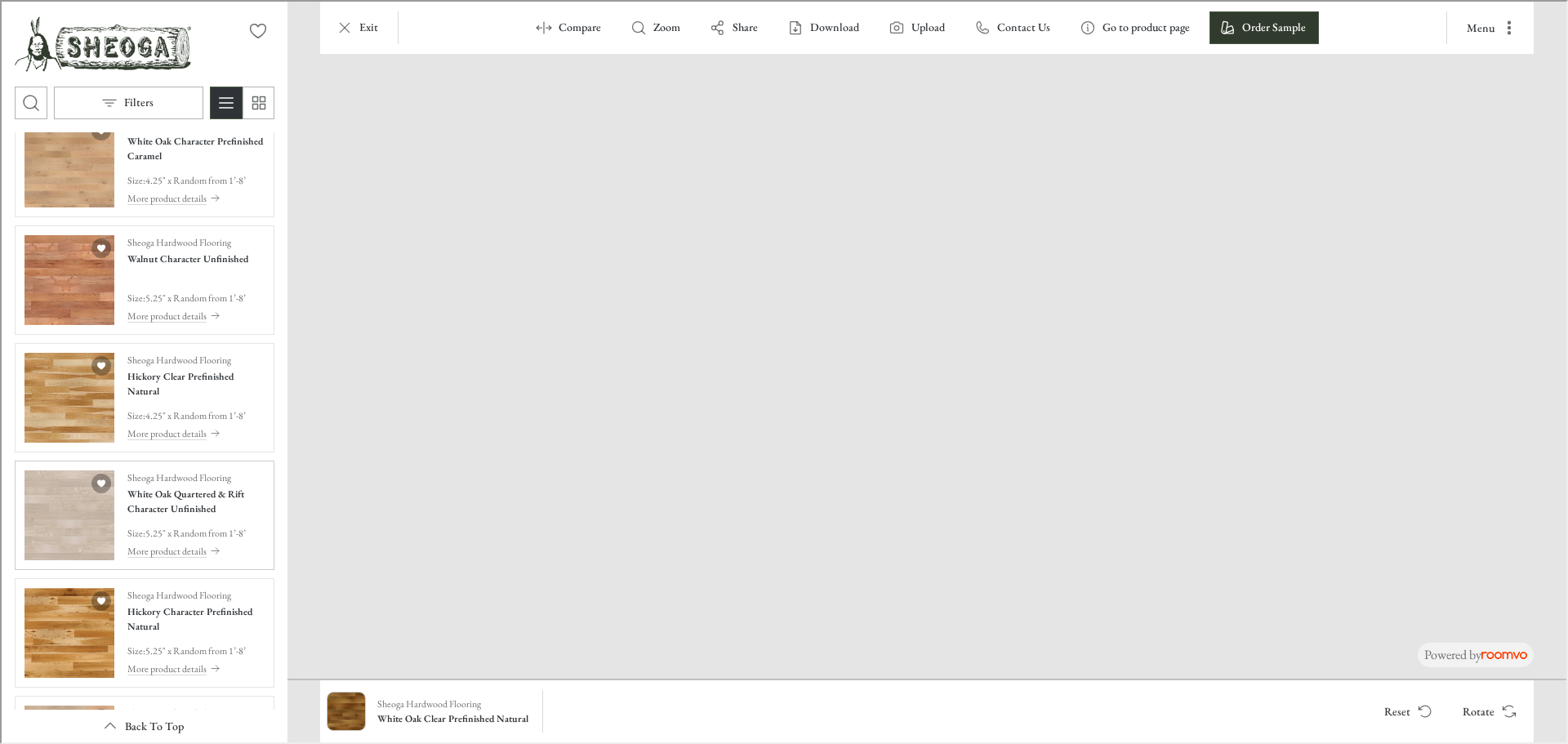
scroll to position [736, 0]
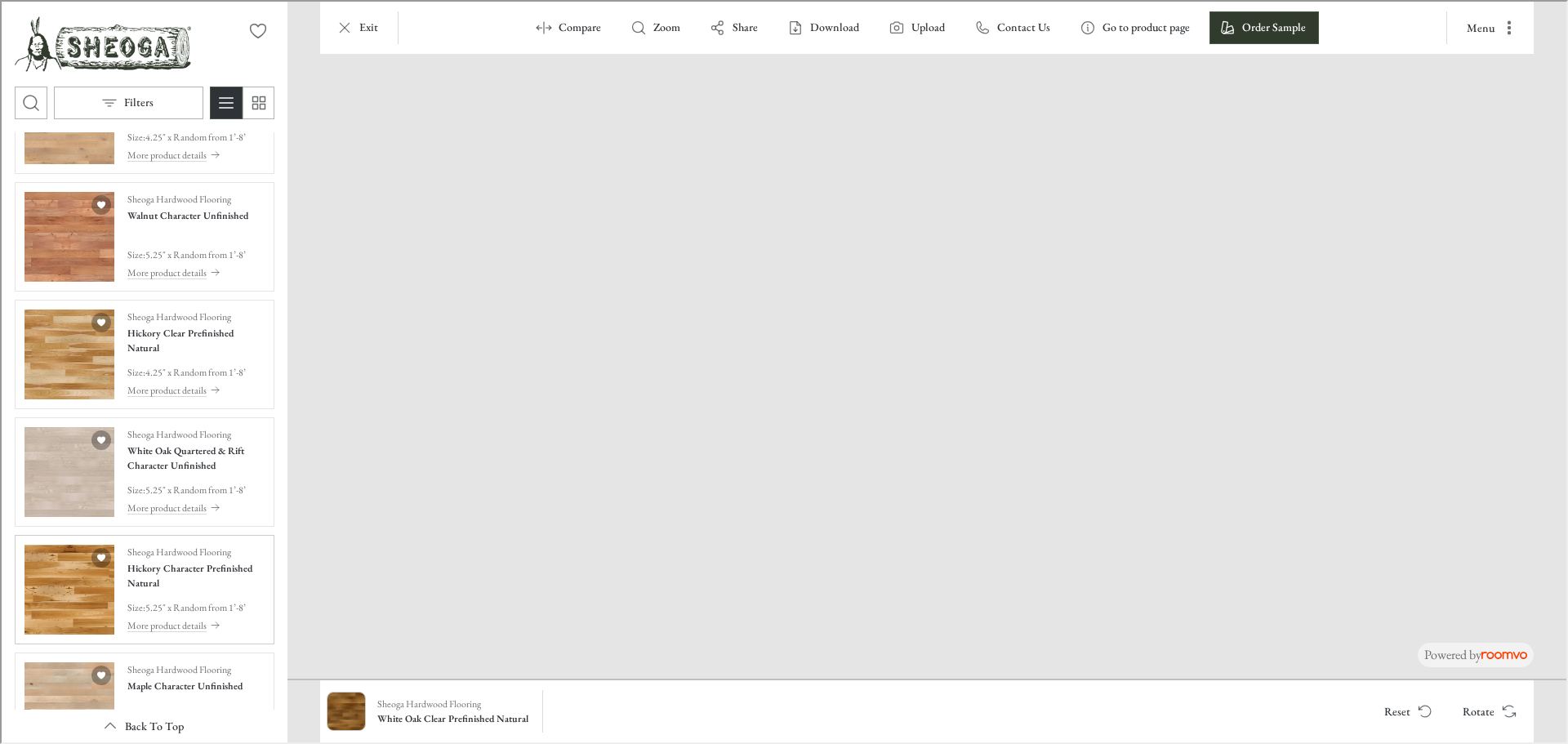
click at [38, 606] on img "See Hickory Character Prefinished Natural in the room" at bounding box center [67, 587] width 90 height 90
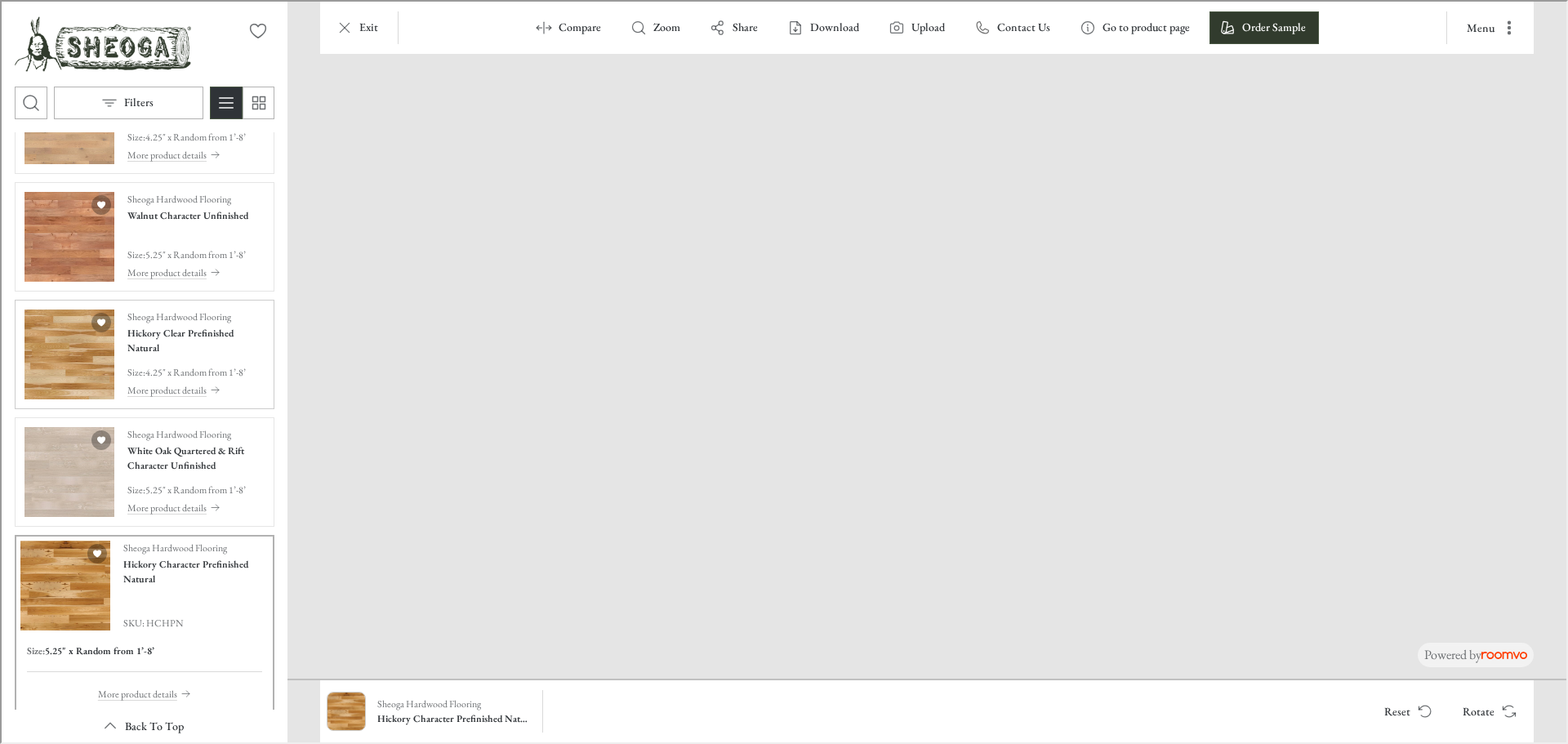
click at [65, 353] on img "See Hickory Clear Prefinished Natural in the room" at bounding box center [67, 352] width 90 height 90
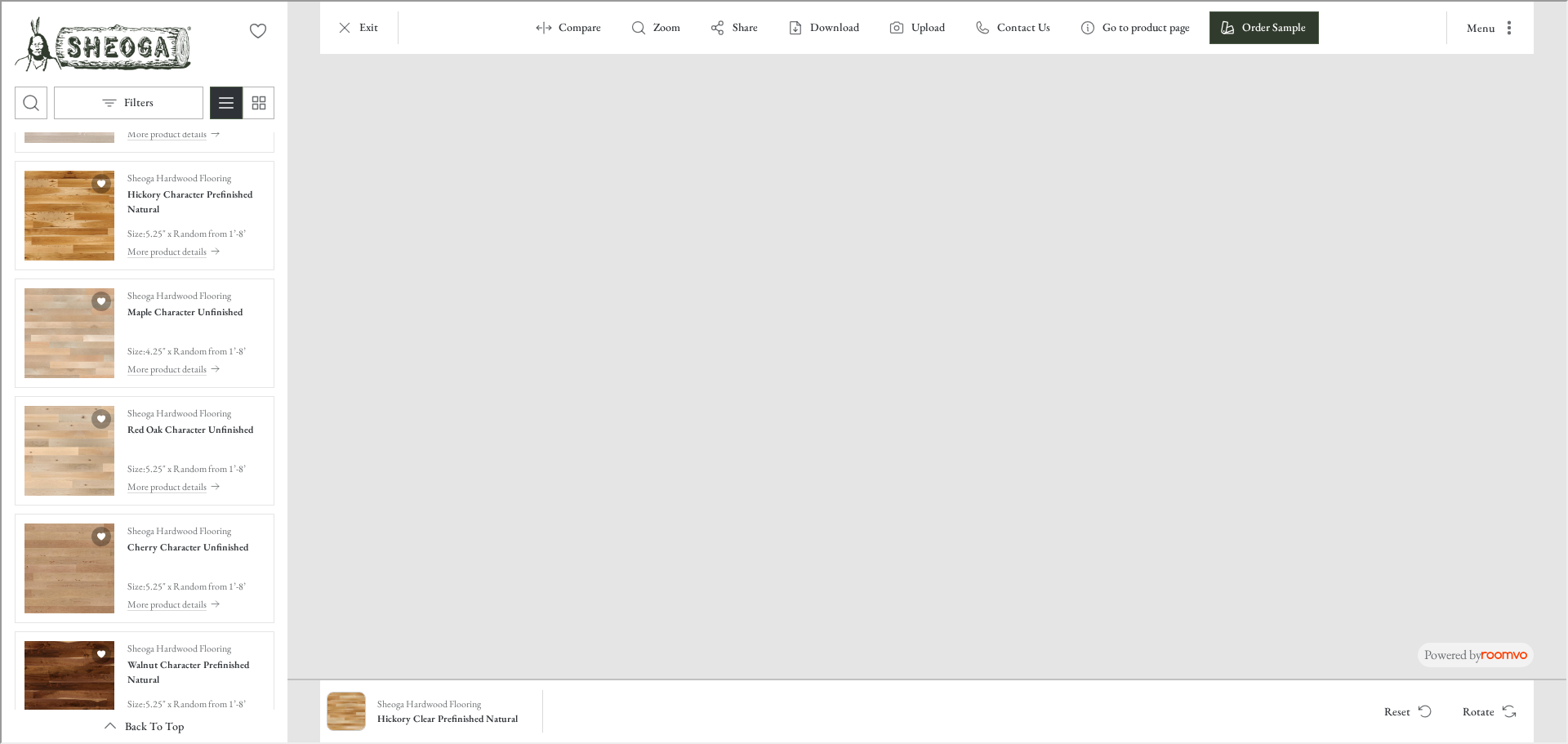
scroll to position [1151, 0]
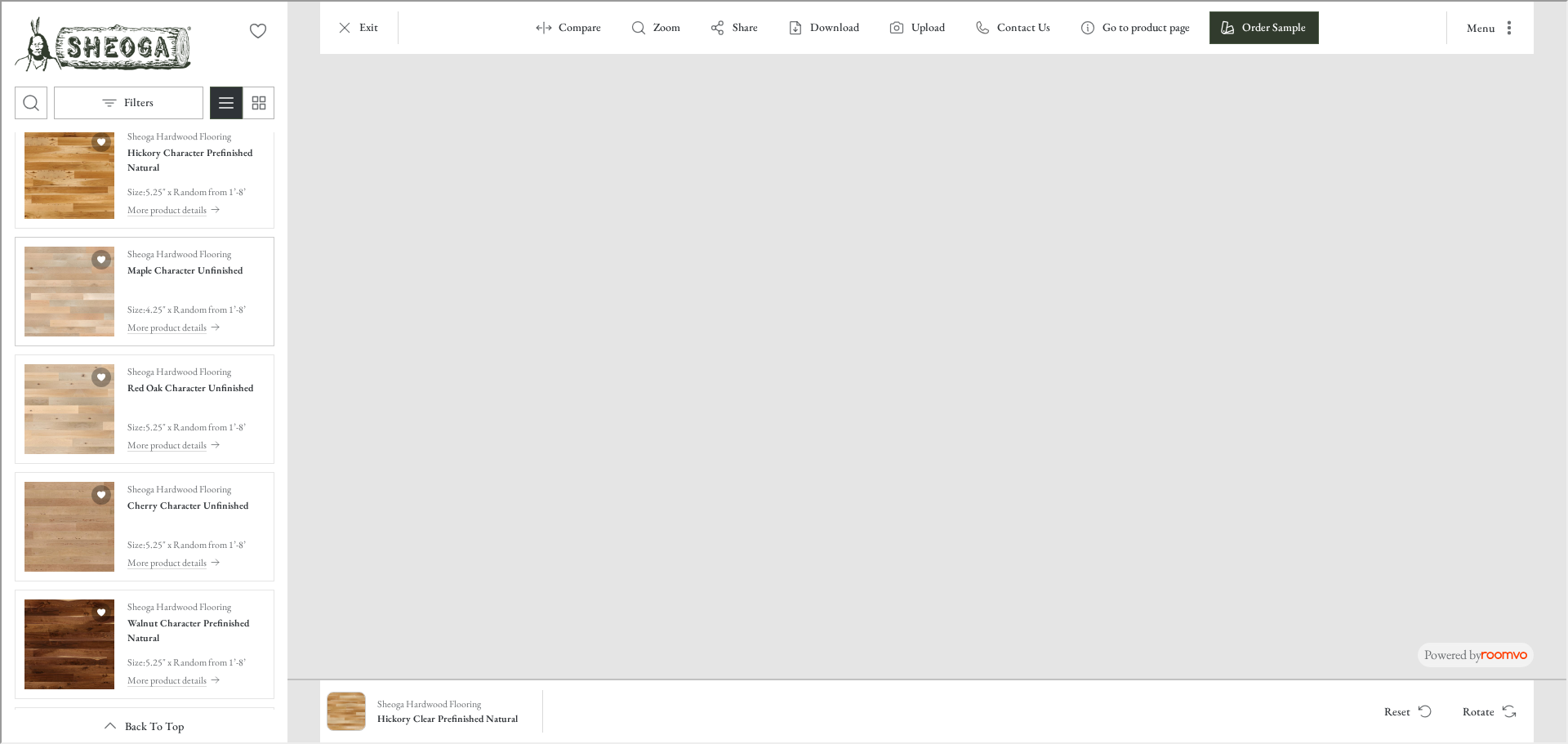
click at [38, 299] on img "See Maple Character Unfinished in the room" at bounding box center [67, 290] width 90 height 90
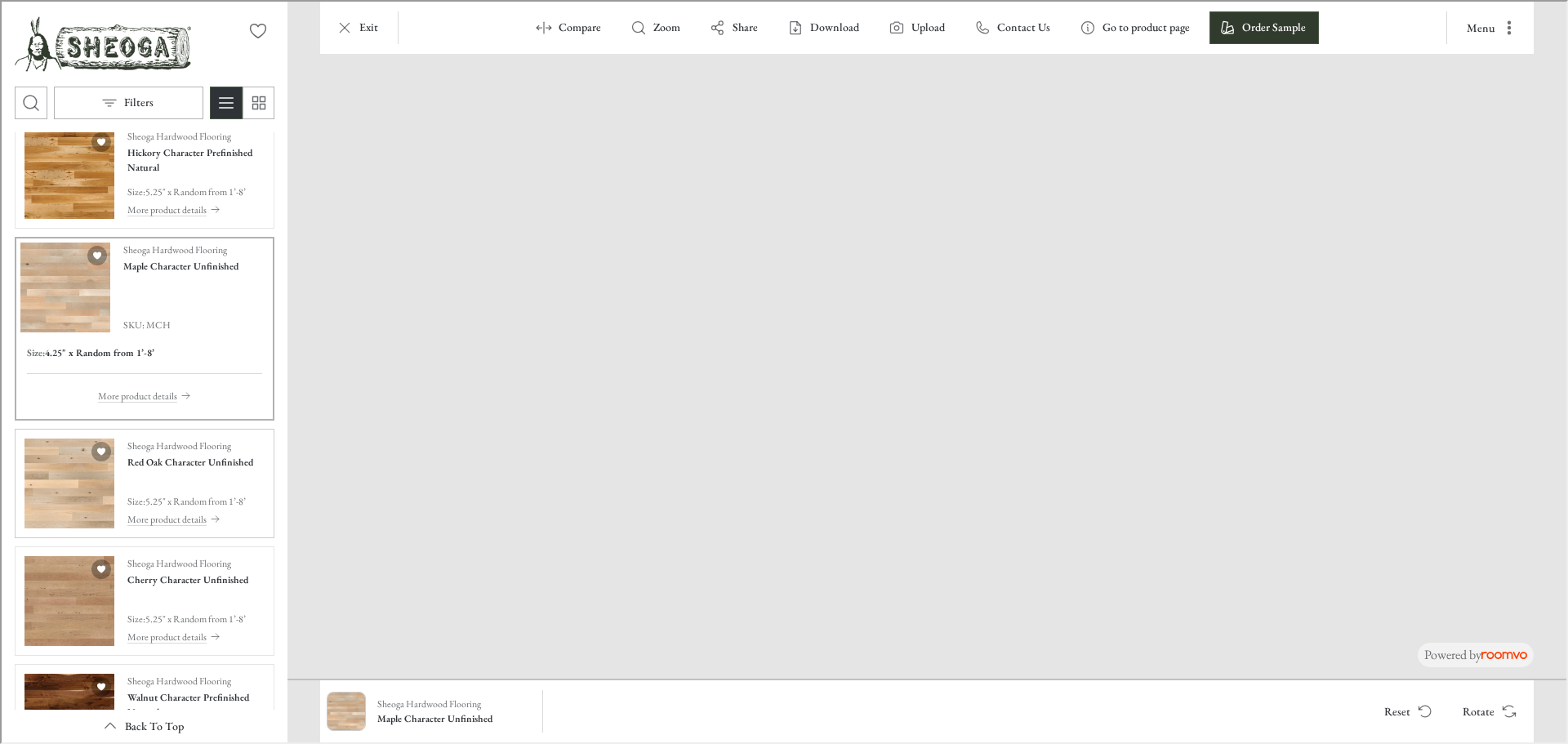
click at [52, 491] on img "See Red Oak Character Unfinished in the room" at bounding box center [67, 482] width 90 height 90
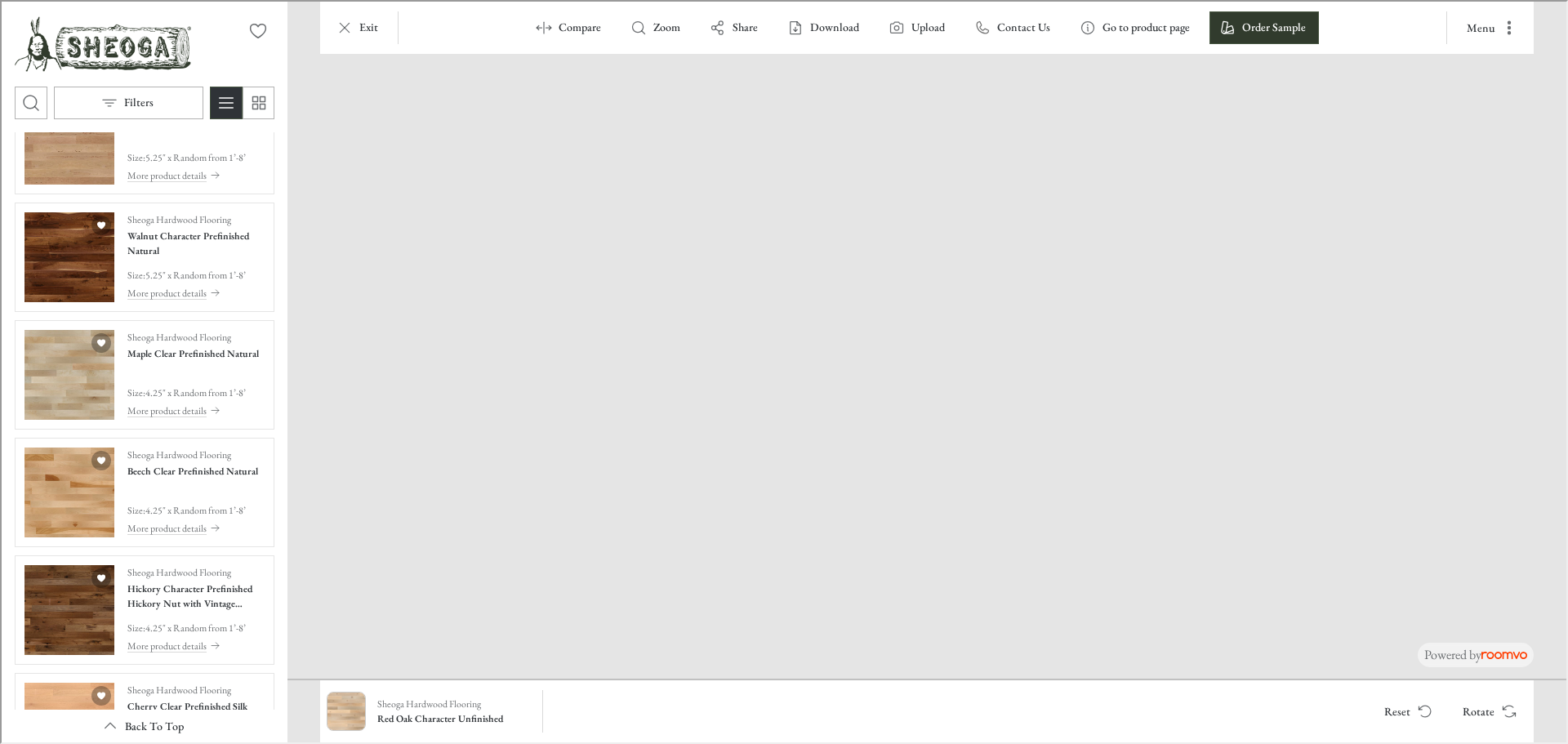
scroll to position [1568, 0]
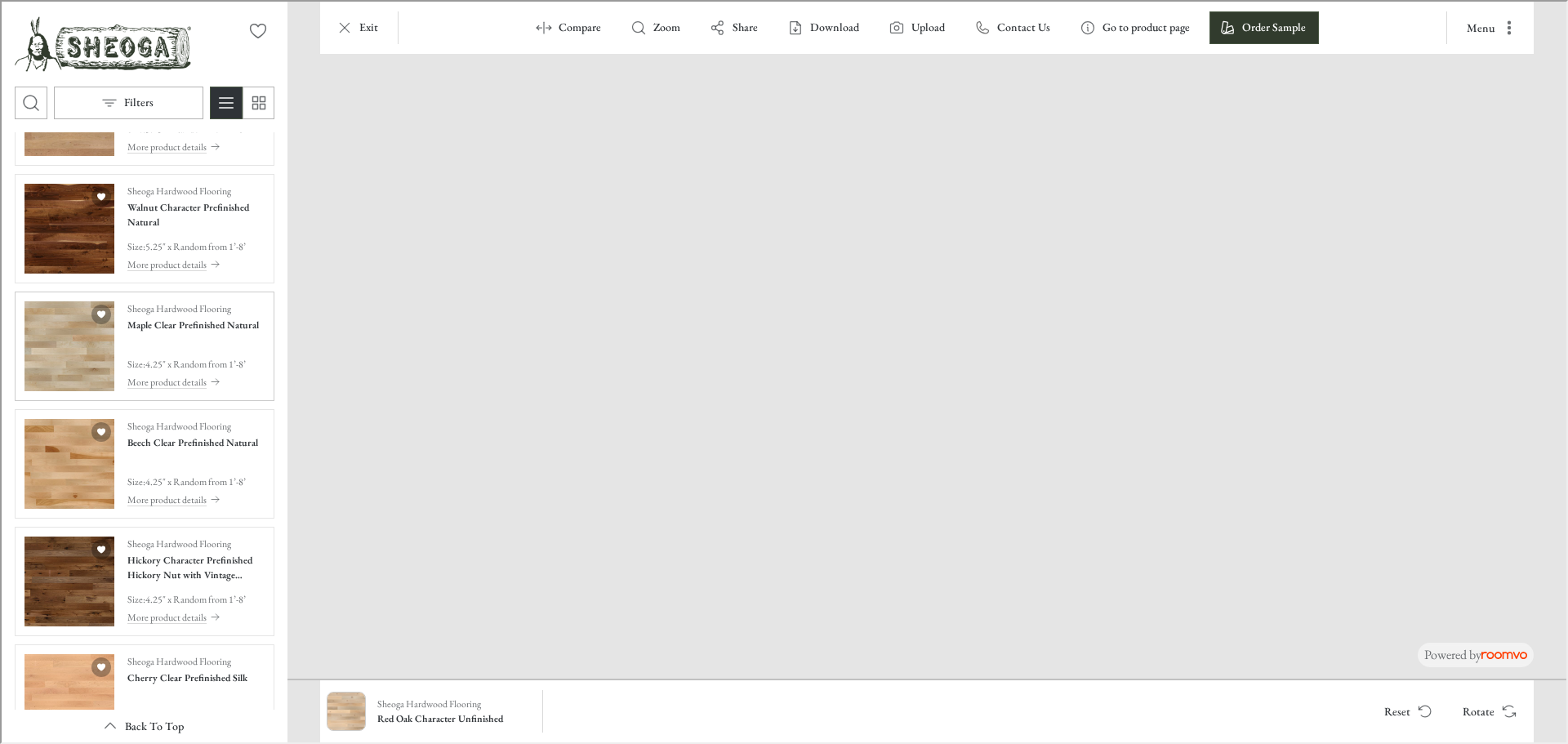
click at [51, 341] on img "See Maple Clear Prefinished Natural in the room" at bounding box center [67, 344] width 90 height 90
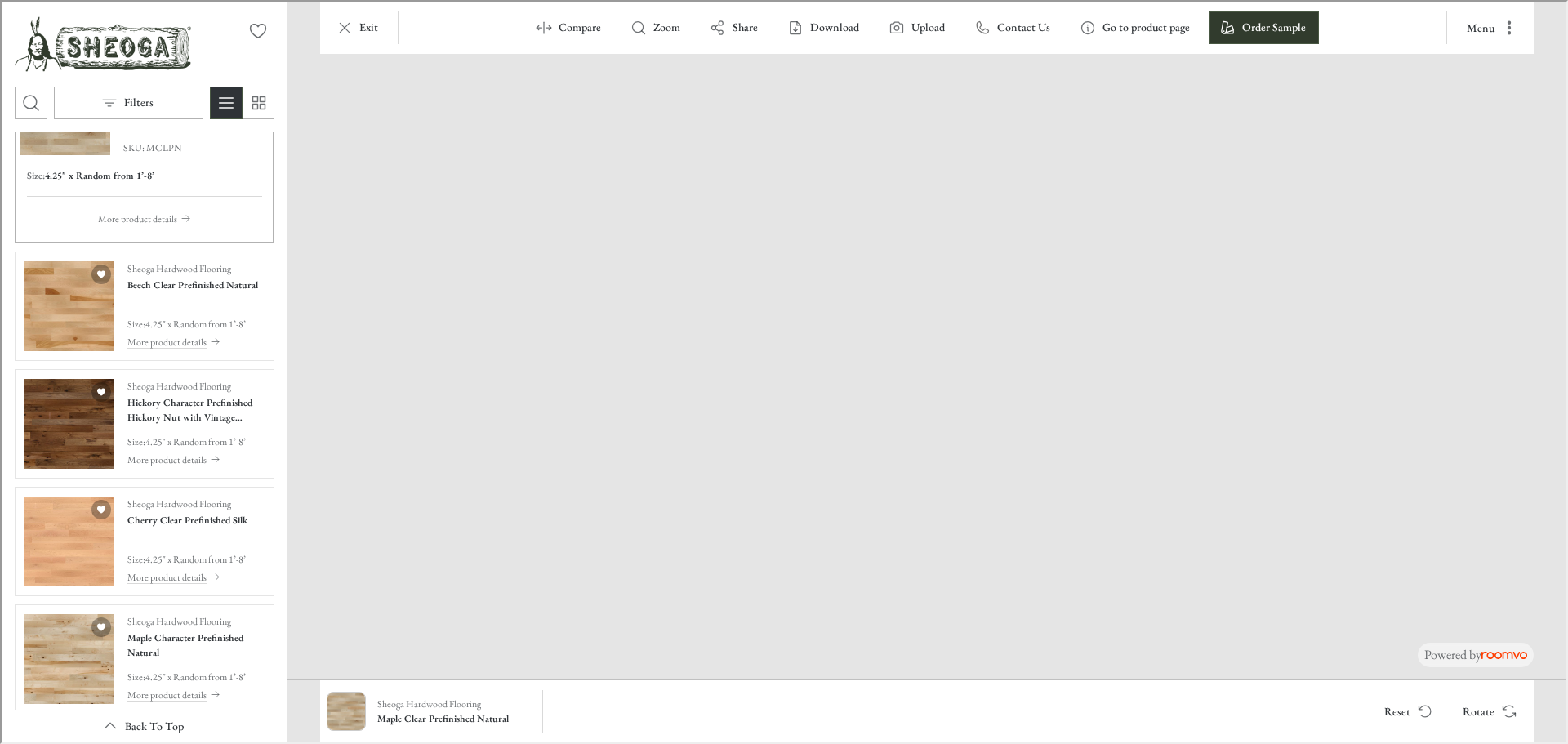
scroll to position [1738, 0]
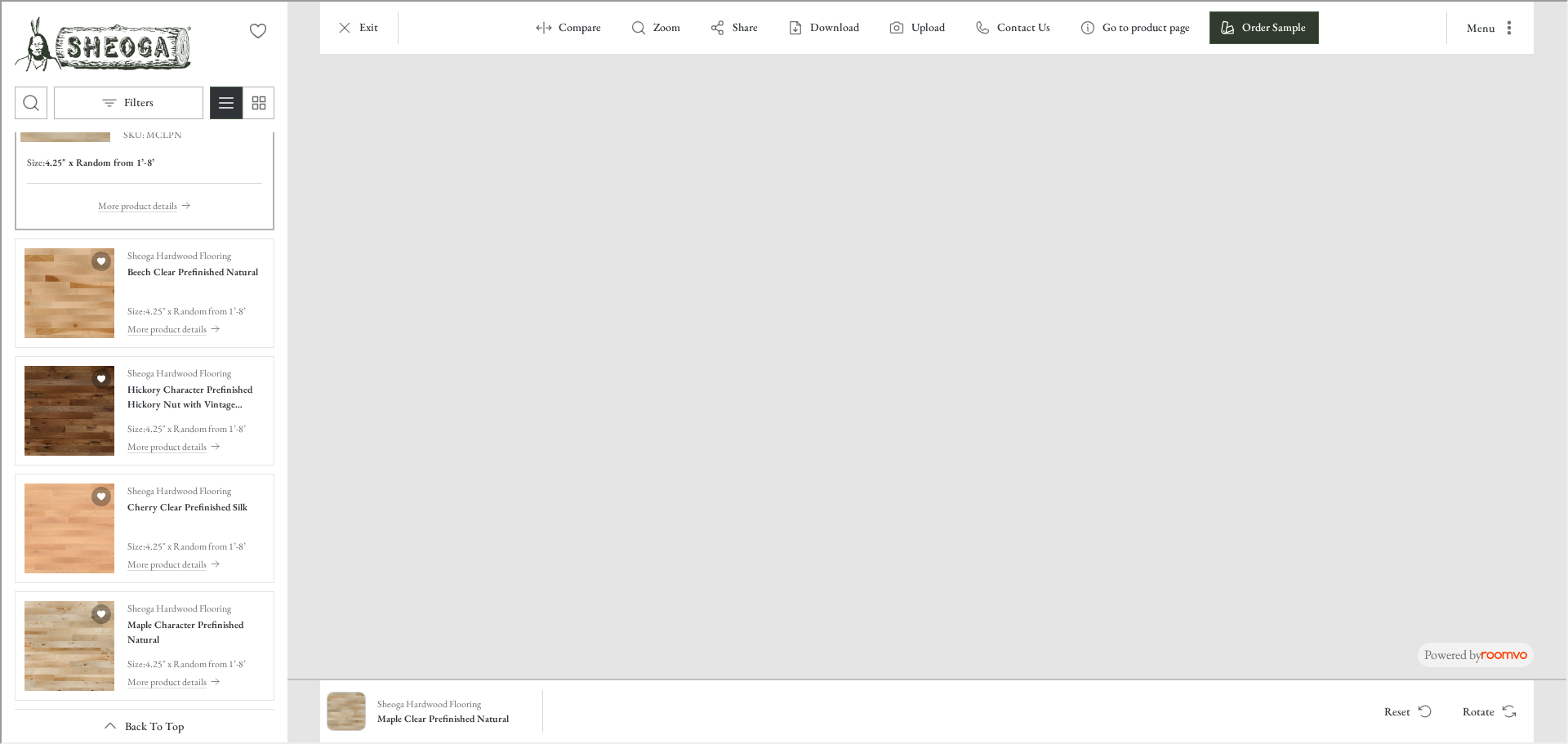
click at [10, 483] on div "Sheoga Hardwood Flooring White Oak Character Prefinished Fresh Cut Size : 4.25"…" at bounding box center [143, 435] width 286 height 610
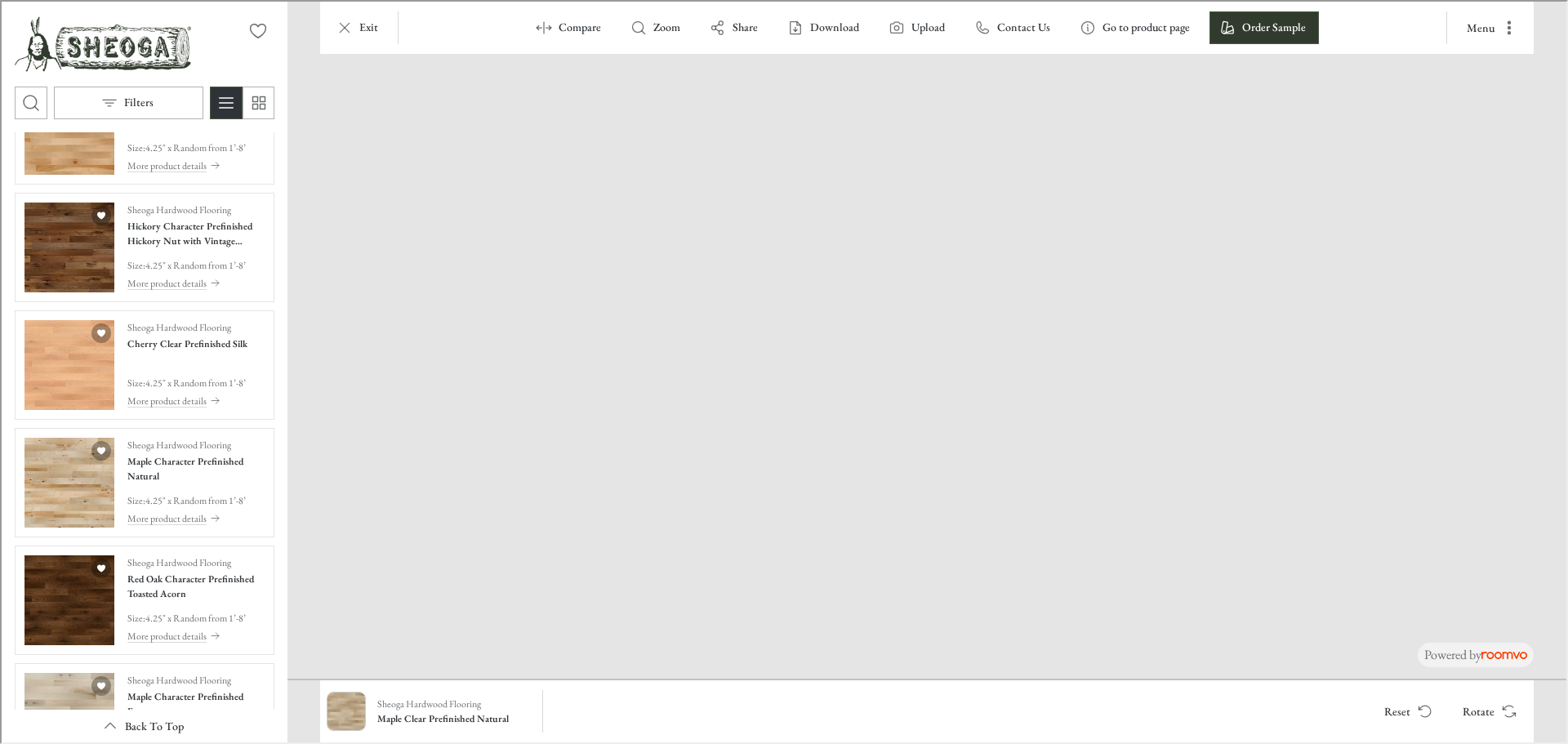
scroll to position [1819, 0]
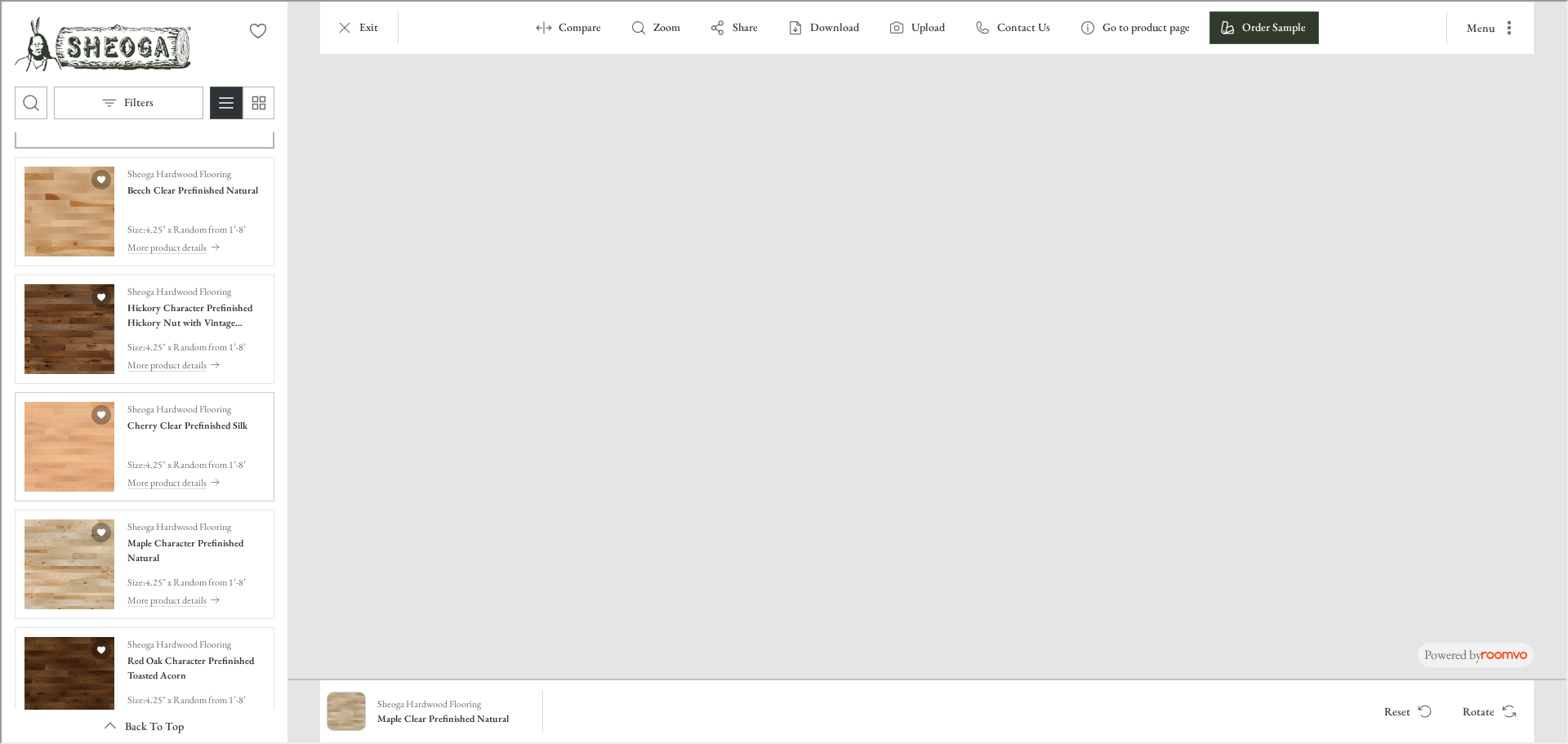
click at [35, 471] on img "See Cherry Clear Prefinished Silk in the room" at bounding box center [67, 444] width 90 height 90
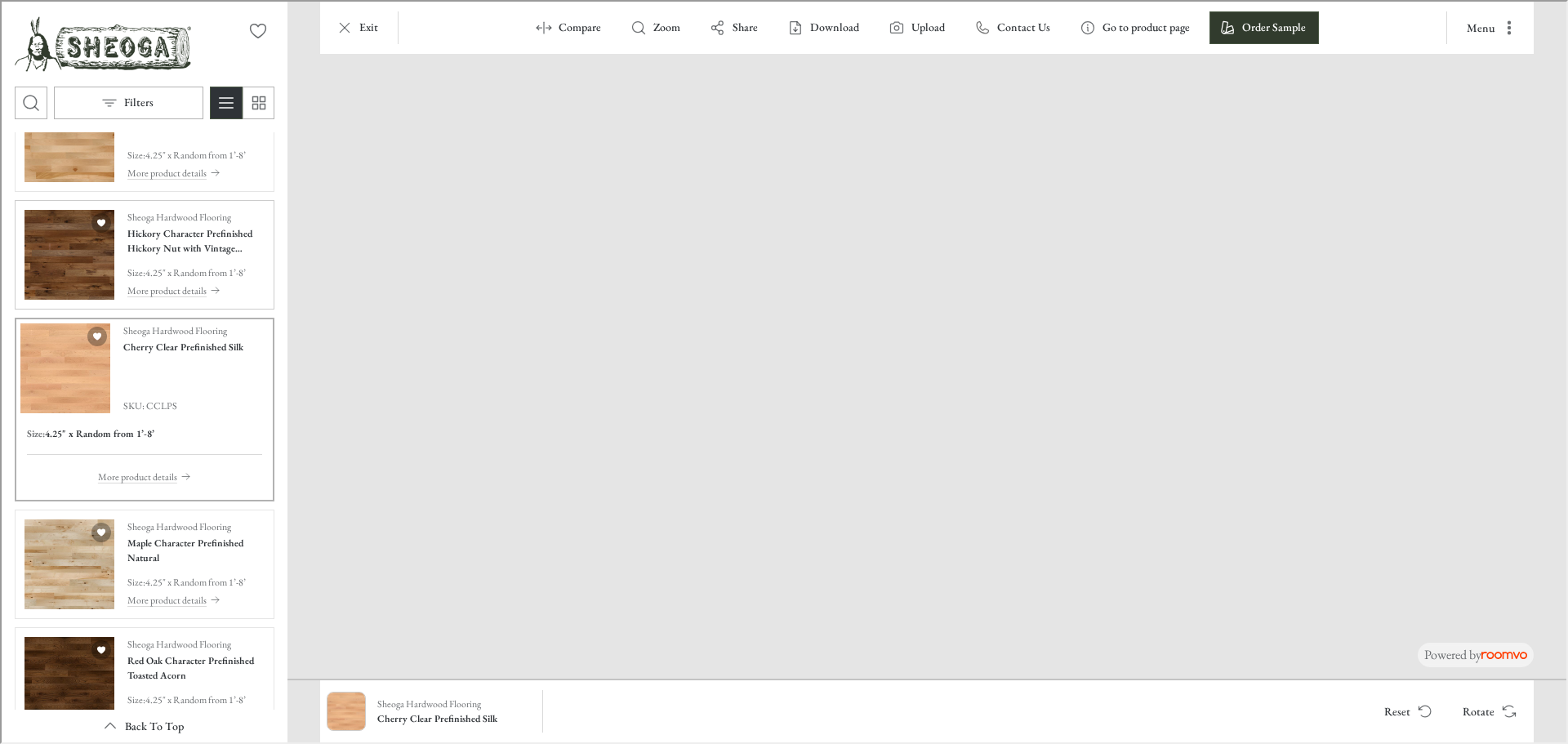
click at [42, 278] on img "See Hickory Character Prefinished Hickory Nut with Vintage Charm Texture in the…" at bounding box center [67, 253] width 90 height 90
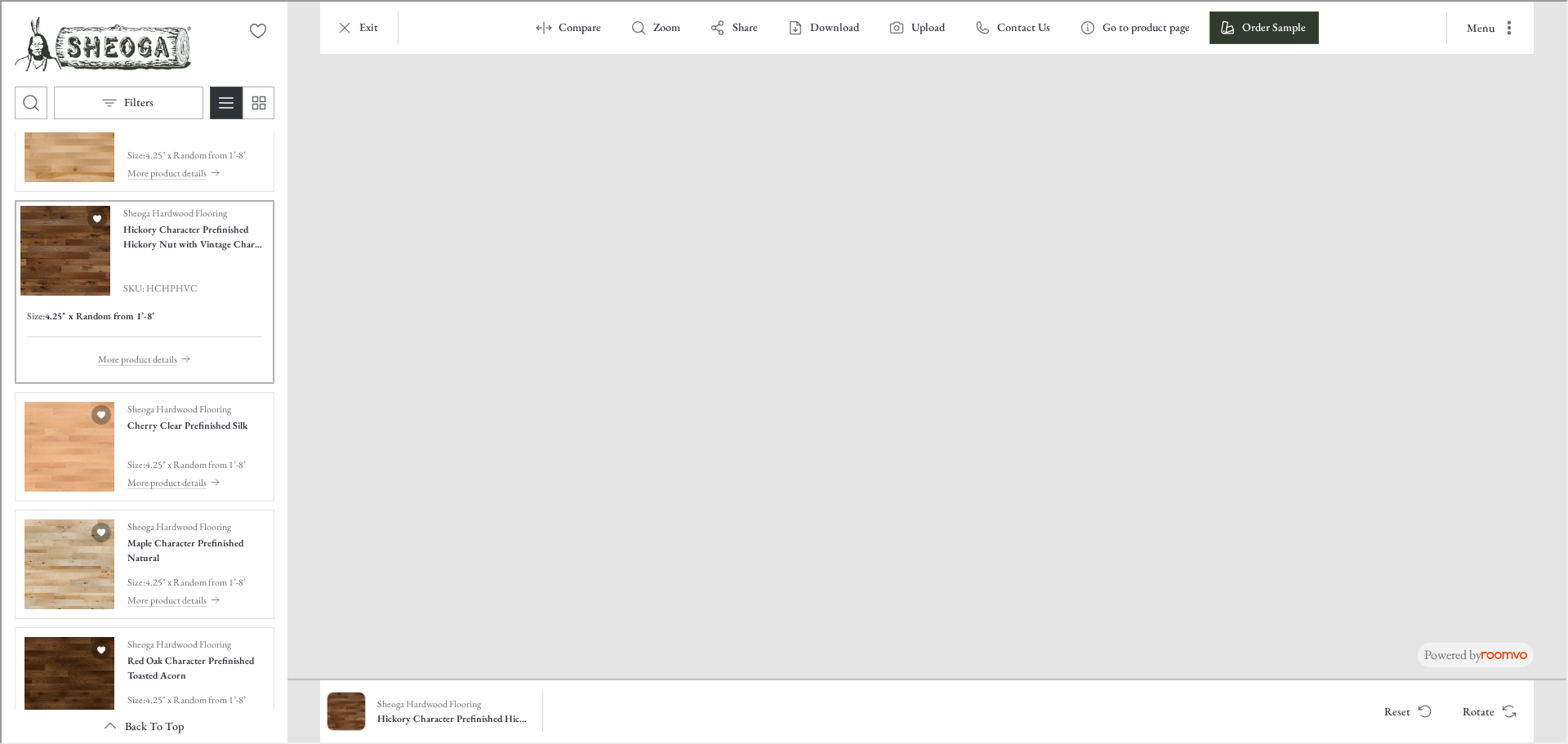
drag, startPoint x: 941, startPoint y: 600, endPoint x: 832, endPoint y: 243, distance: 373.3
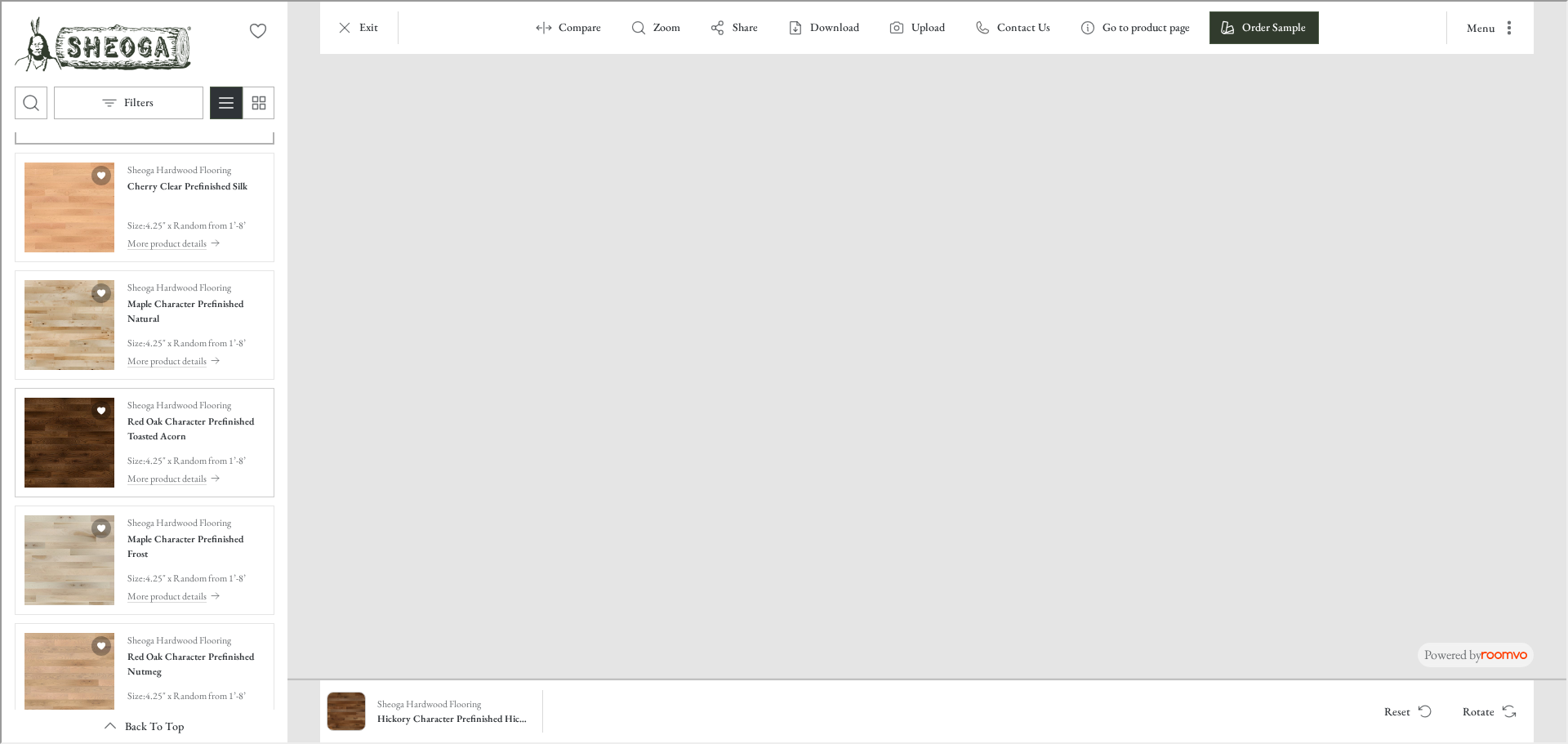
scroll to position [2065, 0]
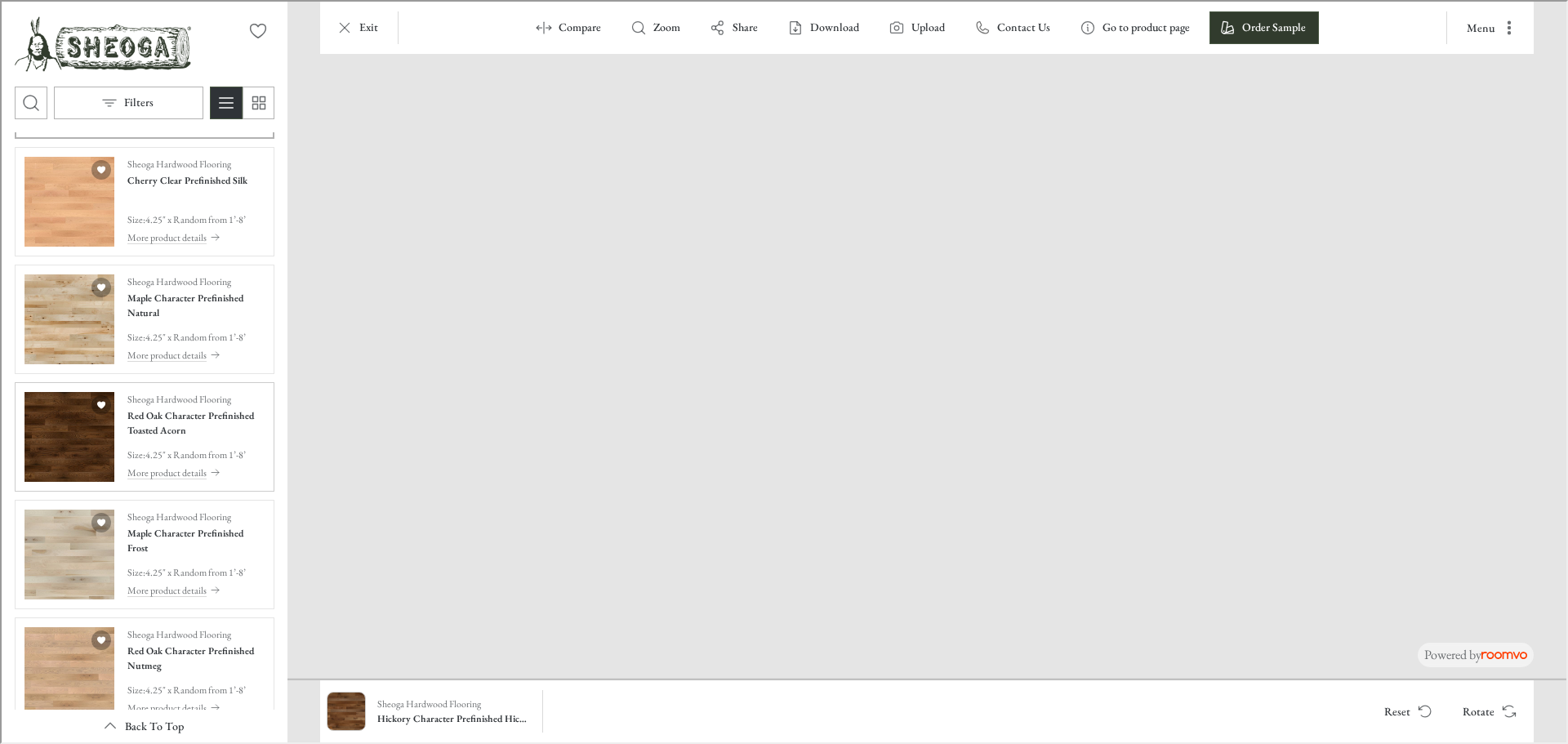
click at [70, 444] on img "See Red Oak Character Prefinished Toasted Acorn in the room" at bounding box center [67, 435] width 90 height 90
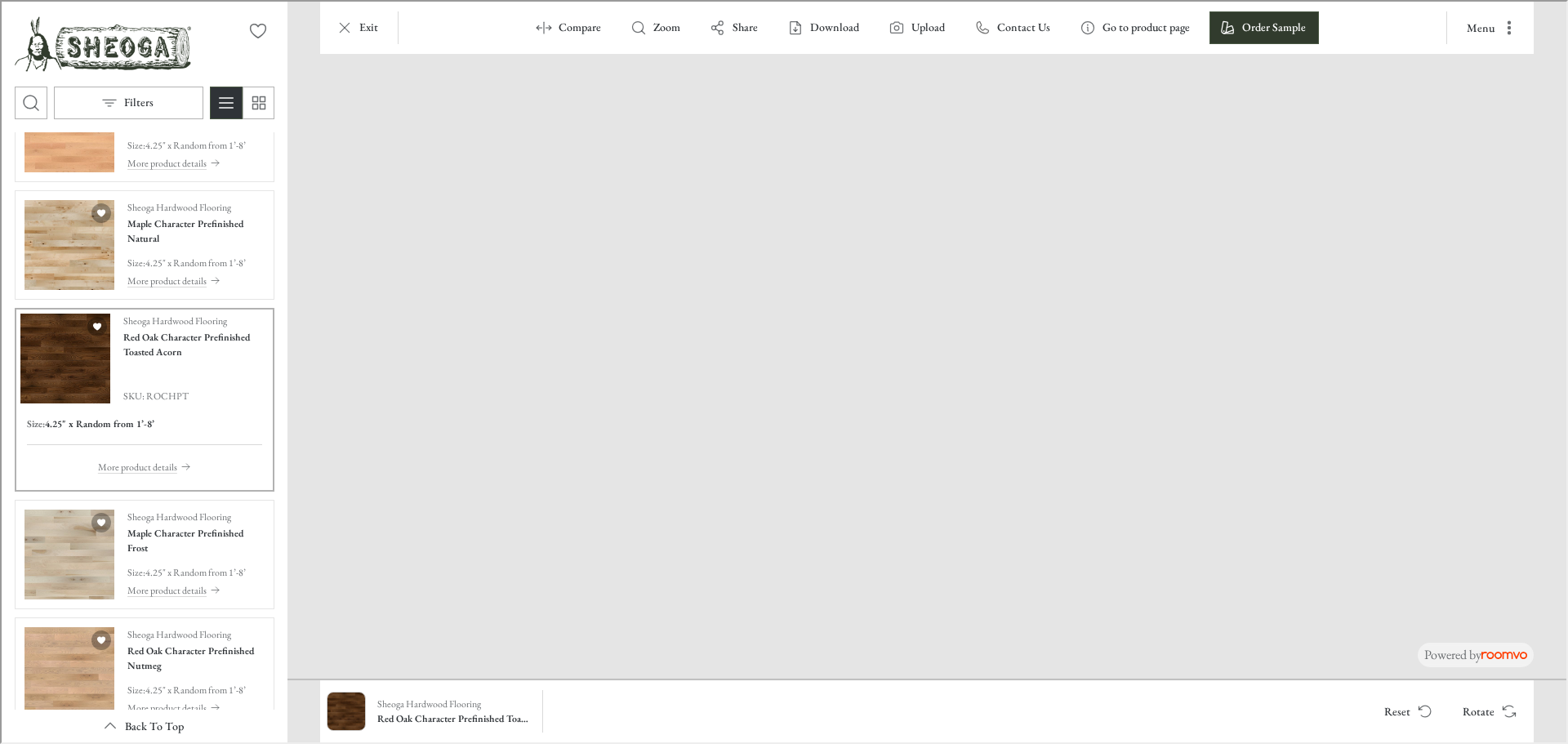
drag, startPoint x: 917, startPoint y: 573, endPoint x: 823, endPoint y: 81, distance: 500.9
click at [823, 81] on img at bounding box center [858, 25] width 2669 height 1307
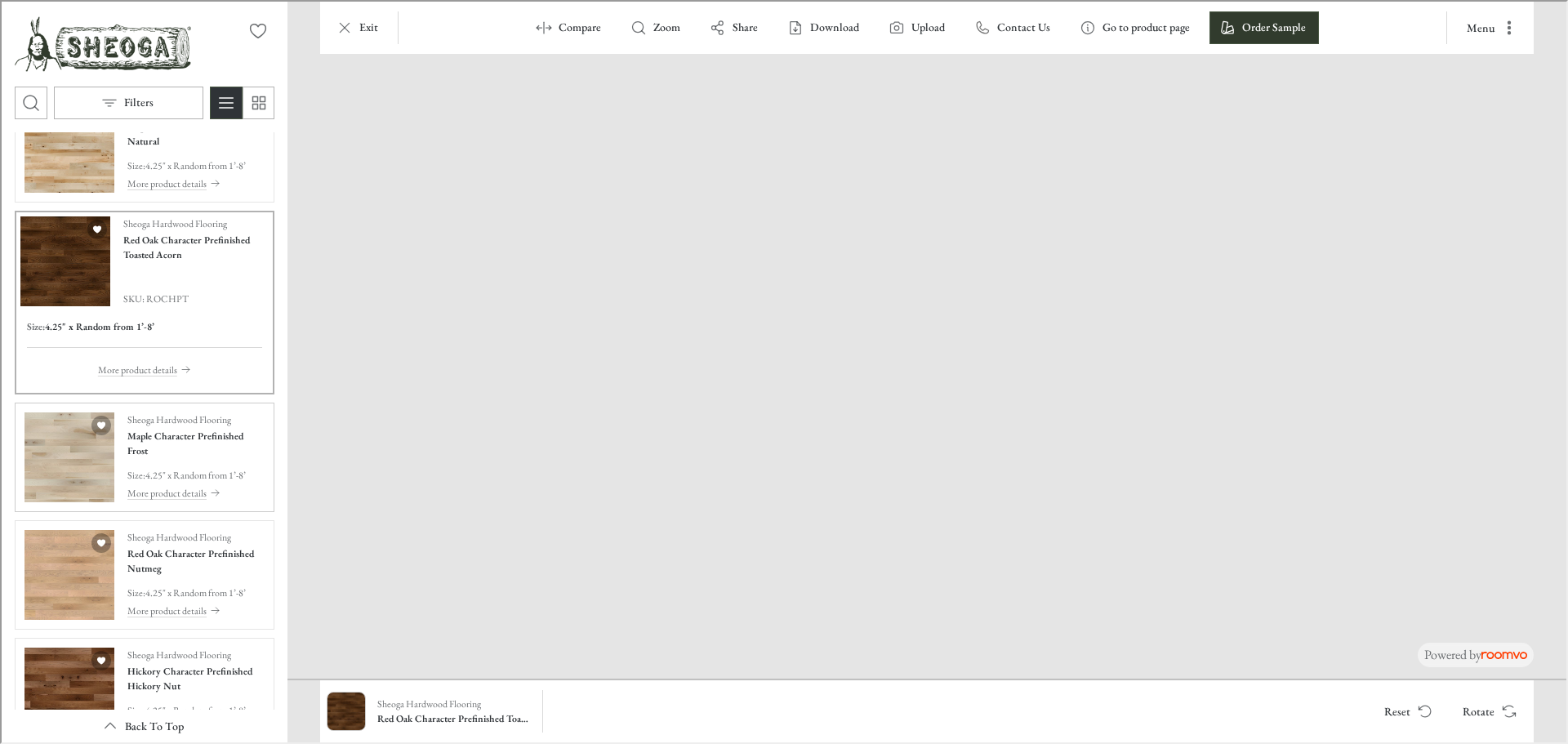
scroll to position [2228, 0]
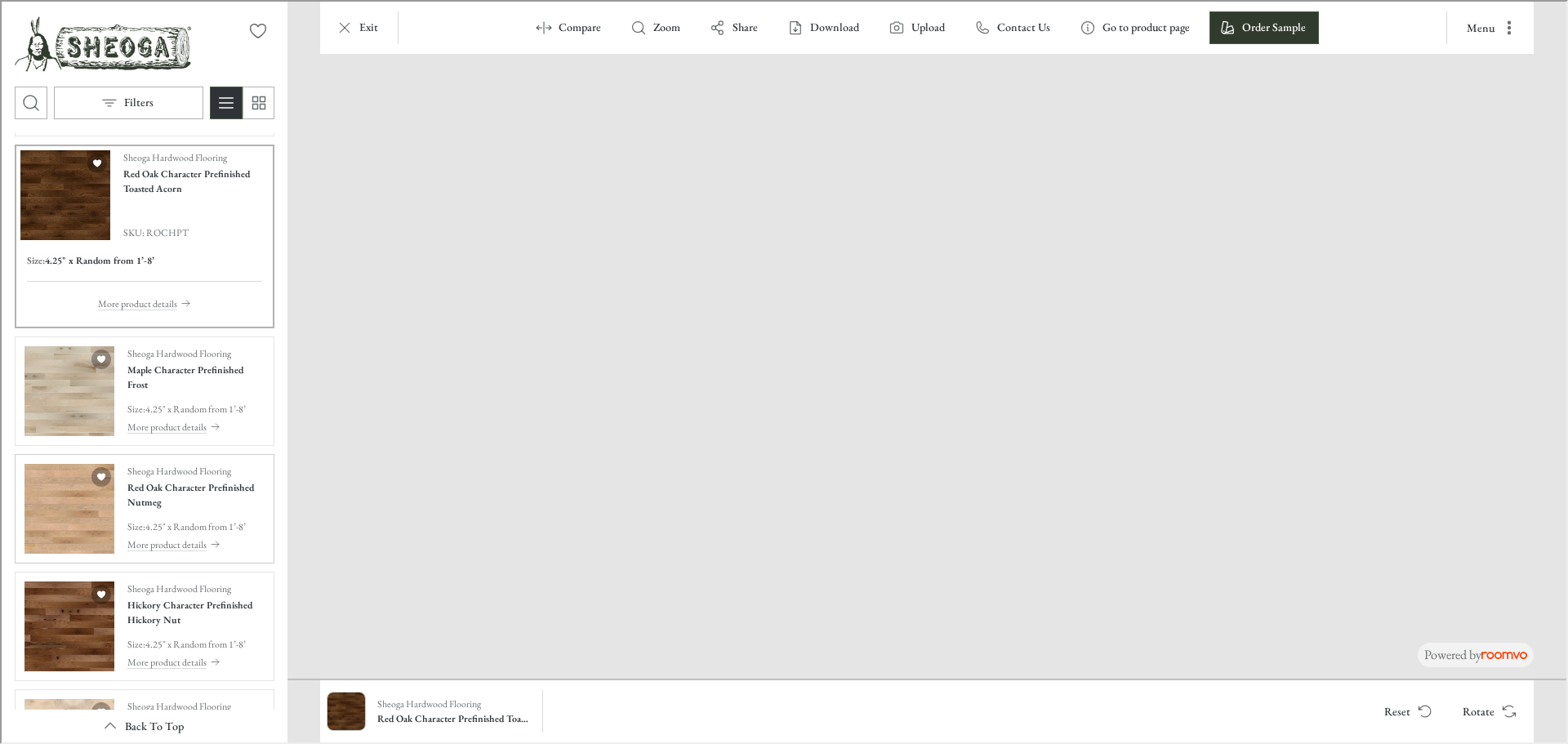
click at [63, 516] on img "See Red Oak Character Prefinished Nutmeg in the room" at bounding box center [67, 507] width 90 height 90
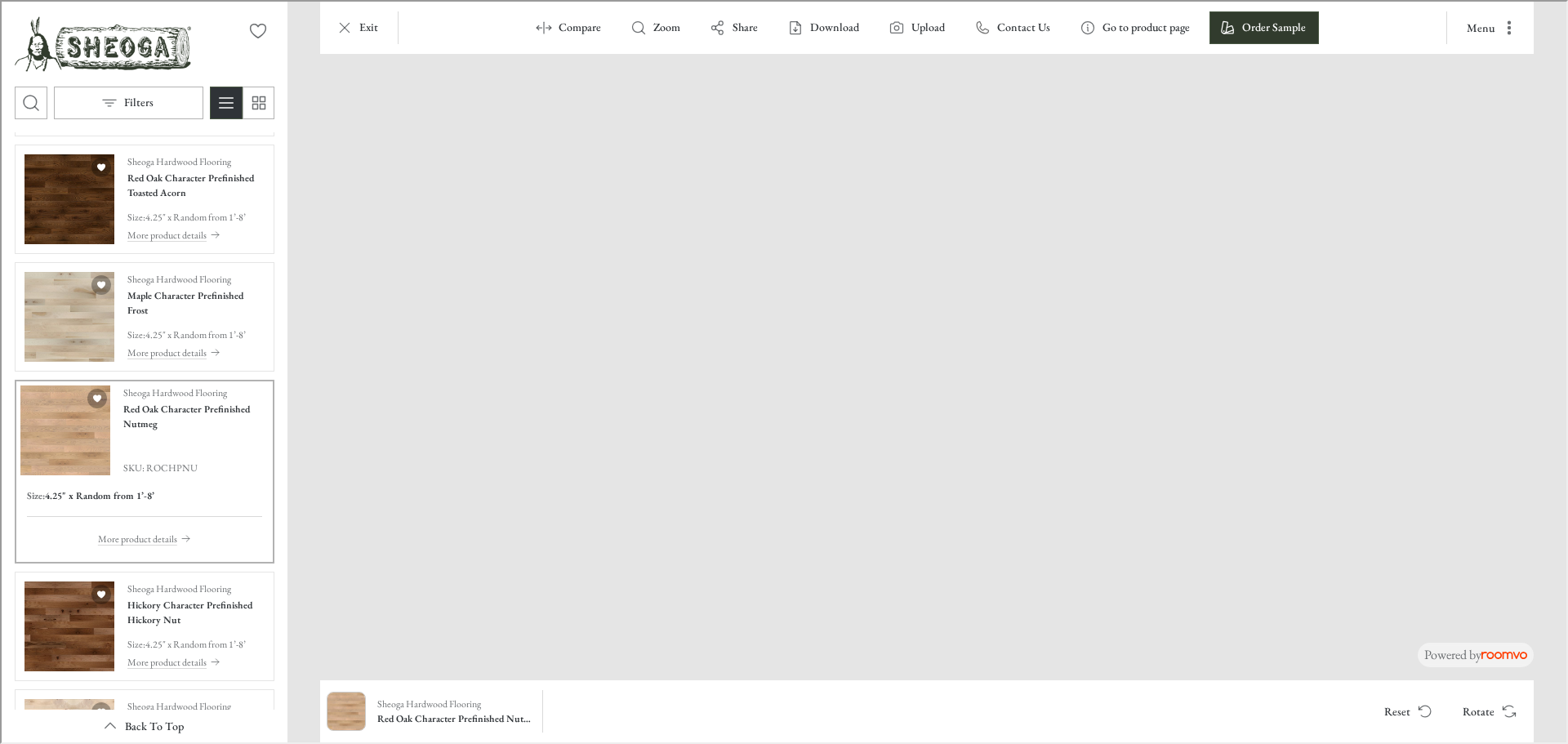
drag, startPoint x: 603, startPoint y: 404, endPoint x: 579, endPoint y: 414, distance: 26.0
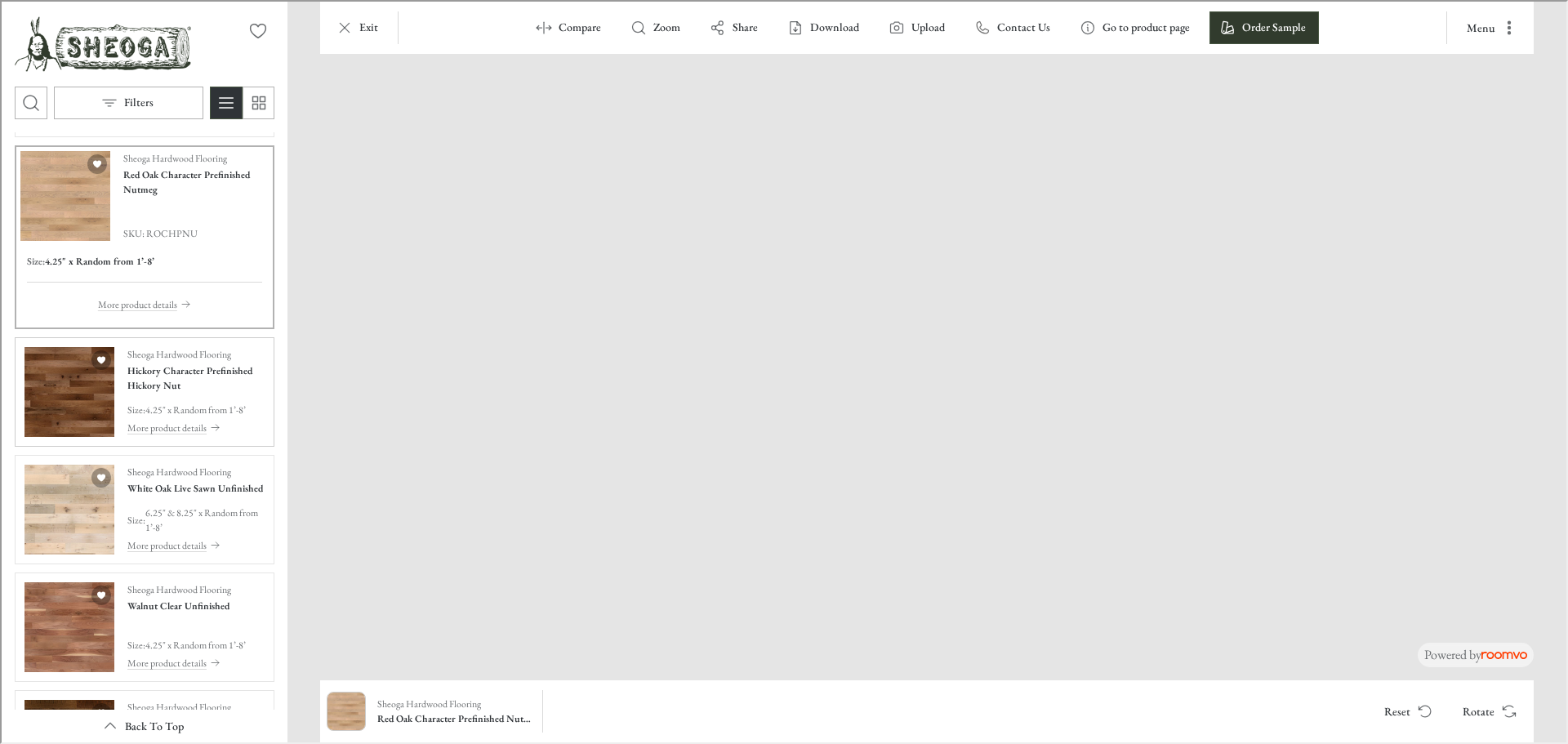
scroll to position [2474, 0]
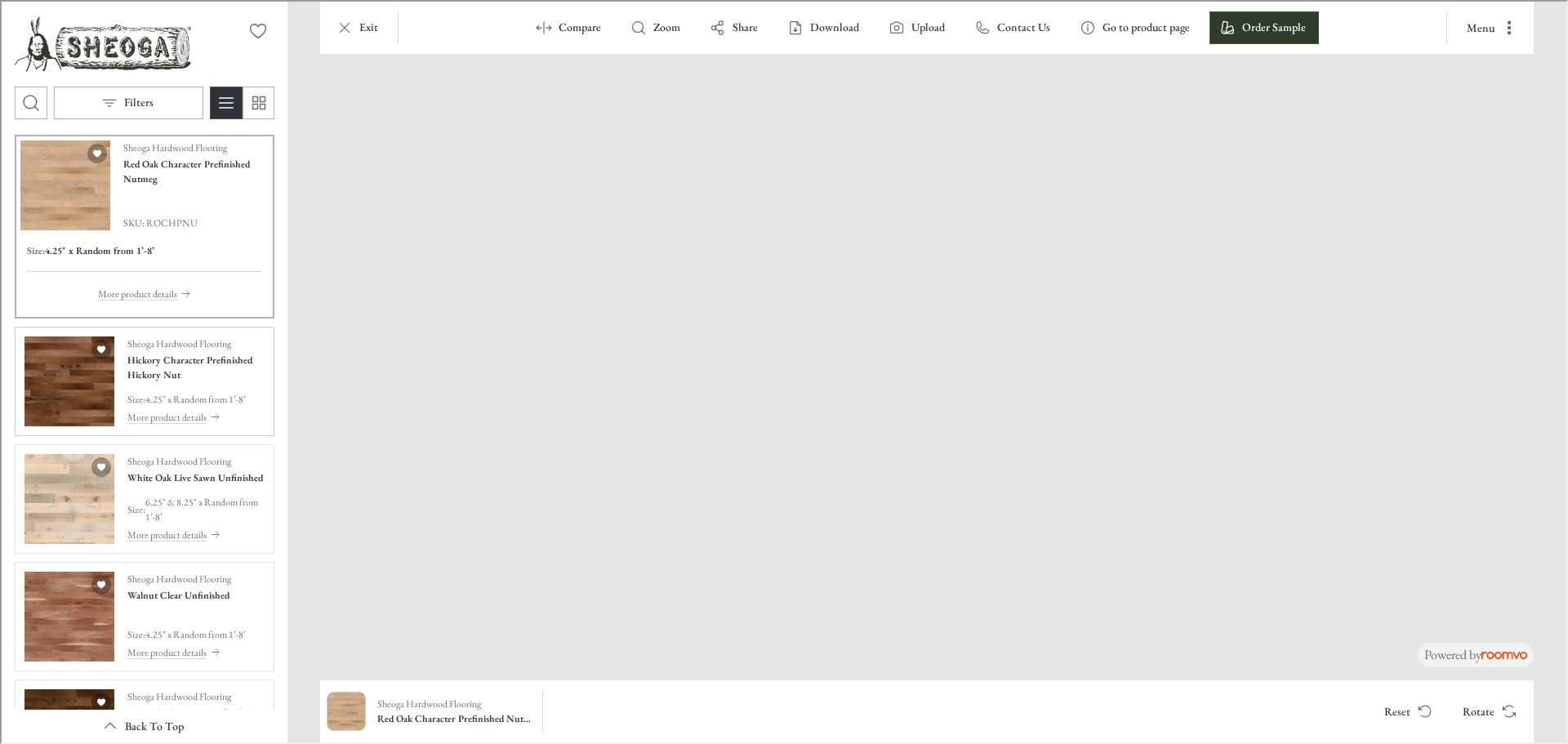
click at [45, 374] on img "See Hickory Character Prefinished Hickory Nut in the room" at bounding box center [67, 379] width 90 height 90
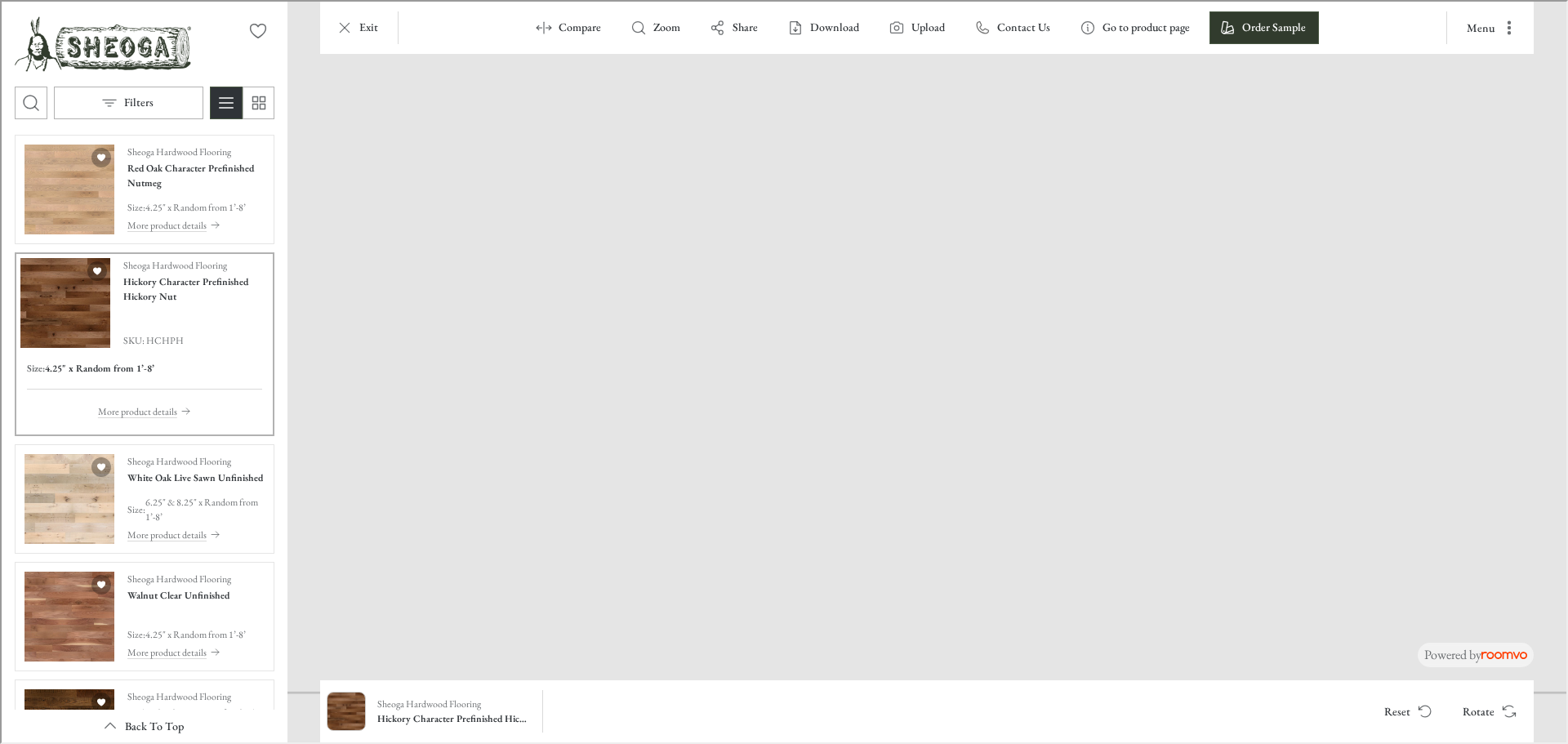
drag, startPoint x: 793, startPoint y: 581, endPoint x: 1117, endPoint y: 522, distance: 329.3
drag, startPoint x: 1117, startPoint y: 522, endPoint x: 1011, endPoint y: 511, distance: 106.6
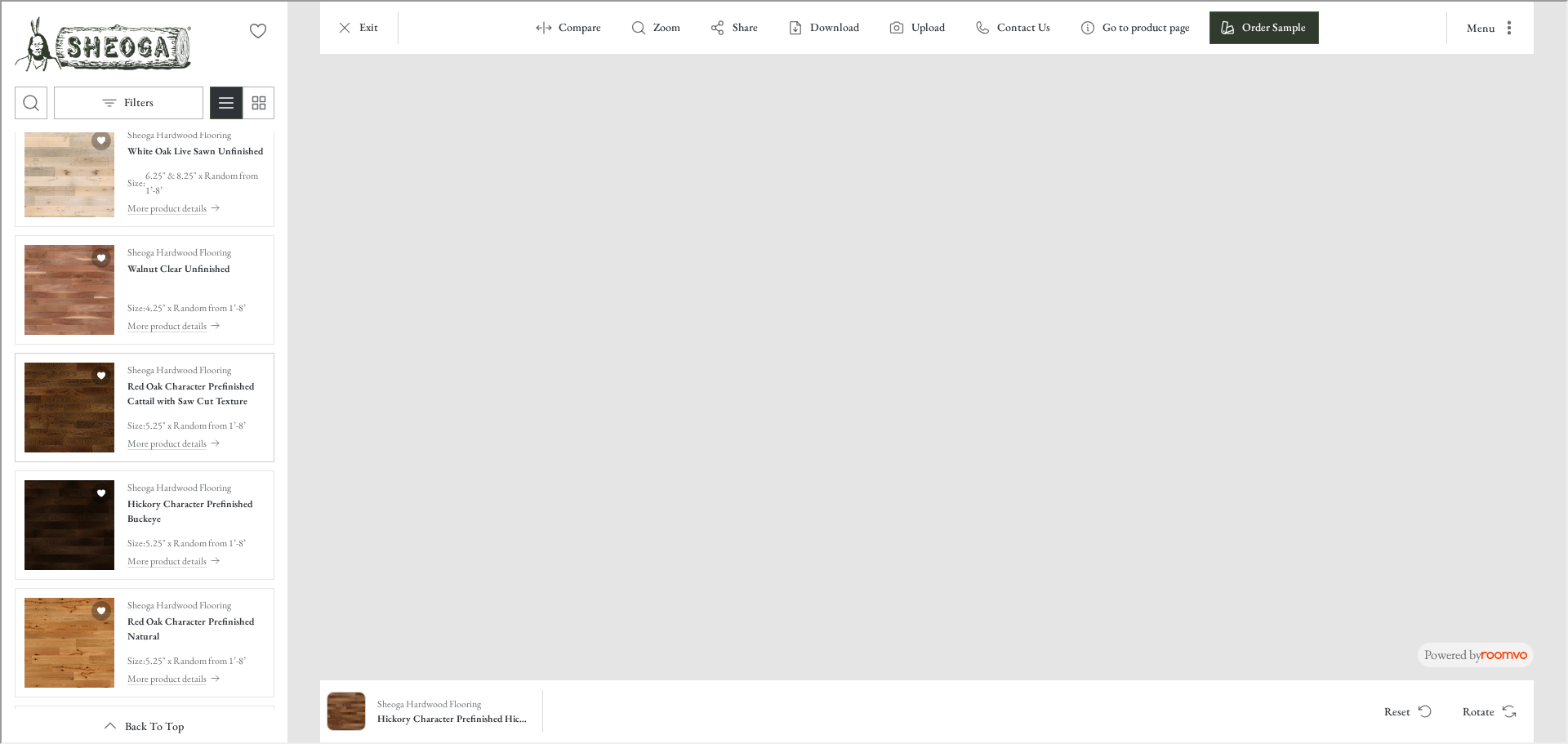
click at [53, 432] on img "See Red Oak Character Prefinished Cattail with Saw Cut Texture in the room" at bounding box center [67, 405] width 90 height 90
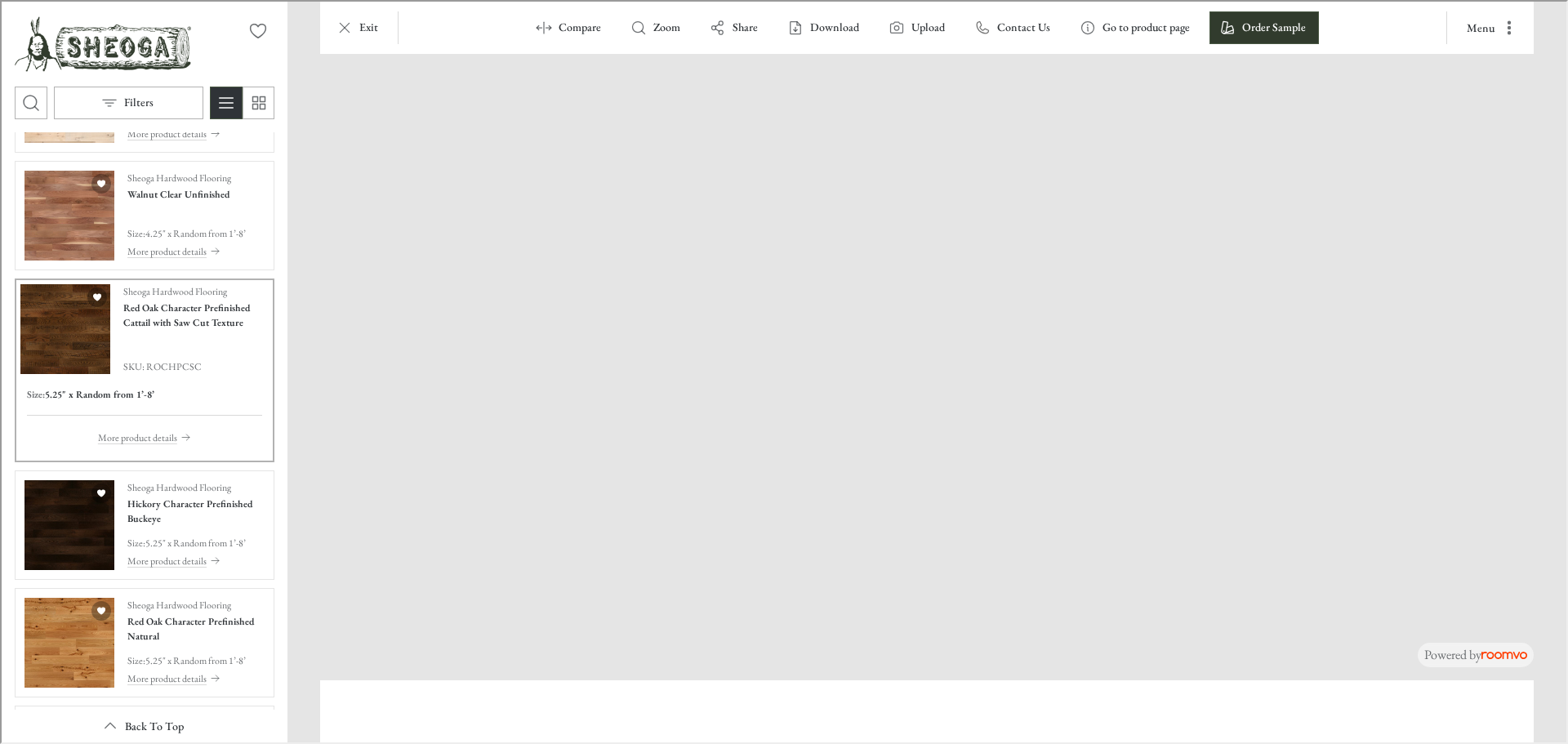
scroll to position [2726, 0]
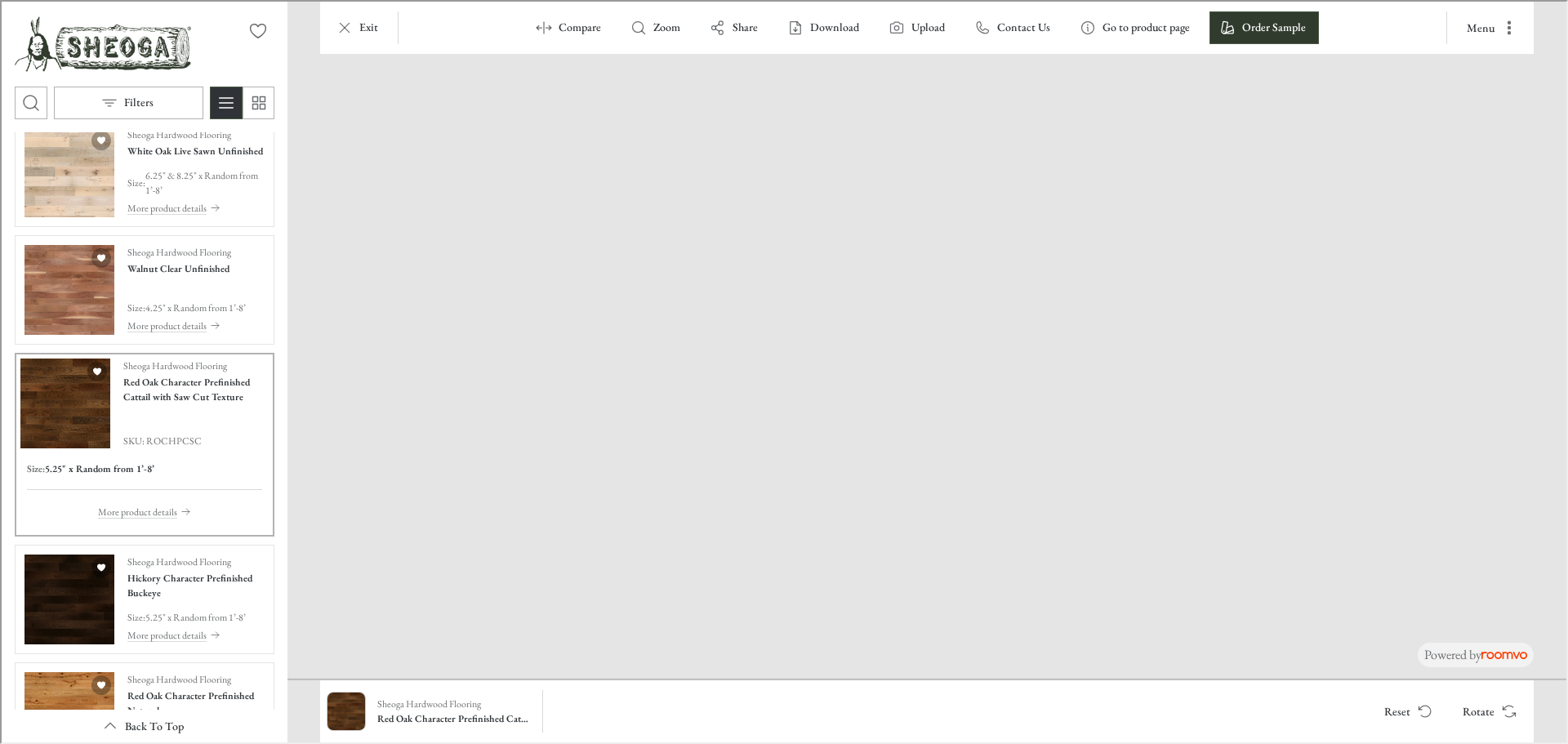
drag, startPoint x: 1001, startPoint y: 613, endPoint x: 842, endPoint y: 427, distance: 244.7
click at [60, 611] on img "See Hickory Character Prefinished Buckeye in the room" at bounding box center [67, 597] width 90 height 90
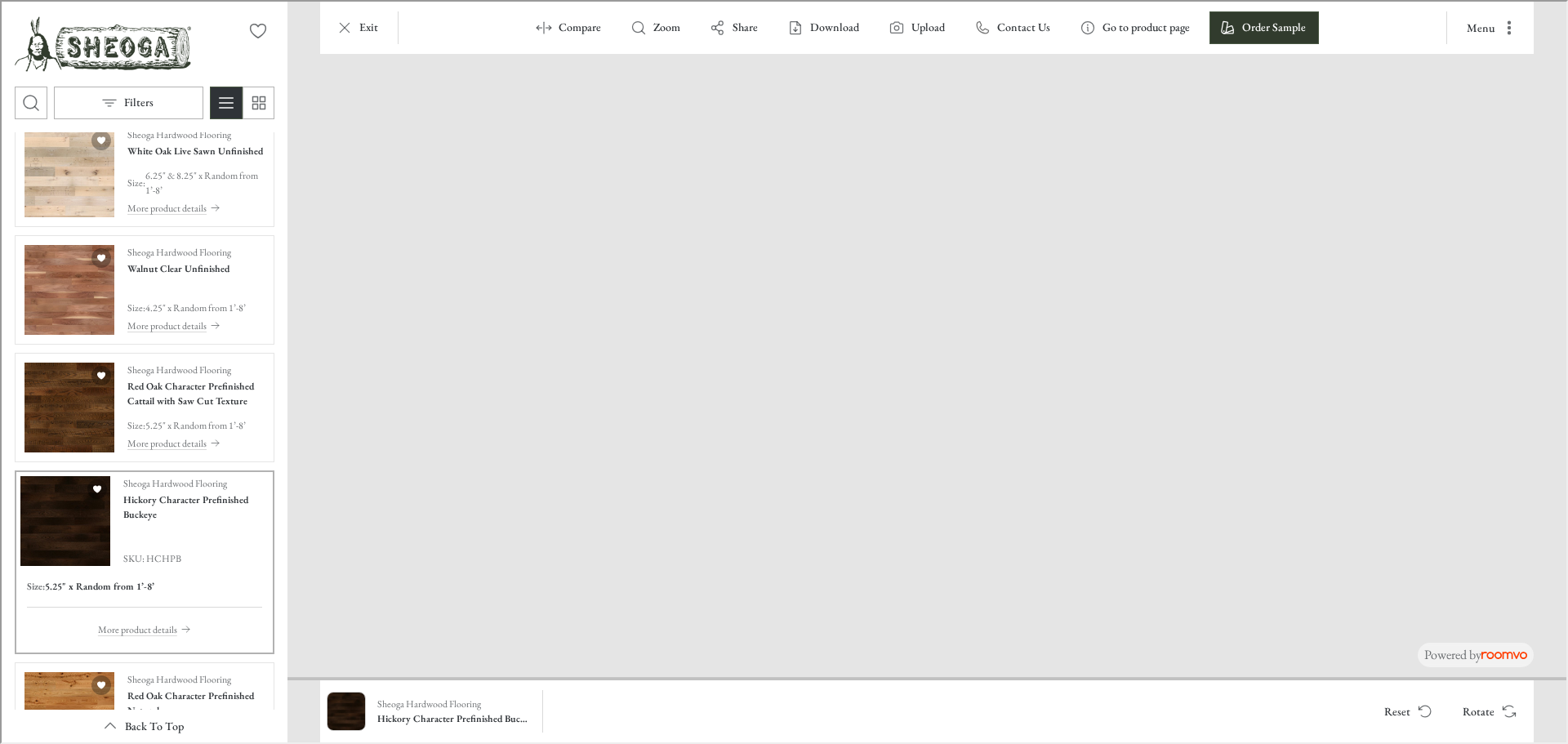
drag, startPoint x: 856, startPoint y: 575, endPoint x: 446, endPoint y: 107, distance: 622.2
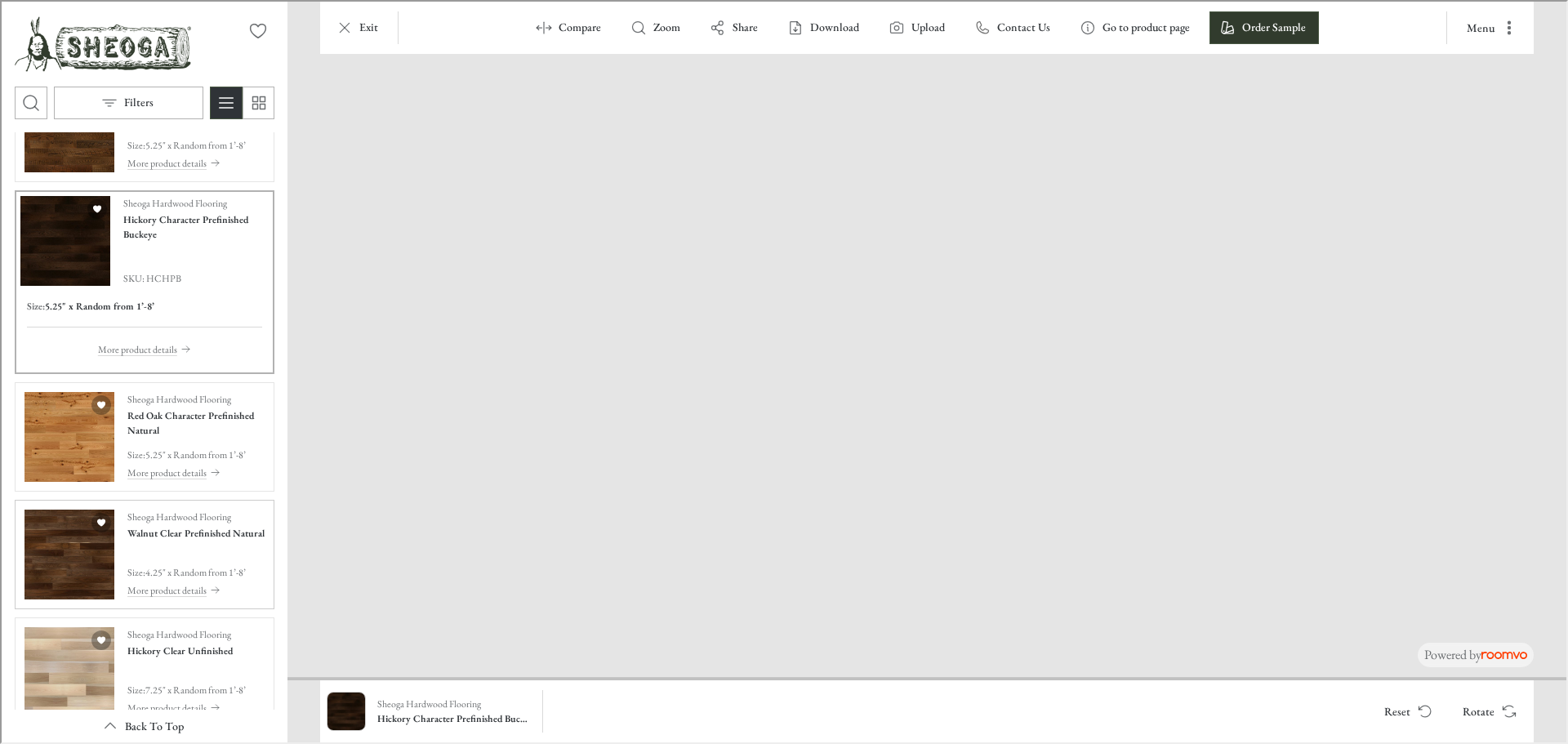
scroll to position [3053, 0]
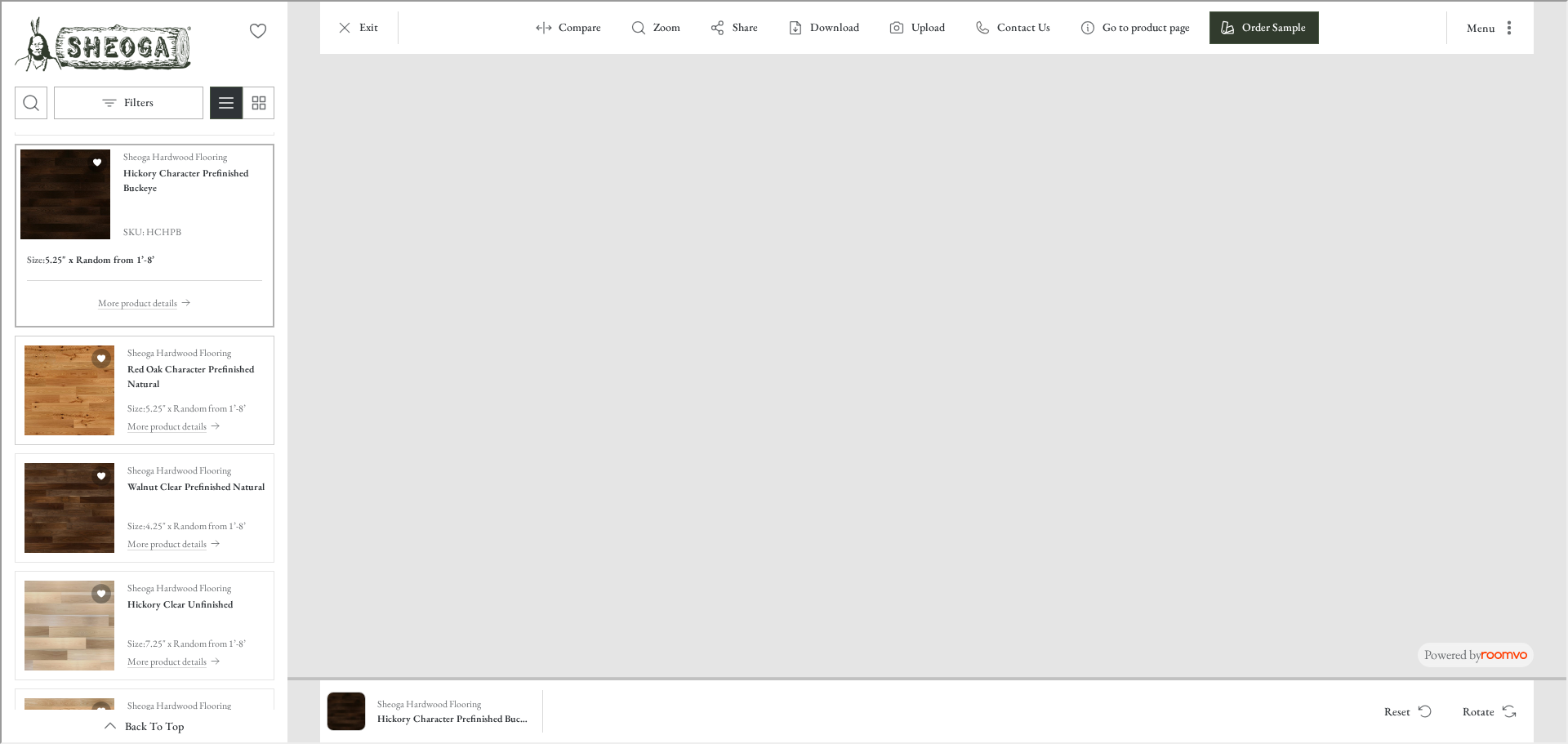
click at [64, 405] on img "See Red Oak Character Prefinished Natural in the room" at bounding box center [67, 388] width 90 height 90
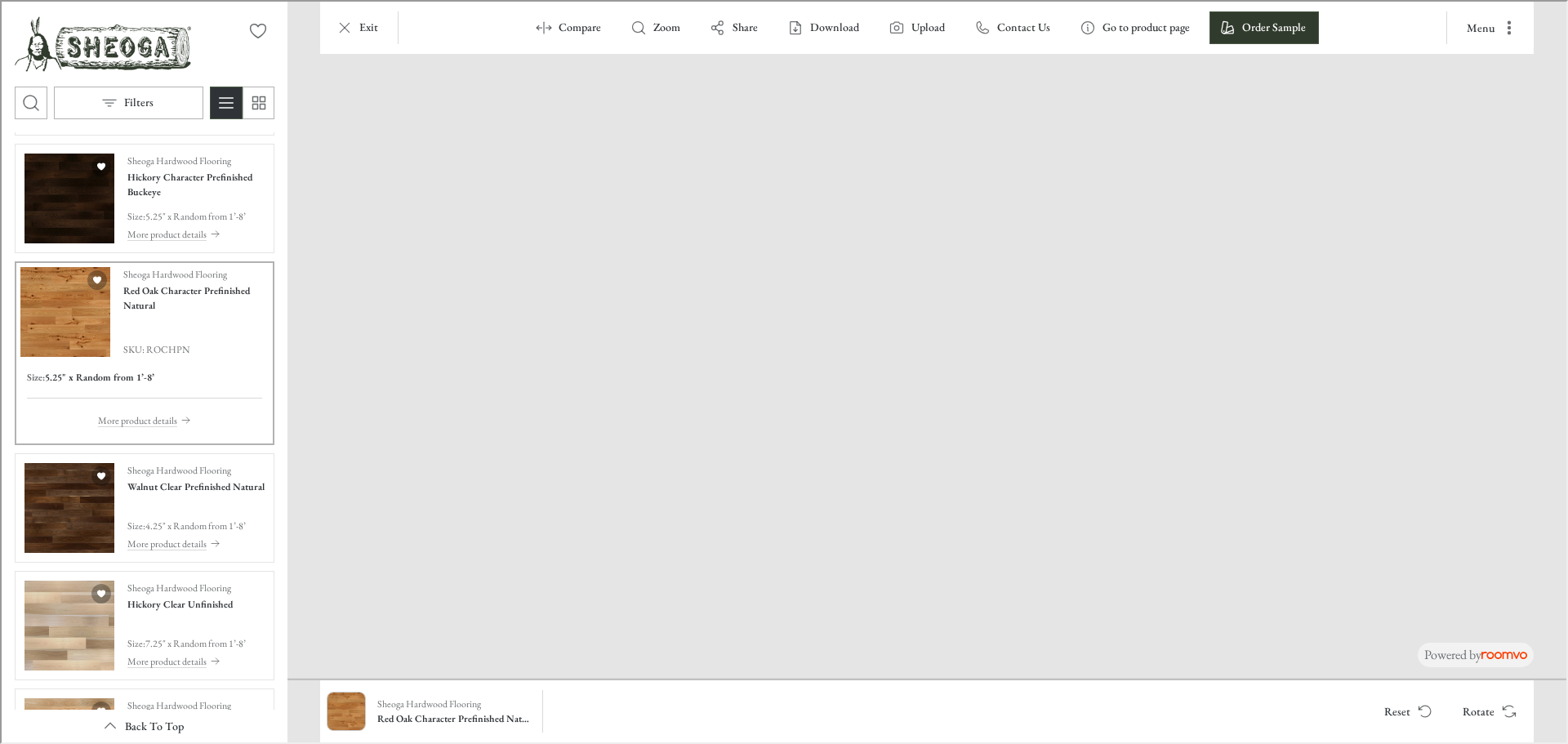
drag, startPoint x: 928, startPoint y: 598, endPoint x: 801, endPoint y: 457, distance: 189.8
click at [62, 550] on img "See Walnut Clear Prefinished Natural in the room" at bounding box center [67, 506] width 90 height 90
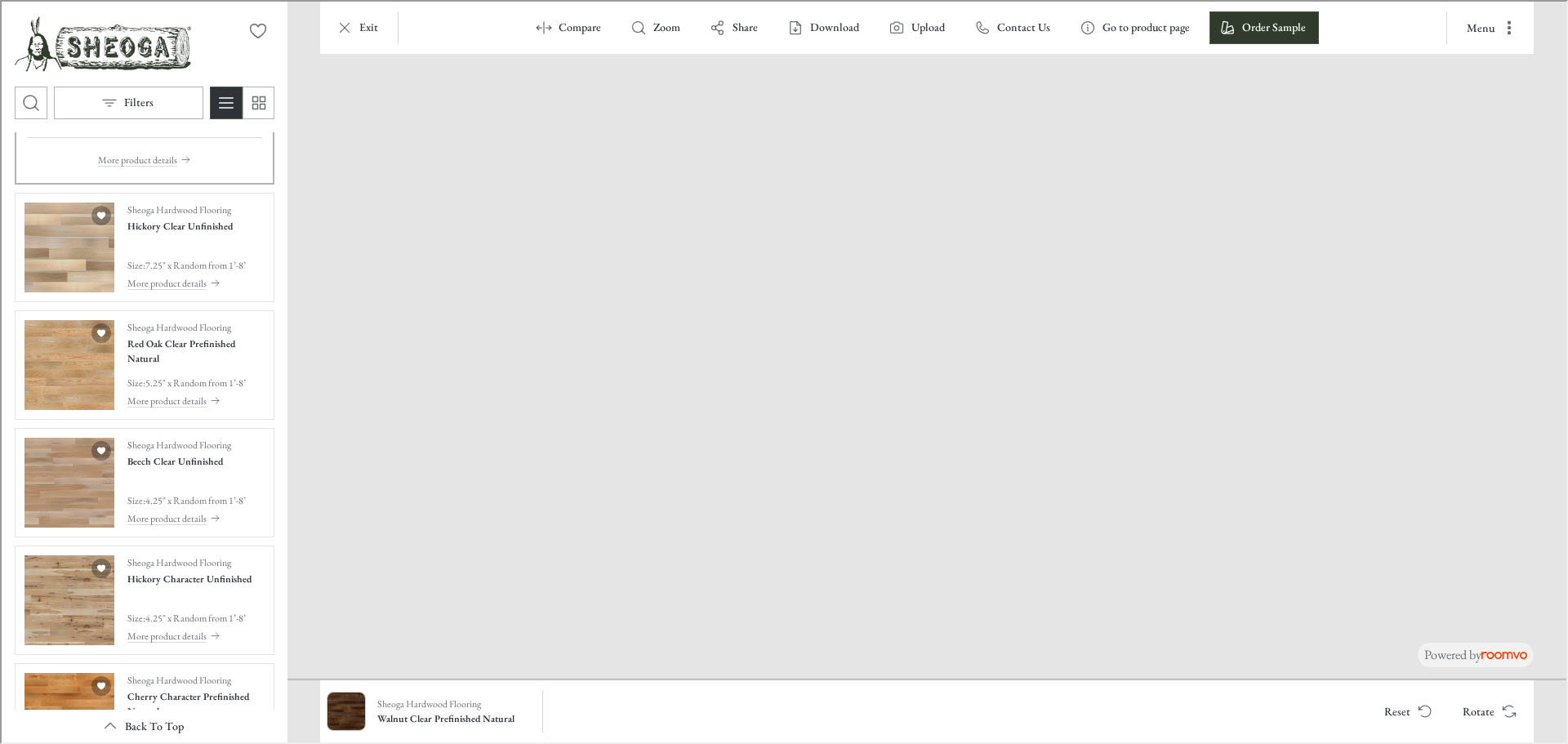
scroll to position [3514, 0]
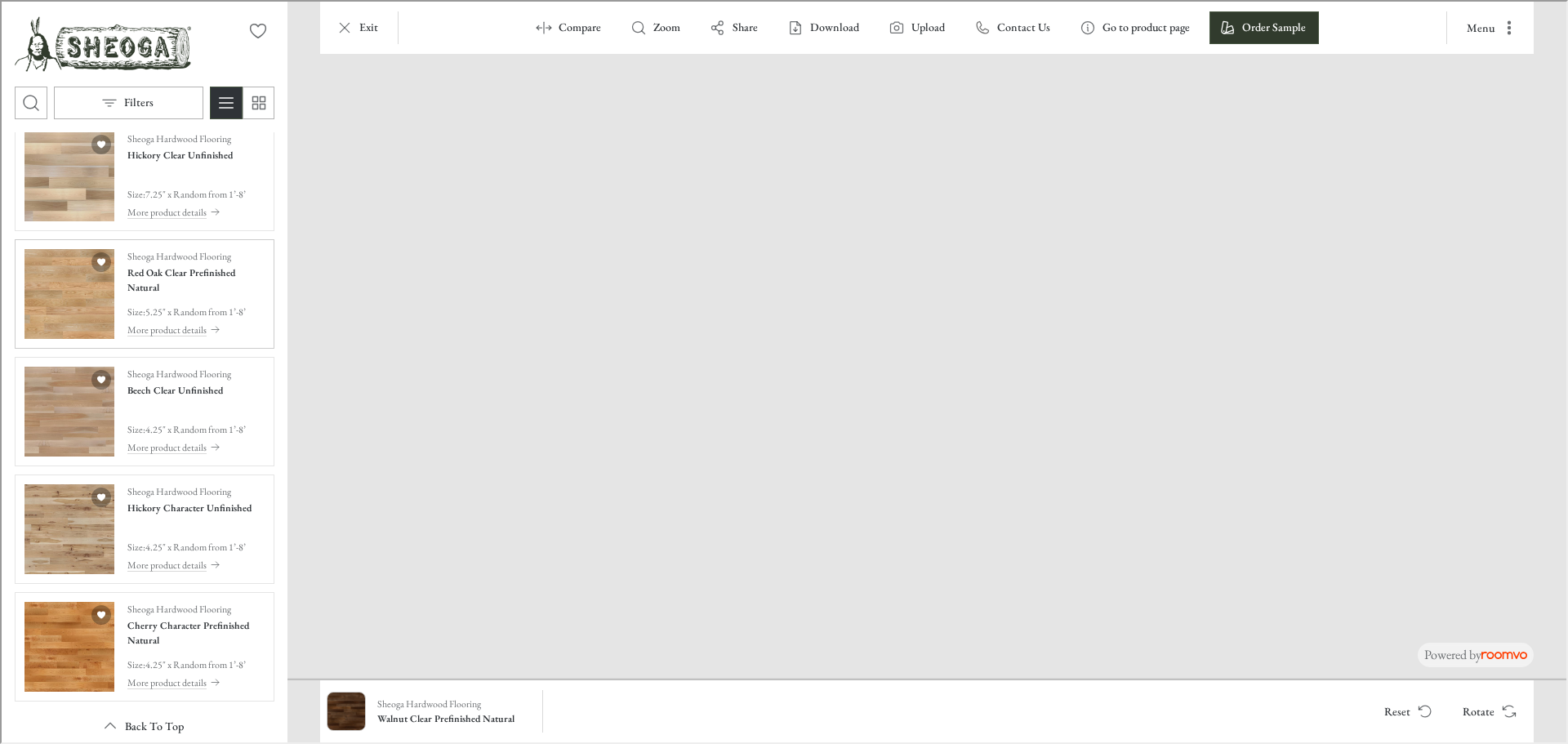
click at [68, 299] on img "See Red Oak Clear Prefinished Natural in the room" at bounding box center [67, 292] width 90 height 90
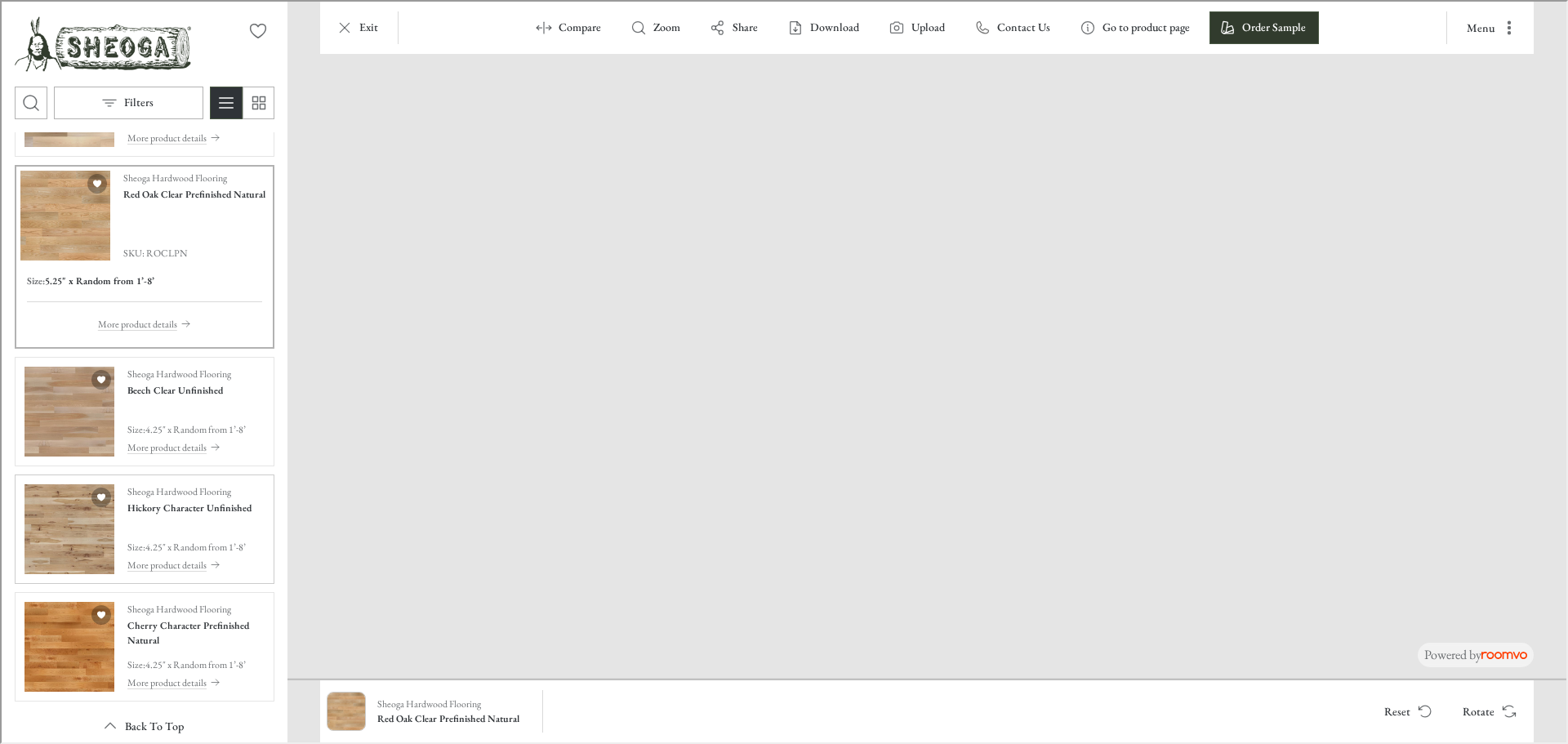
click at [76, 531] on img "See Hickory Character Unfinished in the room" at bounding box center [67, 528] width 90 height 90
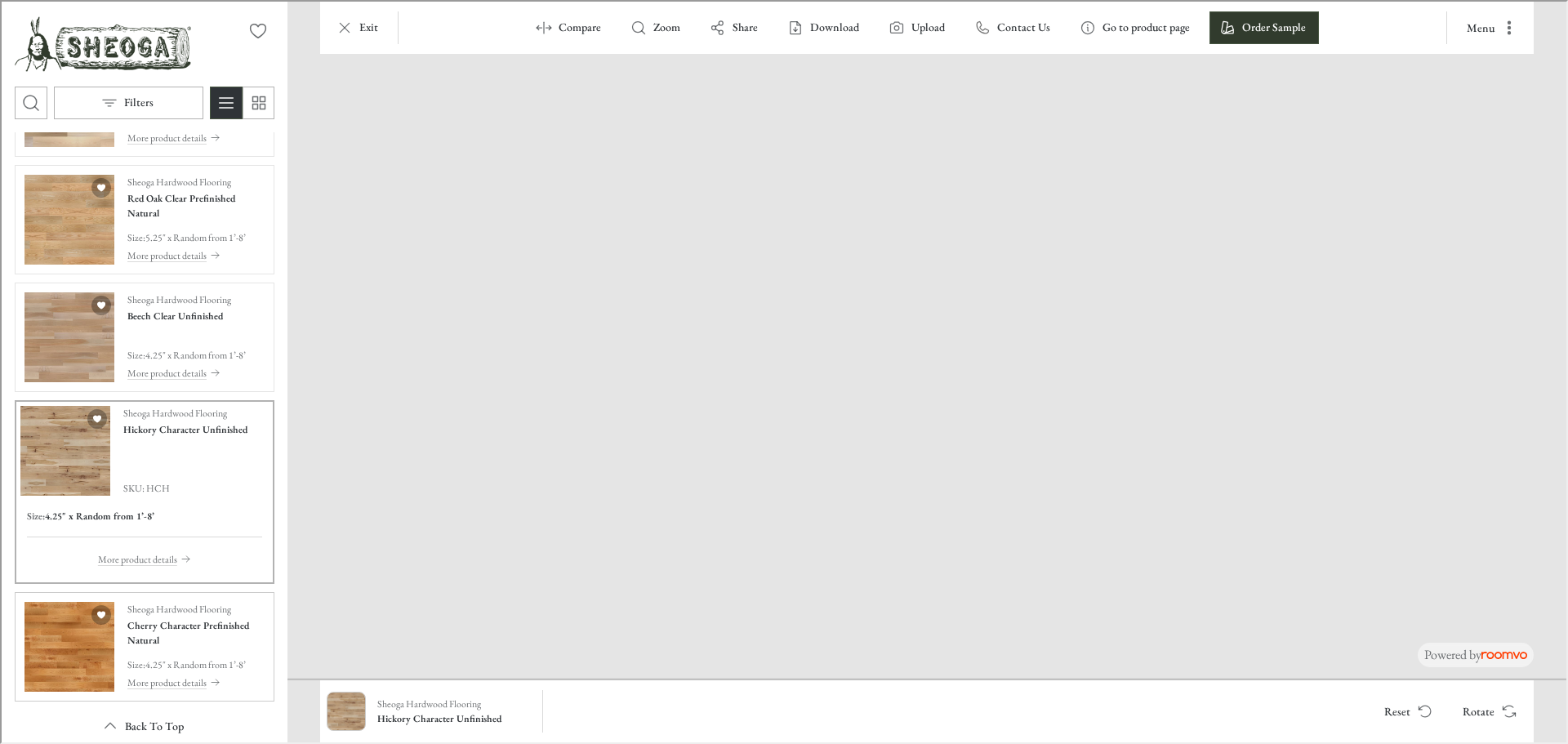
click at [66, 663] on img "See Cherry Character Prefinished Natural in the room" at bounding box center [67, 645] width 90 height 90
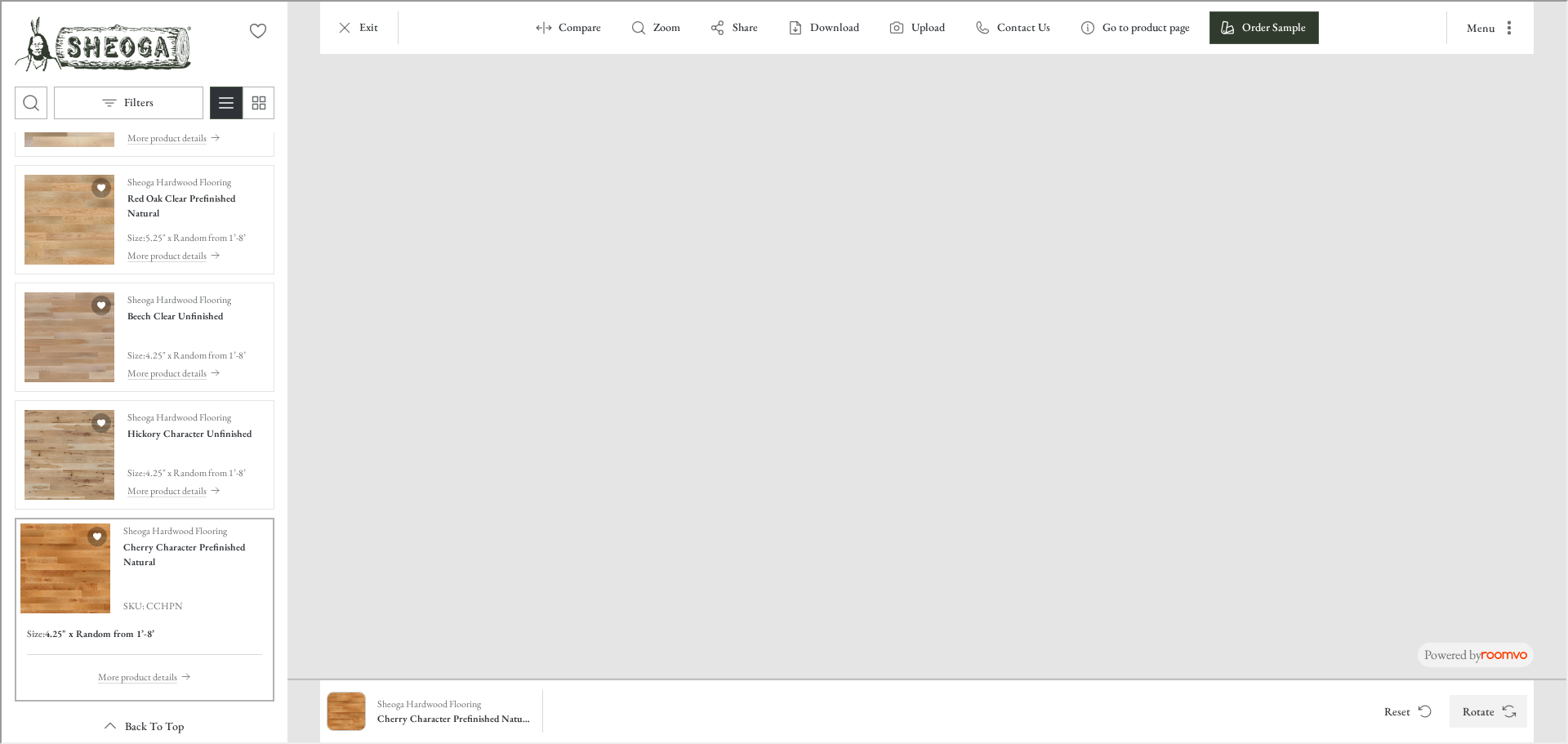
click at [1508, 710] on icon "Rotate Surface" at bounding box center [1508, 710] width 16 height 16
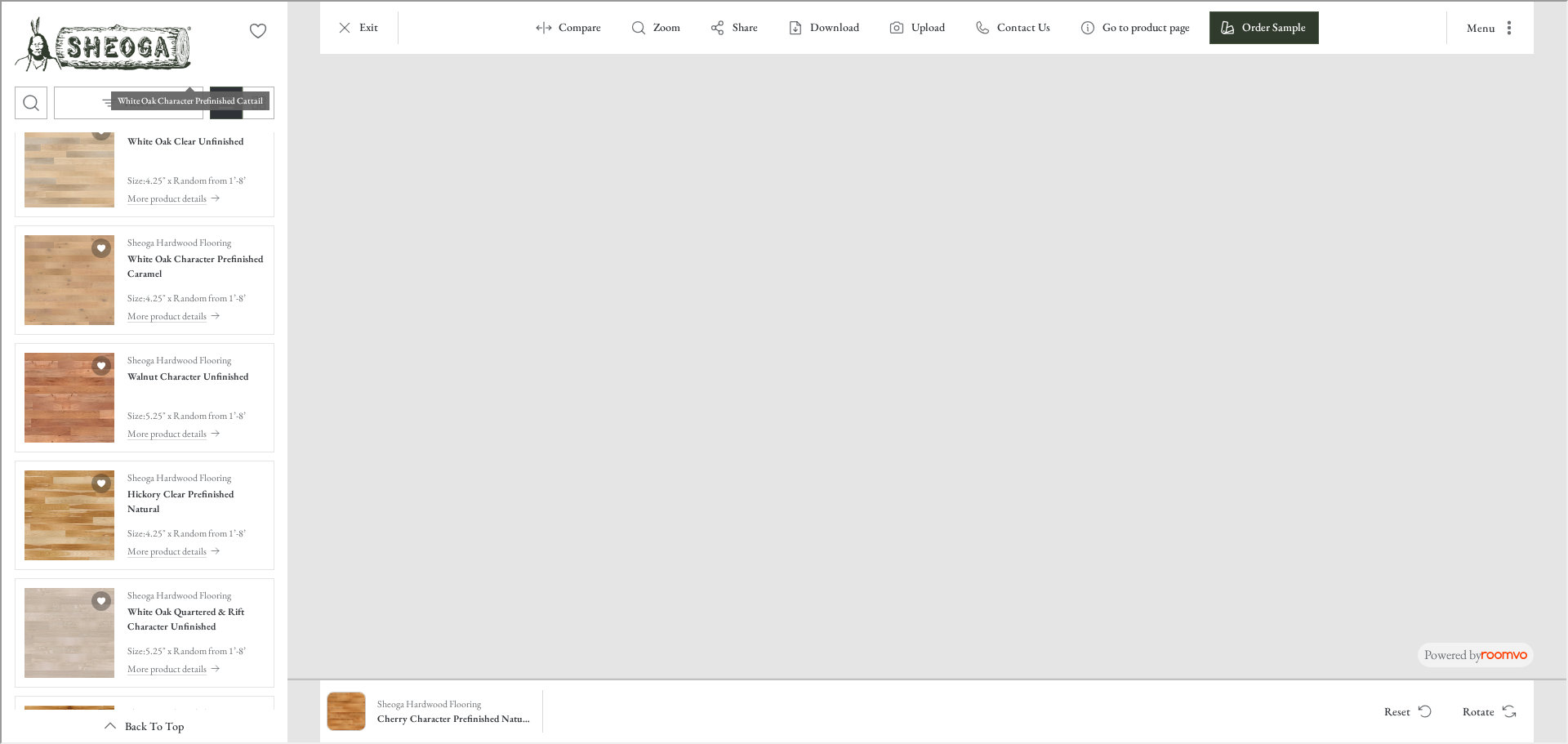
scroll to position [572, 0]
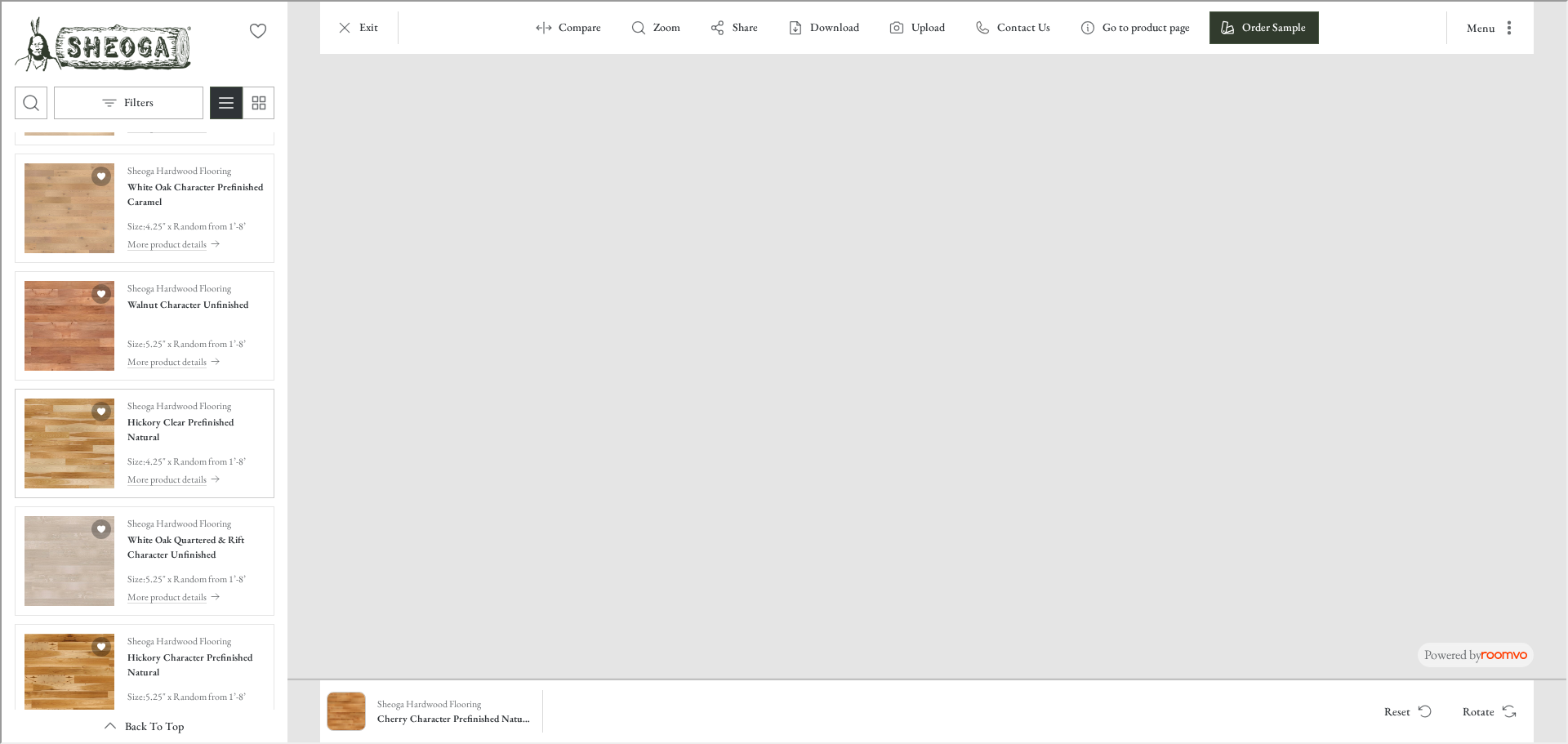
click at [87, 455] on img "See Hickory Clear Prefinished Natural in the room" at bounding box center [67, 442] width 90 height 90
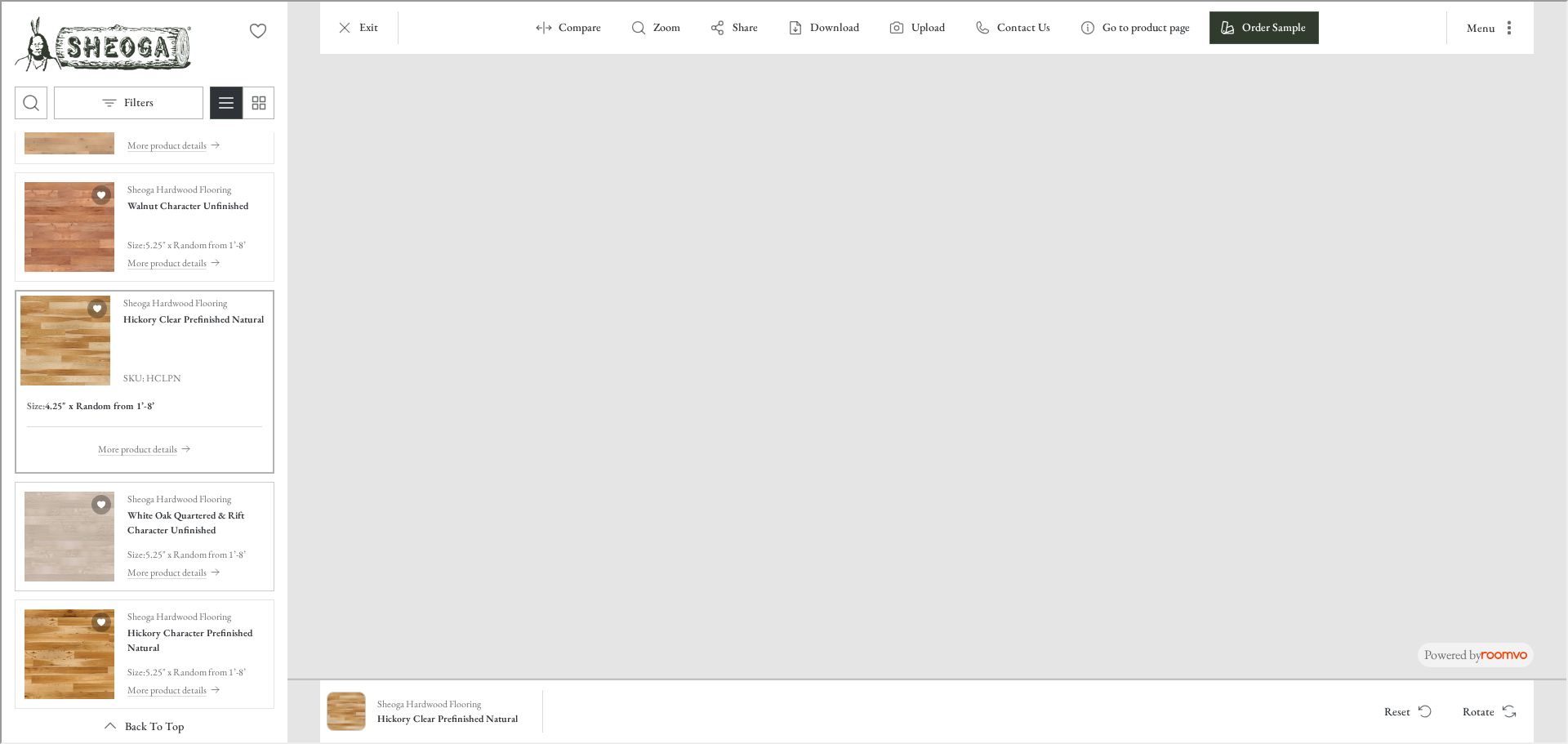
scroll to position [736, 0]
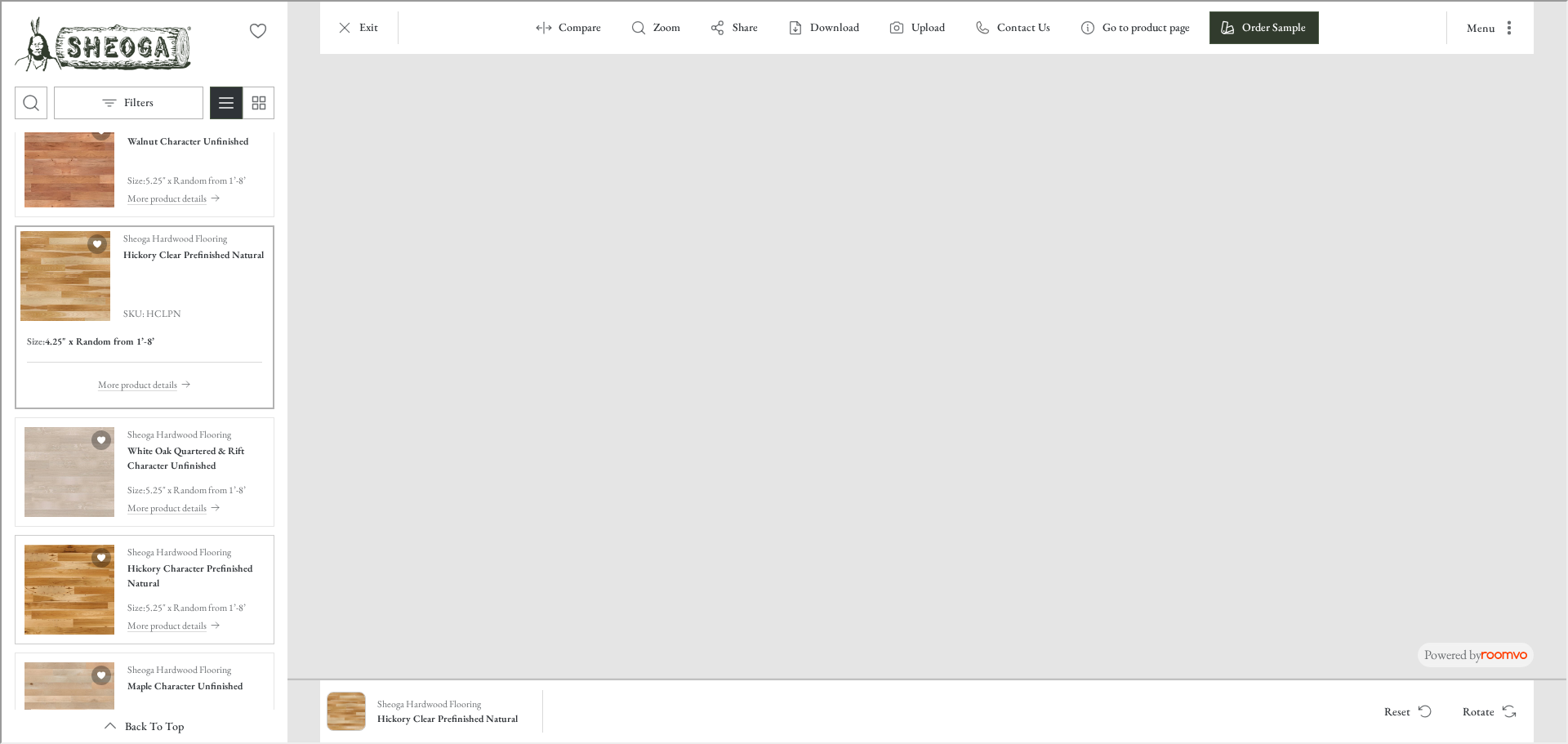
click at [86, 572] on img "See Hickory Character Prefinished Natural in the room" at bounding box center [67, 587] width 90 height 90
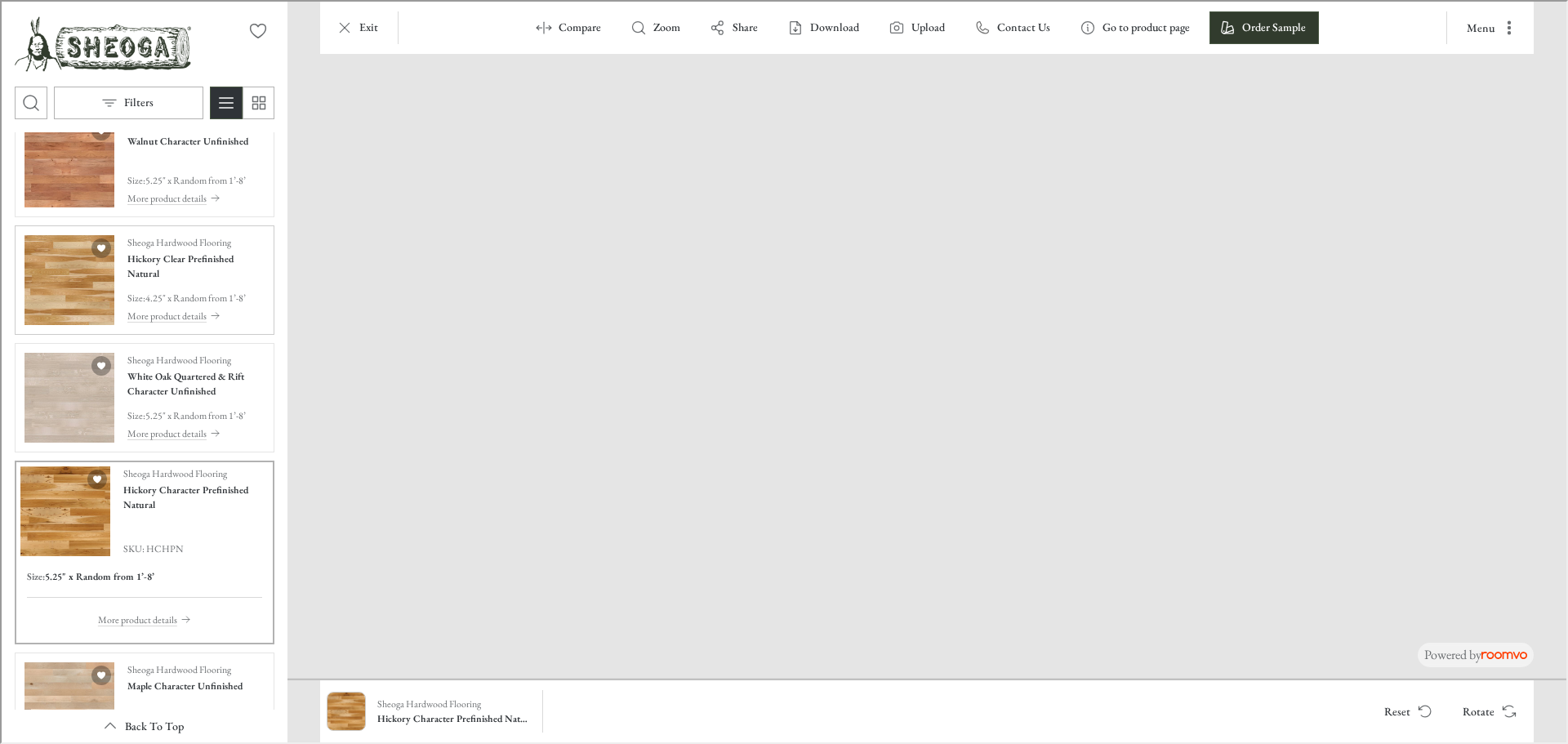
click at [38, 290] on img "See Hickory Clear Prefinished Natural in the room" at bounding box center [67, 278] width 90 height 90
